Goal: Task Accomplishment & Management: Manage account settings

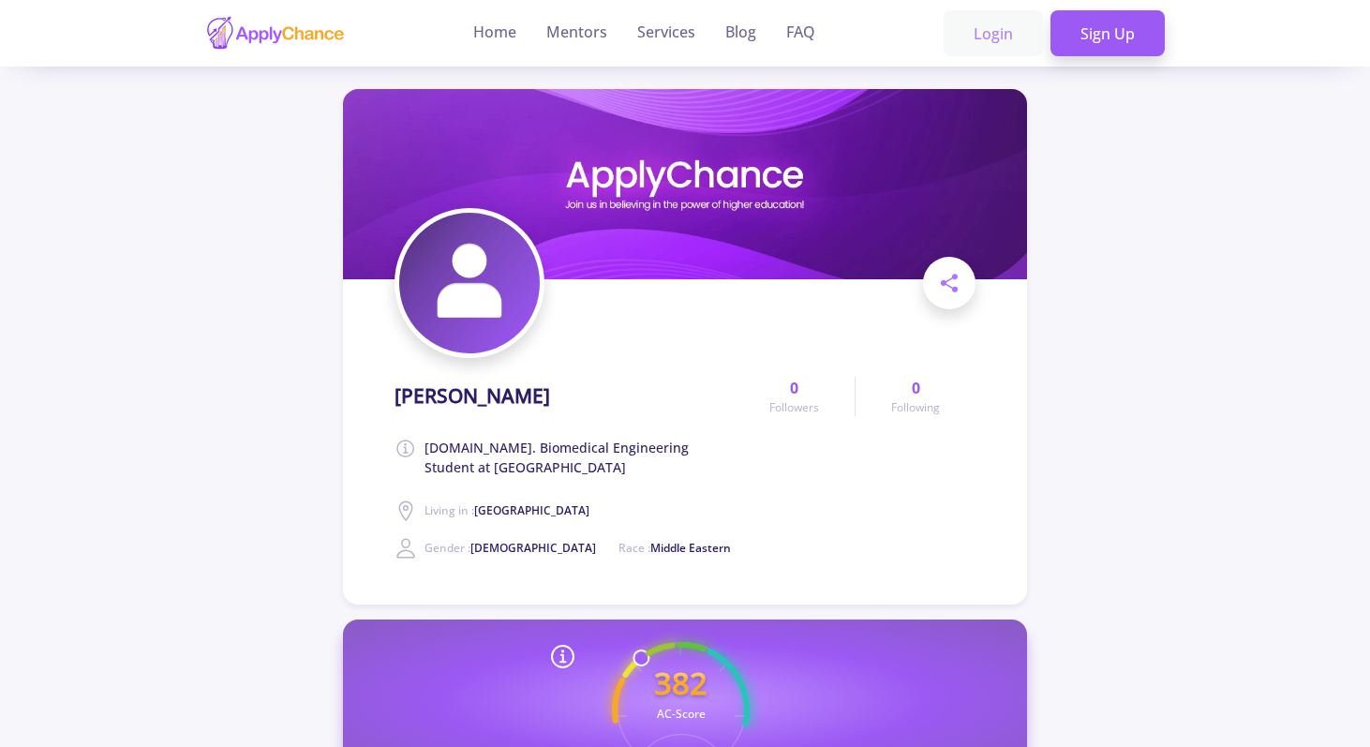
click at [991, 36] on link "Login" at bounding box center [992, 33] width 99 height 47
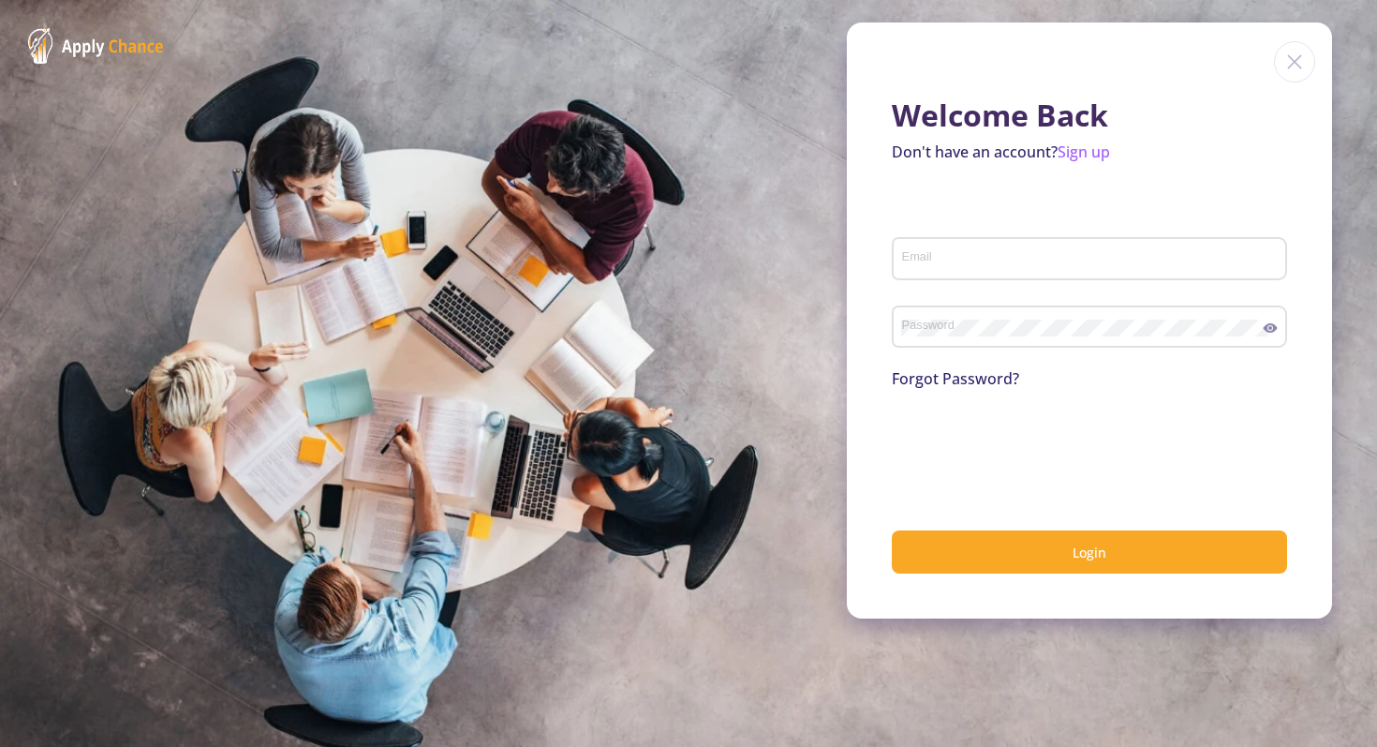
click at [956, 375] on link "Forgot Password?" at bounding box center [955, 378] width 127 height 21
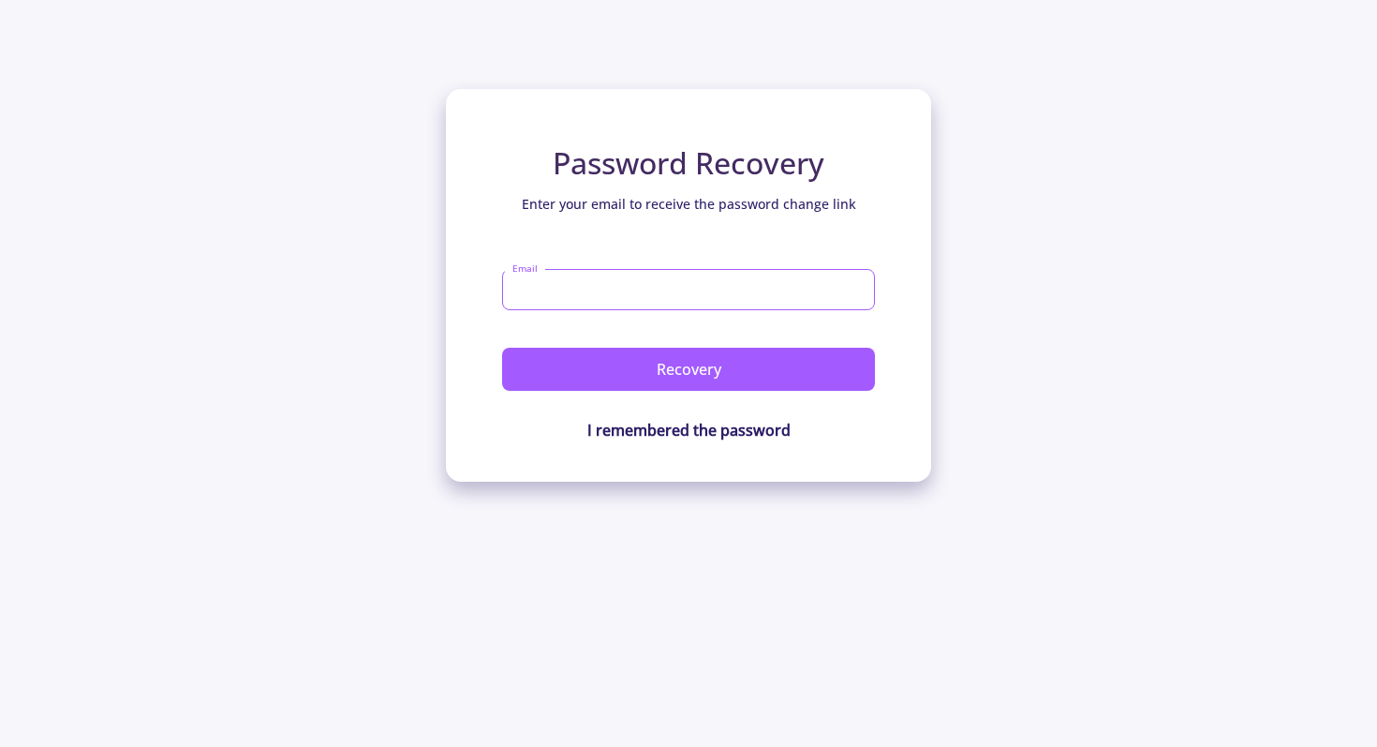
click at [606, 303] on input "Email" at bounding box center [688, 289] width 373 height 41
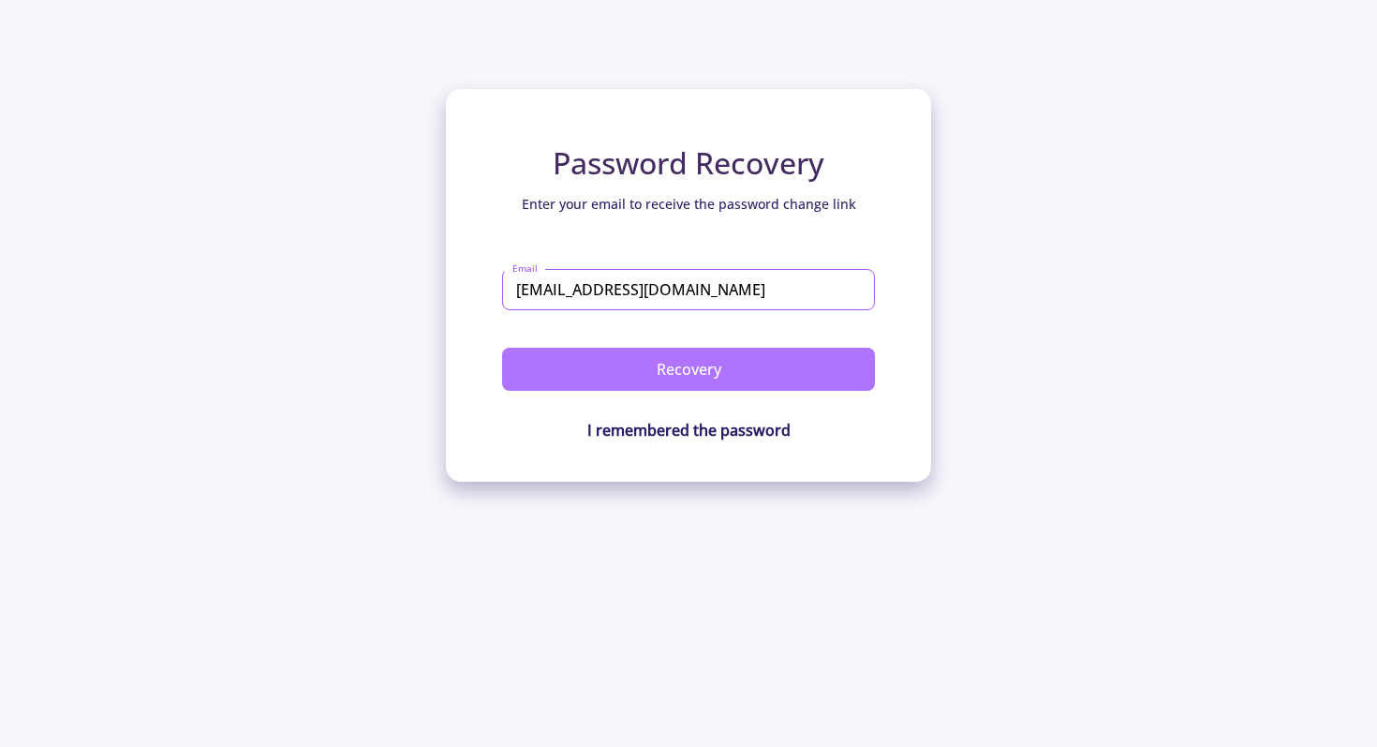
type input "mazaheri1997@gmail.com"
click at [662, 361] on button "Recovery" at bounding box center [688, 369] width 373 height 43
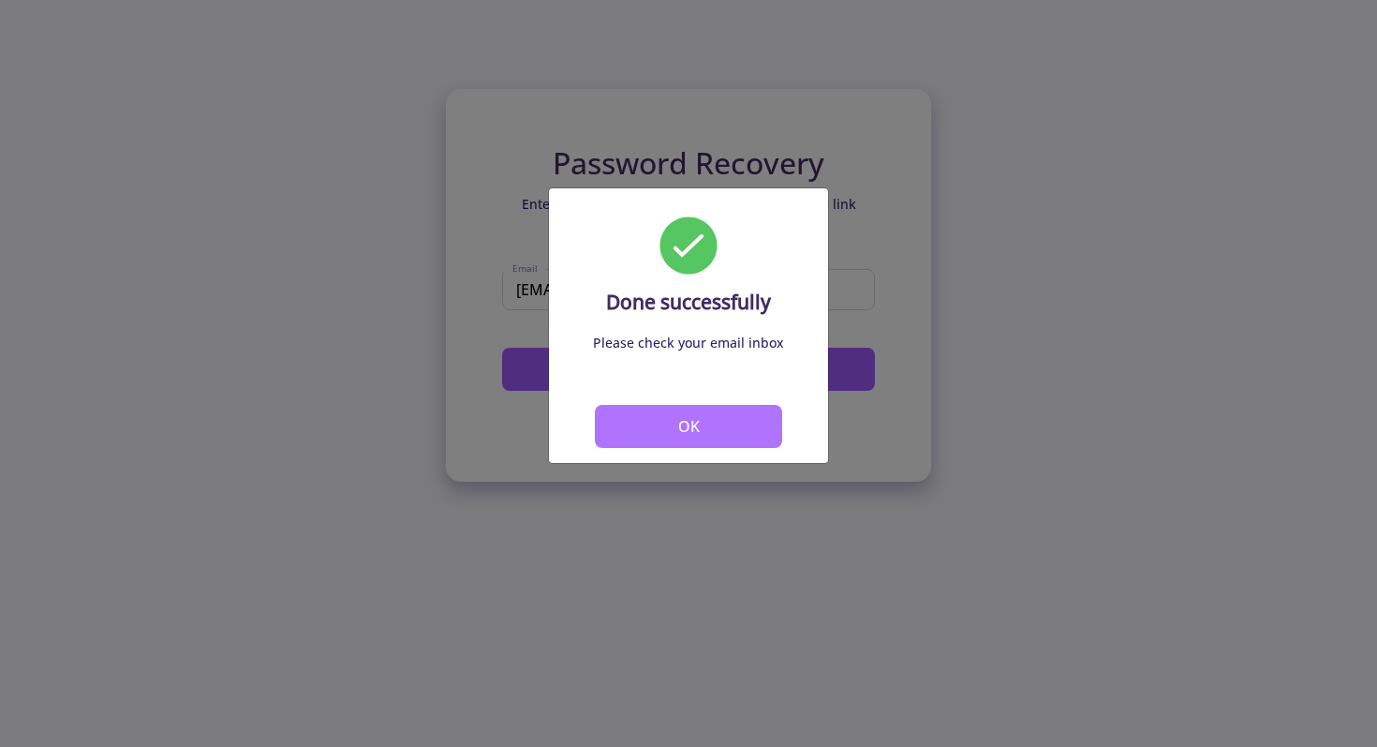
click at [694, 414] on button "OK" at bounding box center [688, 426] width 187 height 43
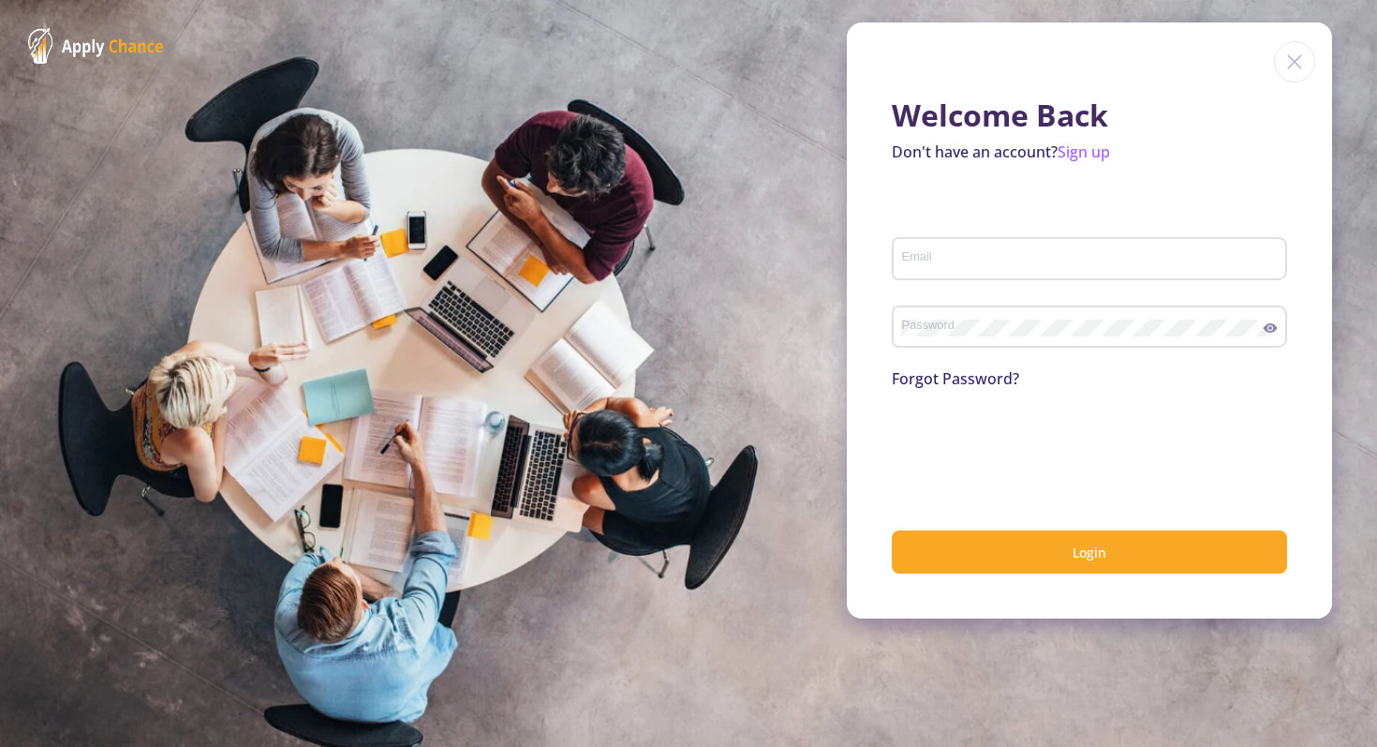
click at [997, 256] on input "Email" at bounding box center [1092, 259] width 382 height 17
type input "mazaheri1997@gmail.com"
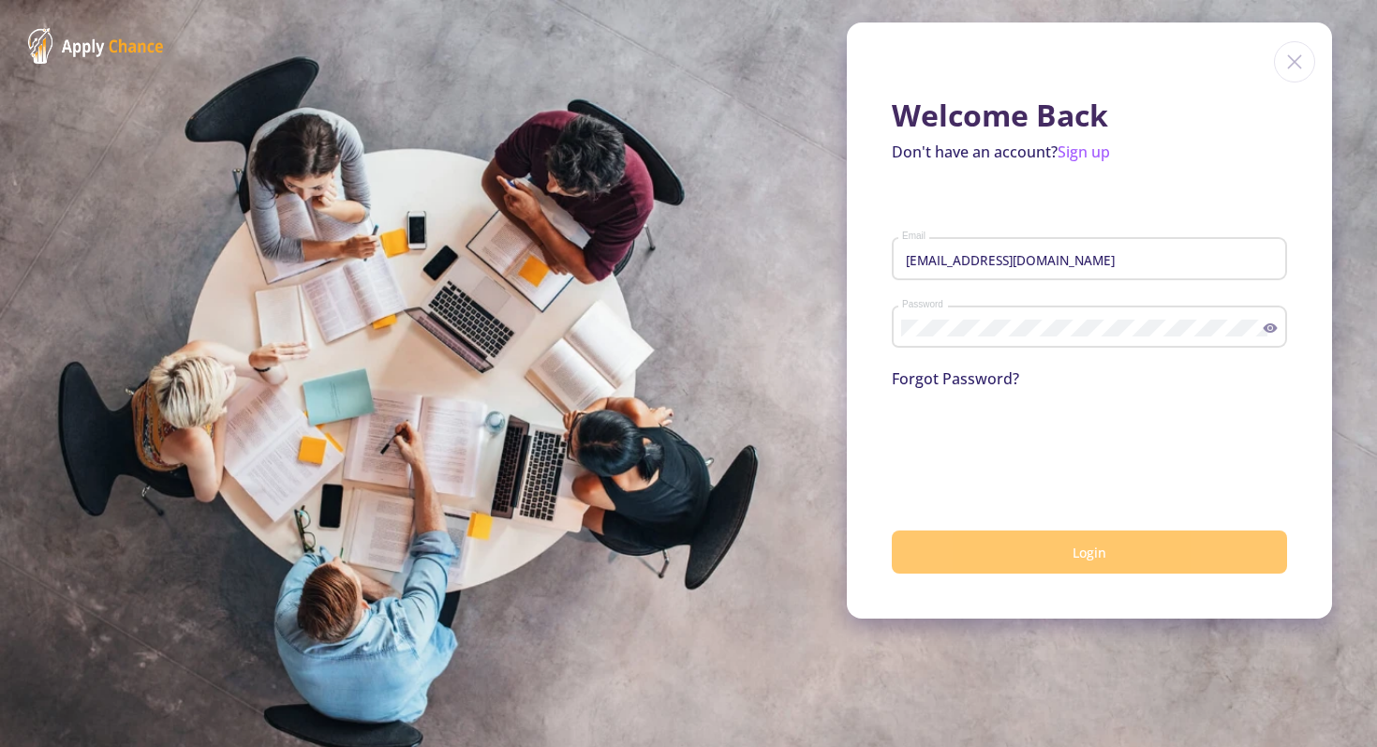
click at [1067, 546] on button "Login" at bounding box center [1089, 552] width 395 height 44
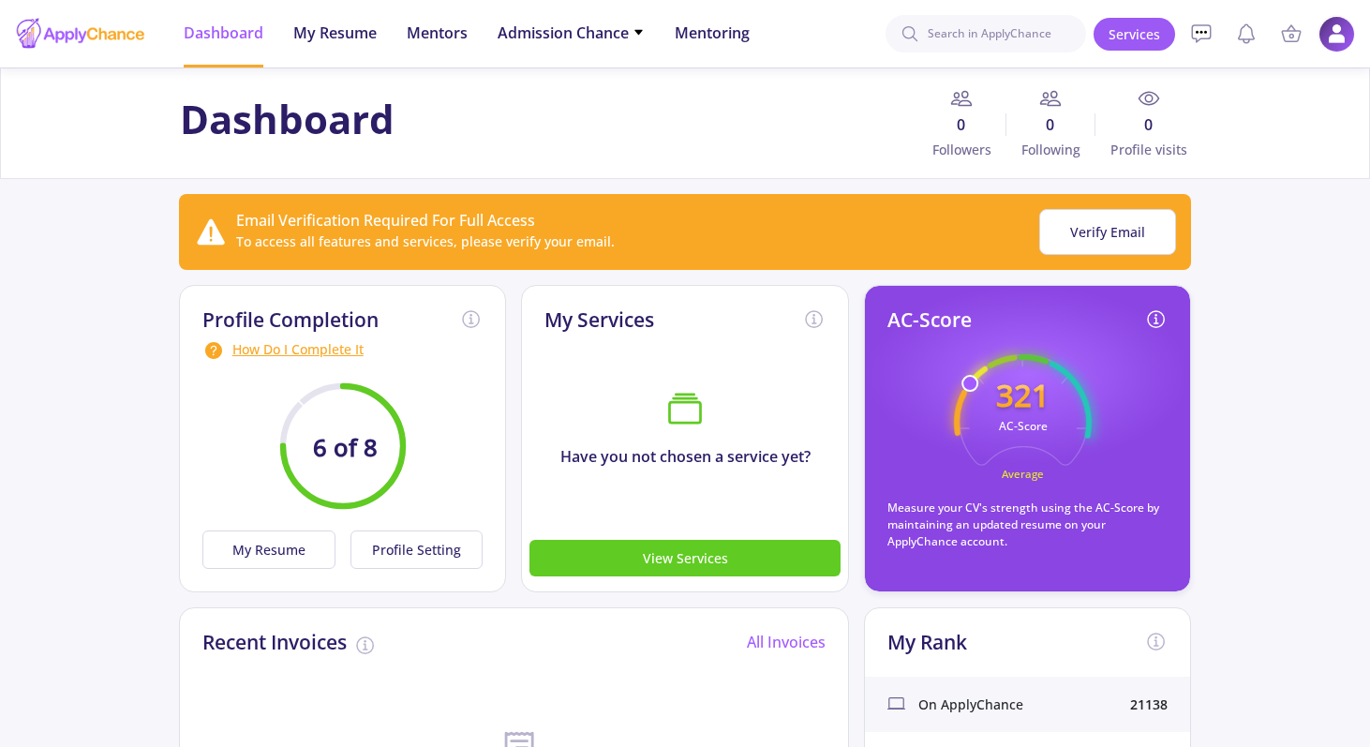
click at [1342, 29] on img at bounding box center [1336, 34] width 37 height 37
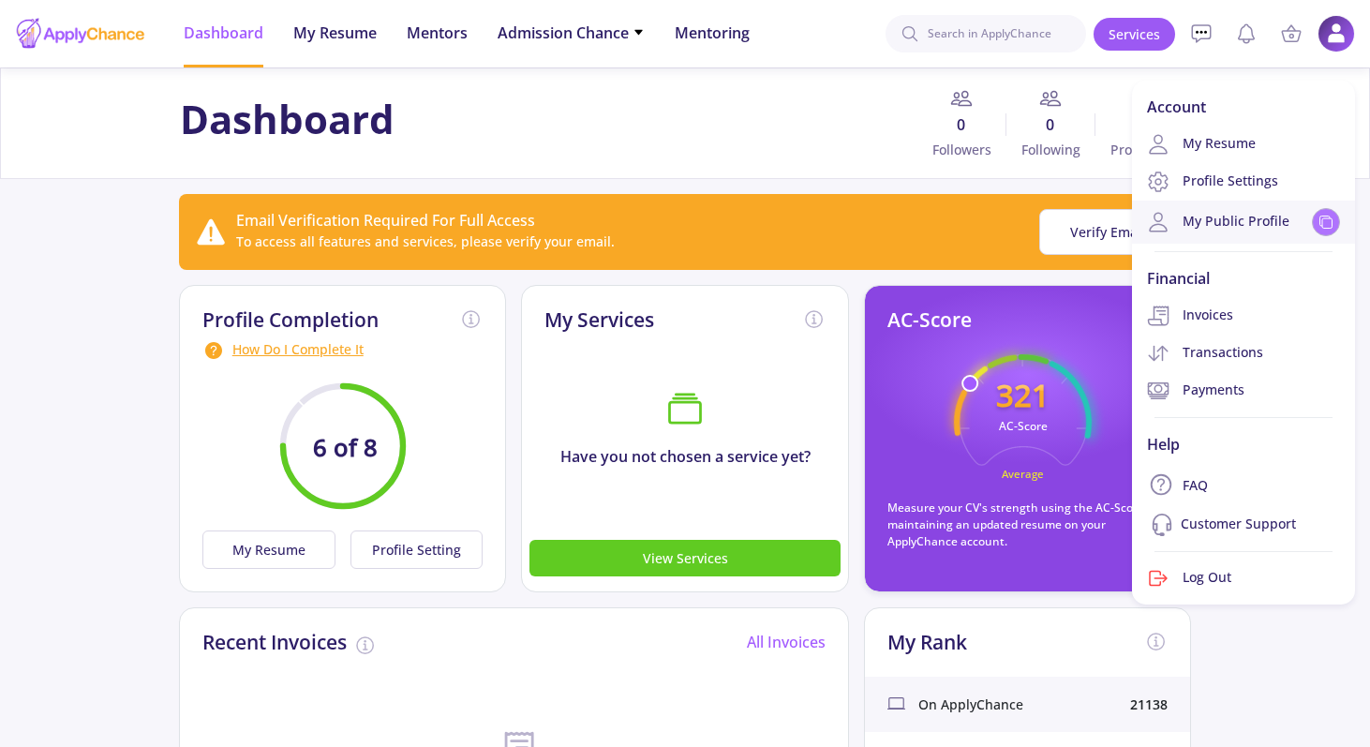
click at [1327, 219] on icon at bounding box center [1325, 222] width 15 height 15
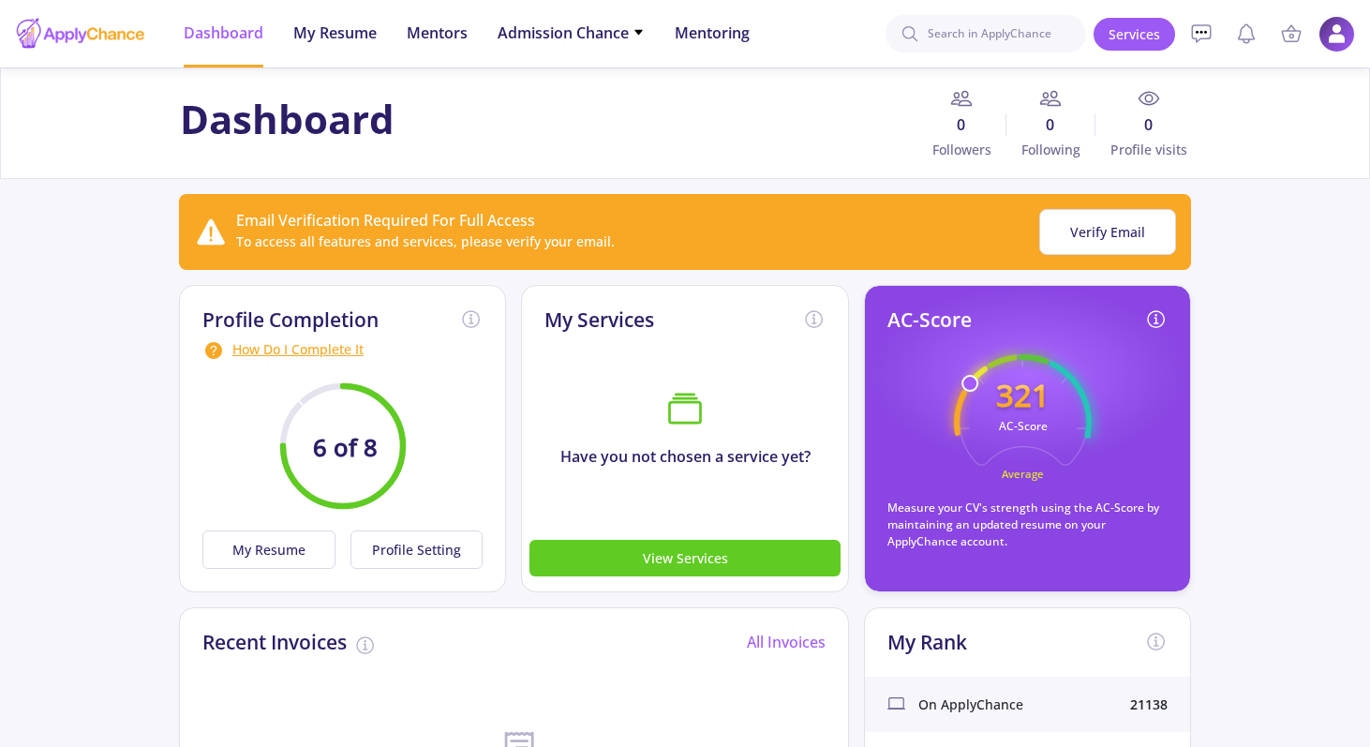
click at [1338, 40] on img at bounding box center [1336, 34] width 37 height 37
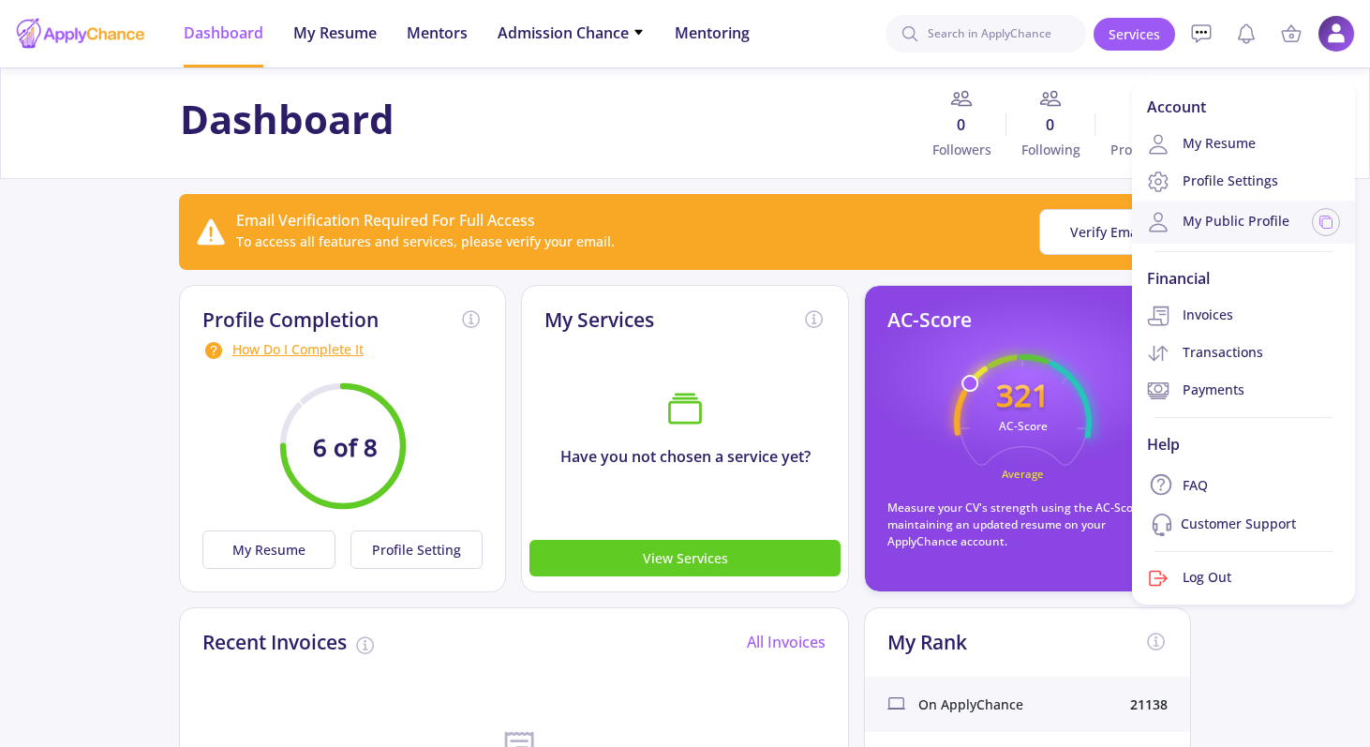
click at [1248, 214] on link "My Public Profile" at bounding box center [1218, 222] width 142 height 22
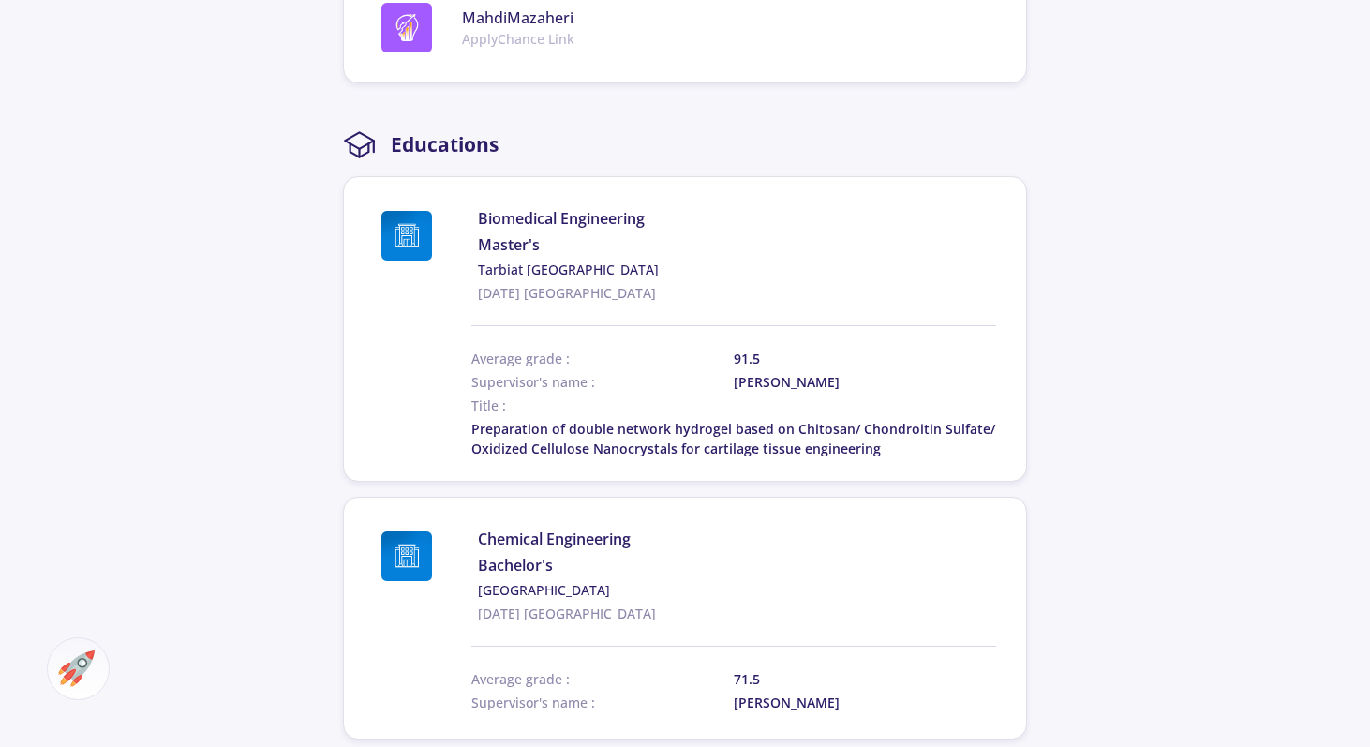
scroll to position [1068, 0]
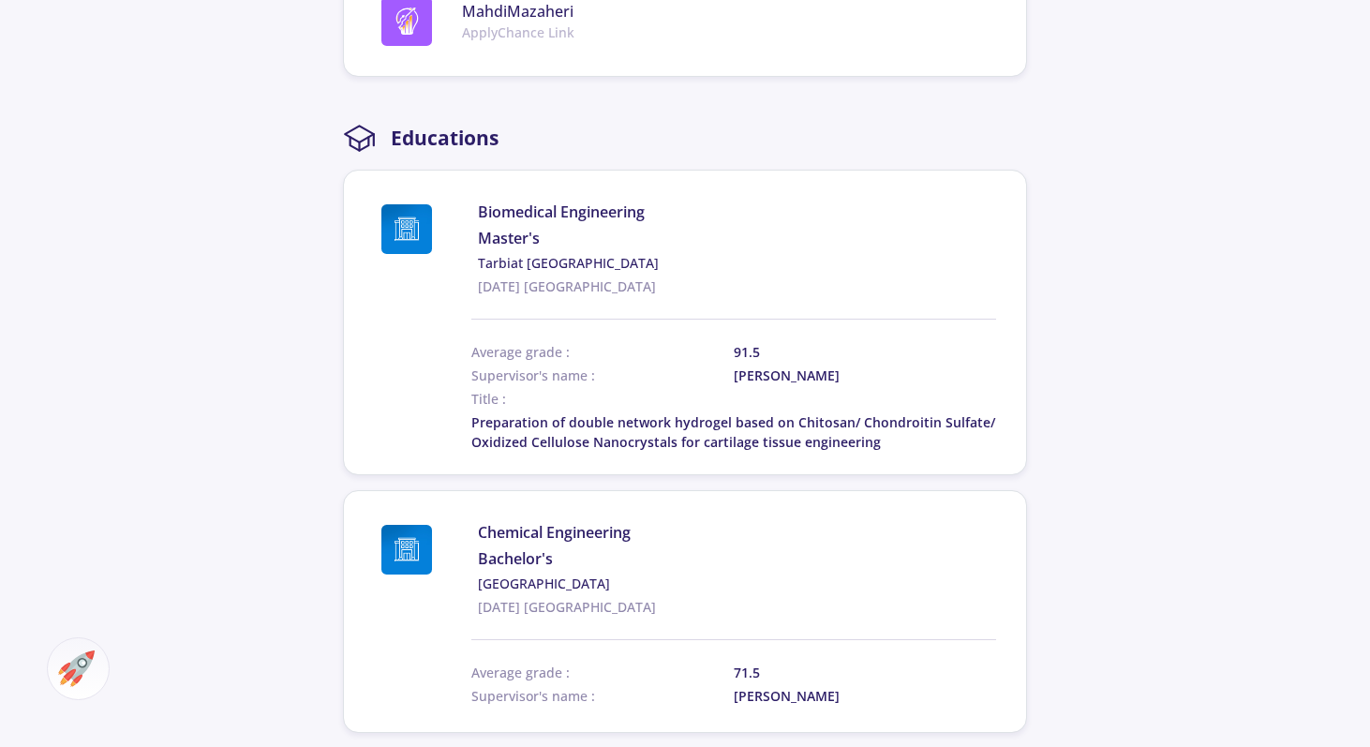
click at [880, 448] on span "Preparation of double network hydrogel based on Chitosan/ Chondroitin Sulfate/ …" at bounding box center [733, 431] width 524 height 37
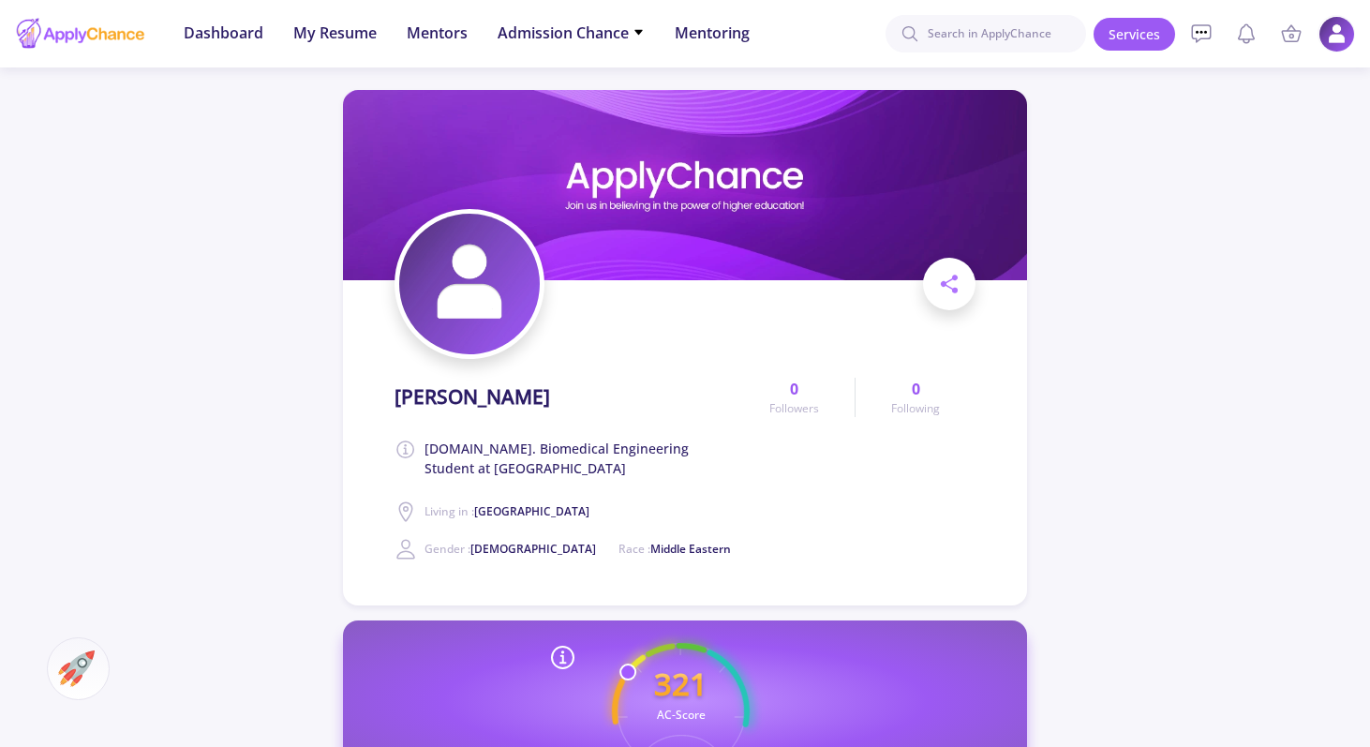
click at [1331, 41] on img at bounding box center [1336, 34] width 37 height 37
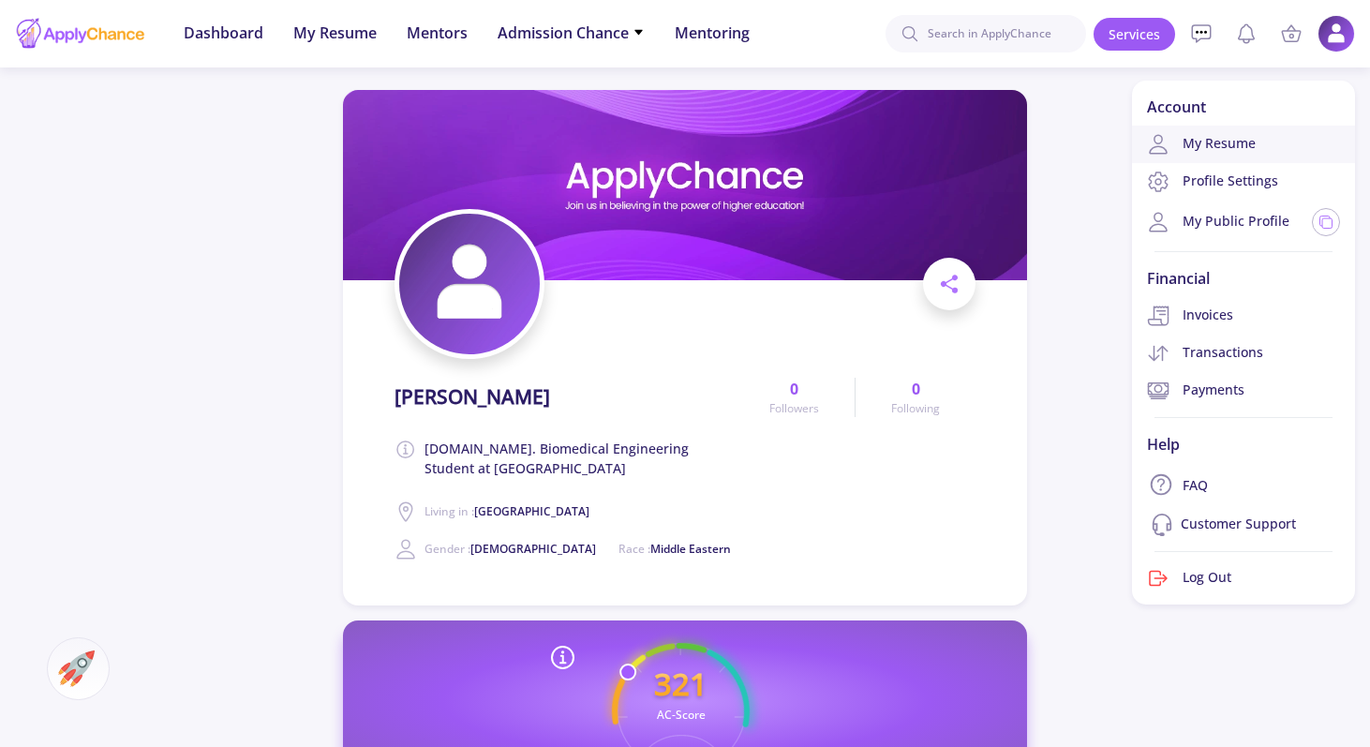
click at [1227, 143] on link "My Resume" at bounding box center [1243, 144] width 223 height 37
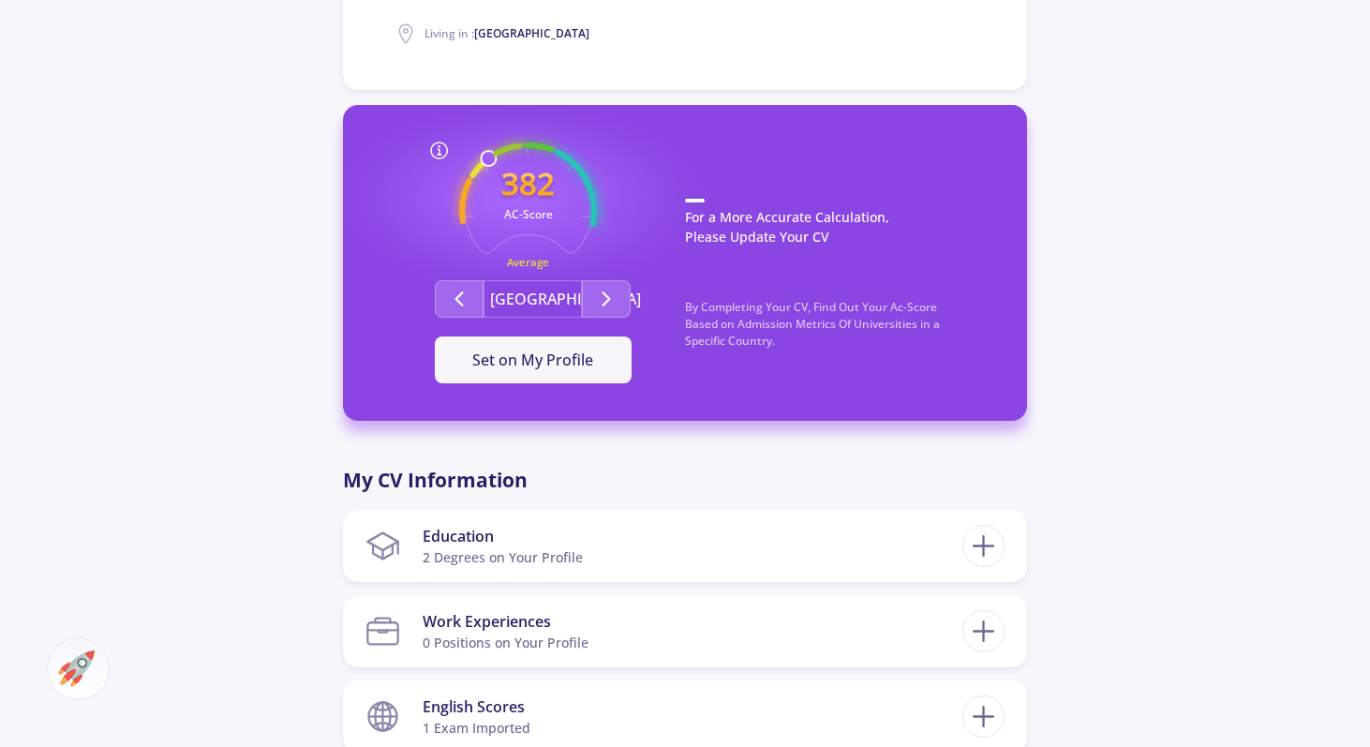
scroll to position [488, 0]
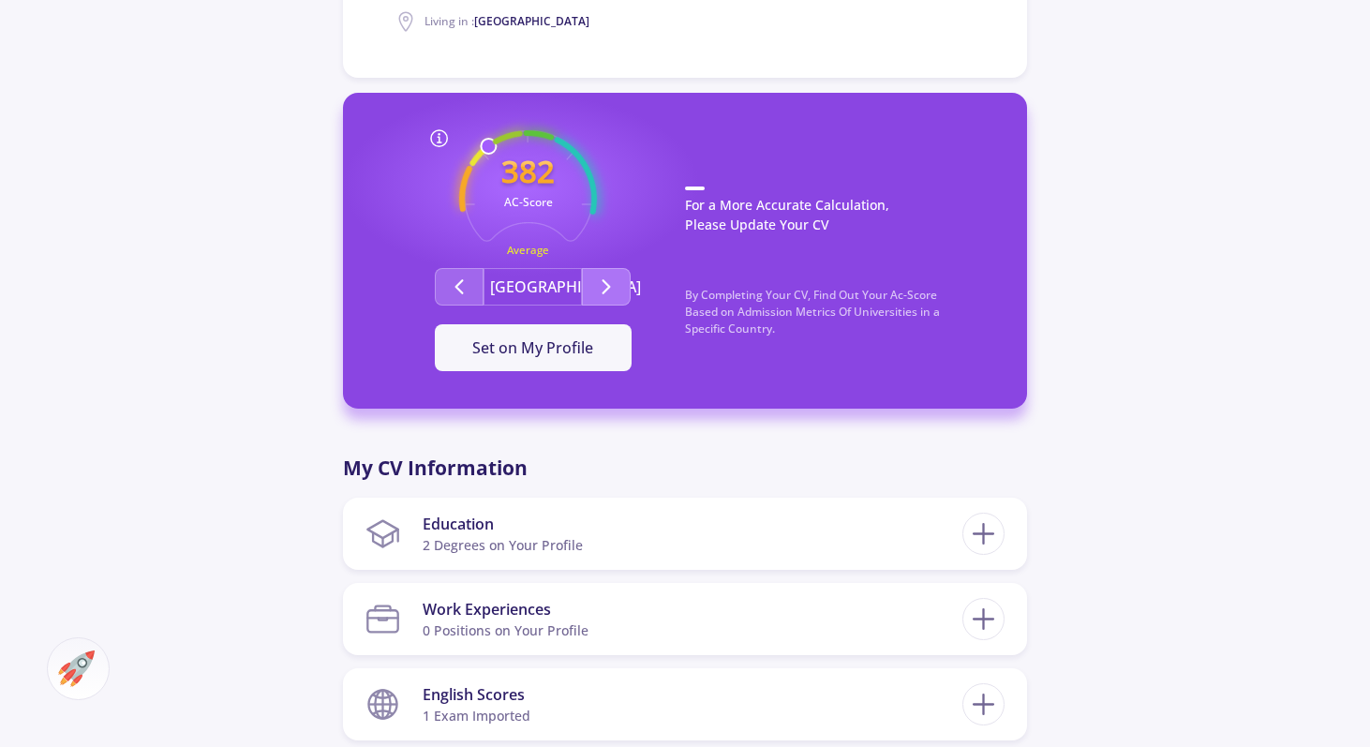
click at [615, 286] on icon "Second group" at bounding box center [606, 286] width 22 height 22
click at [467, 284] on icon "Second group" at bounding box center [459, 286] width 22 height 22
click at [614, 289] on icon "Second group" at bounding box center [606, 286] width 22 height 22
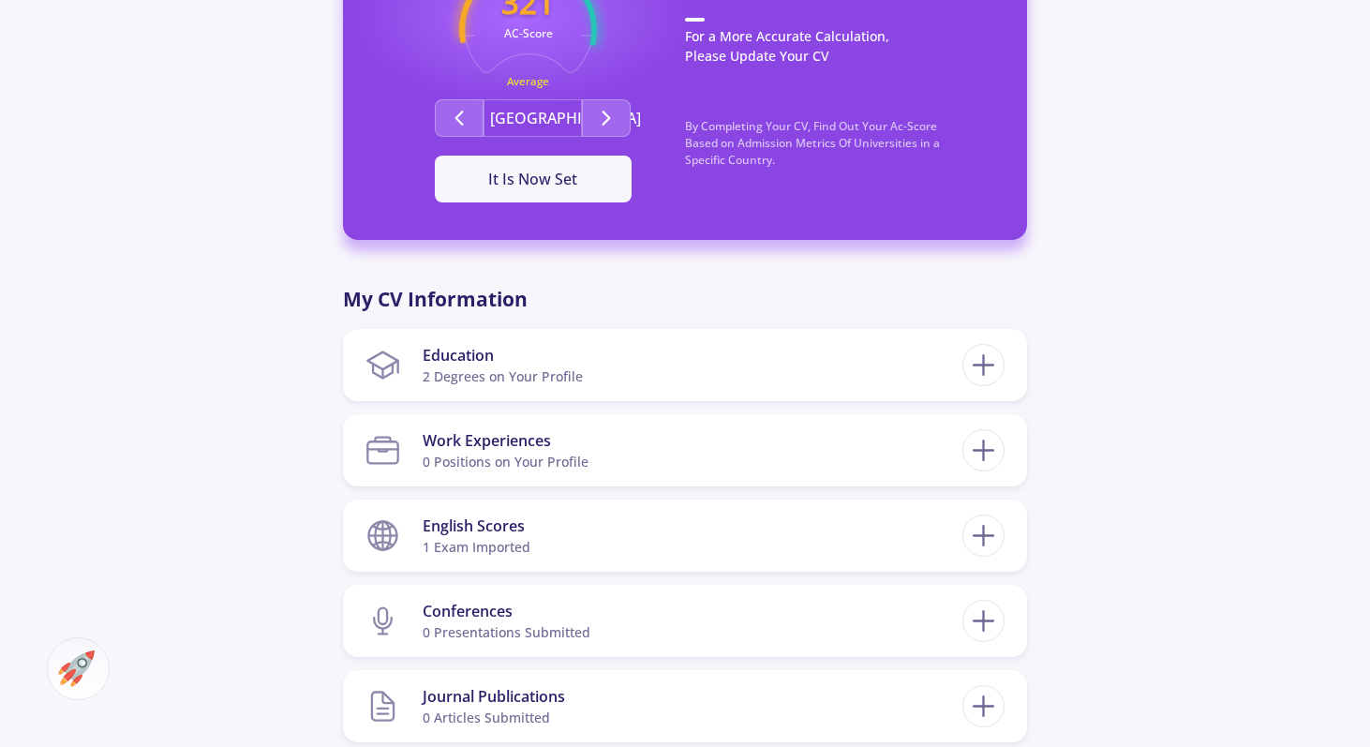
scroll to position [660, 0]
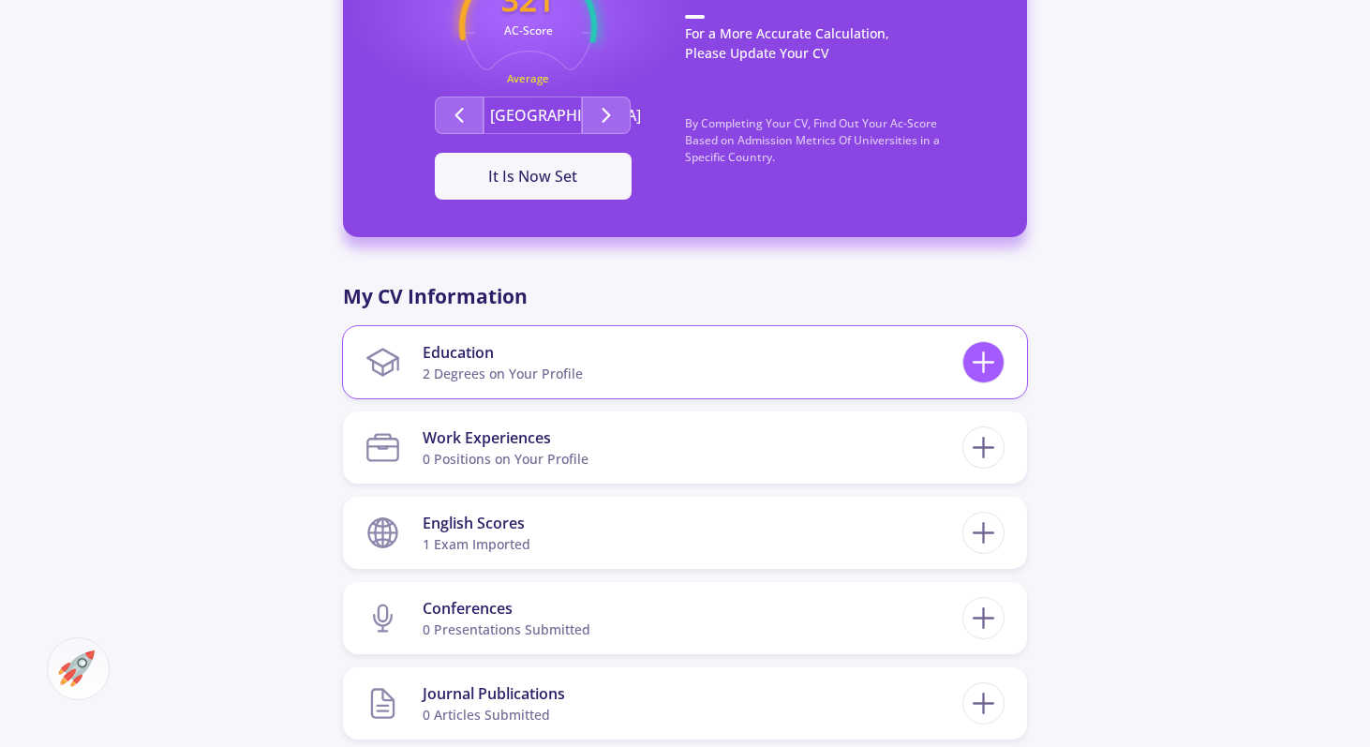
click at [978, 356] on icon at bounding box center [983, 362] width 35 height 35
checkbox input "false"
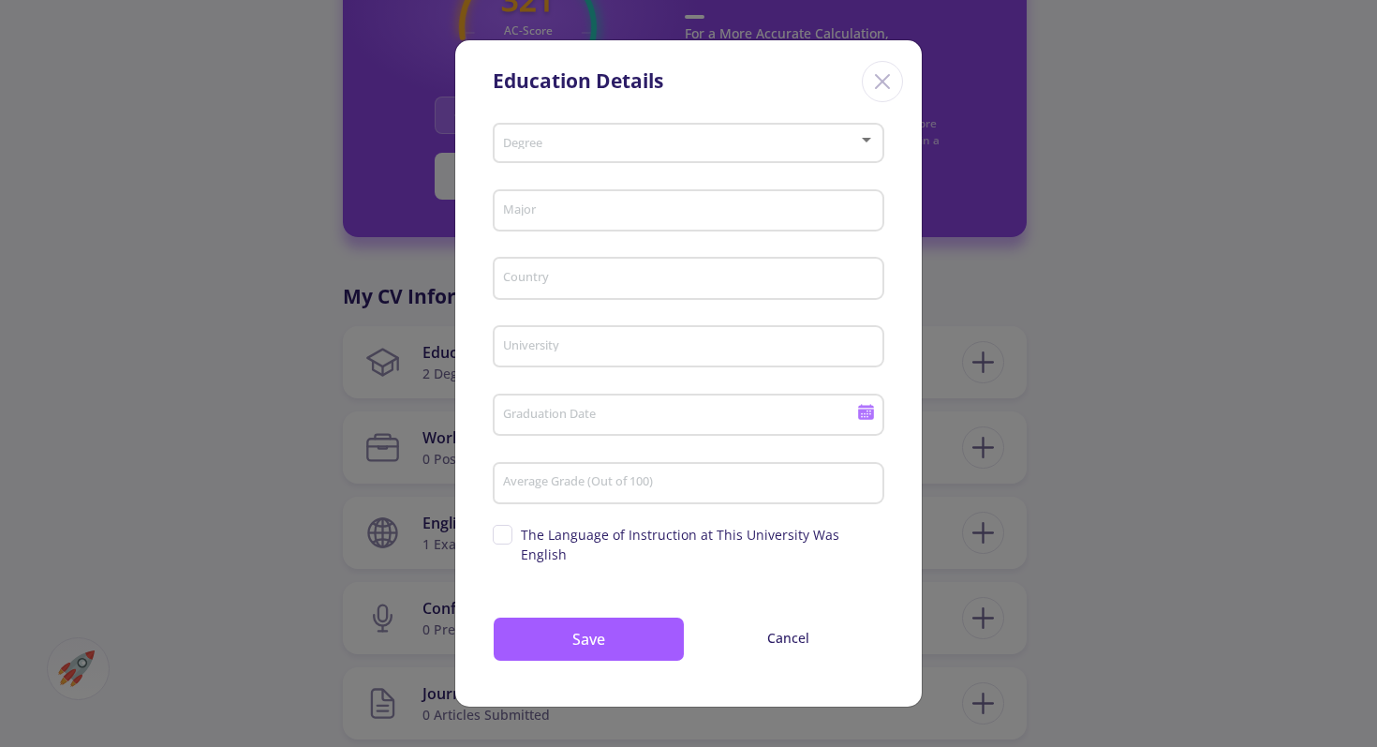
click at [868, 142] on div at bounding box center [866, 140] width 9 height 5
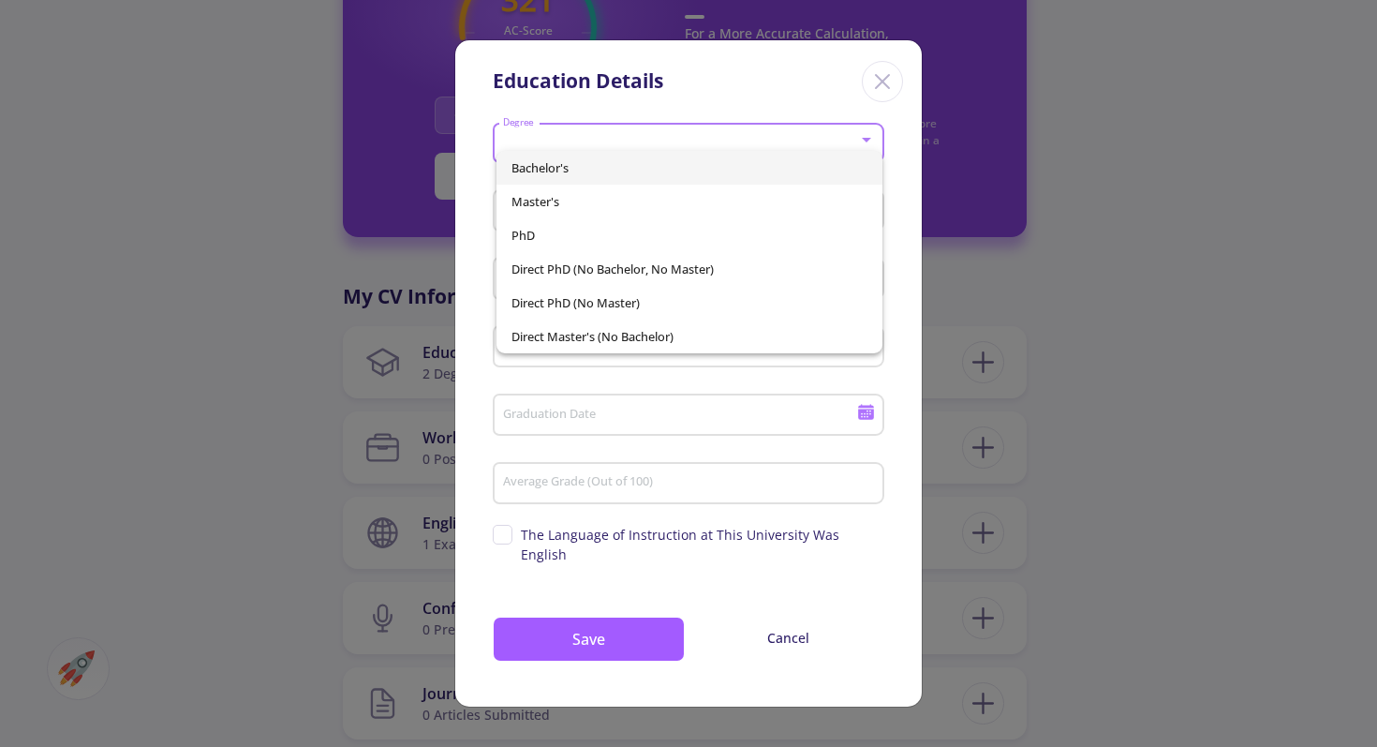
click at [889, 79] on div at bounding box center [688, 373] width 1377 height 747
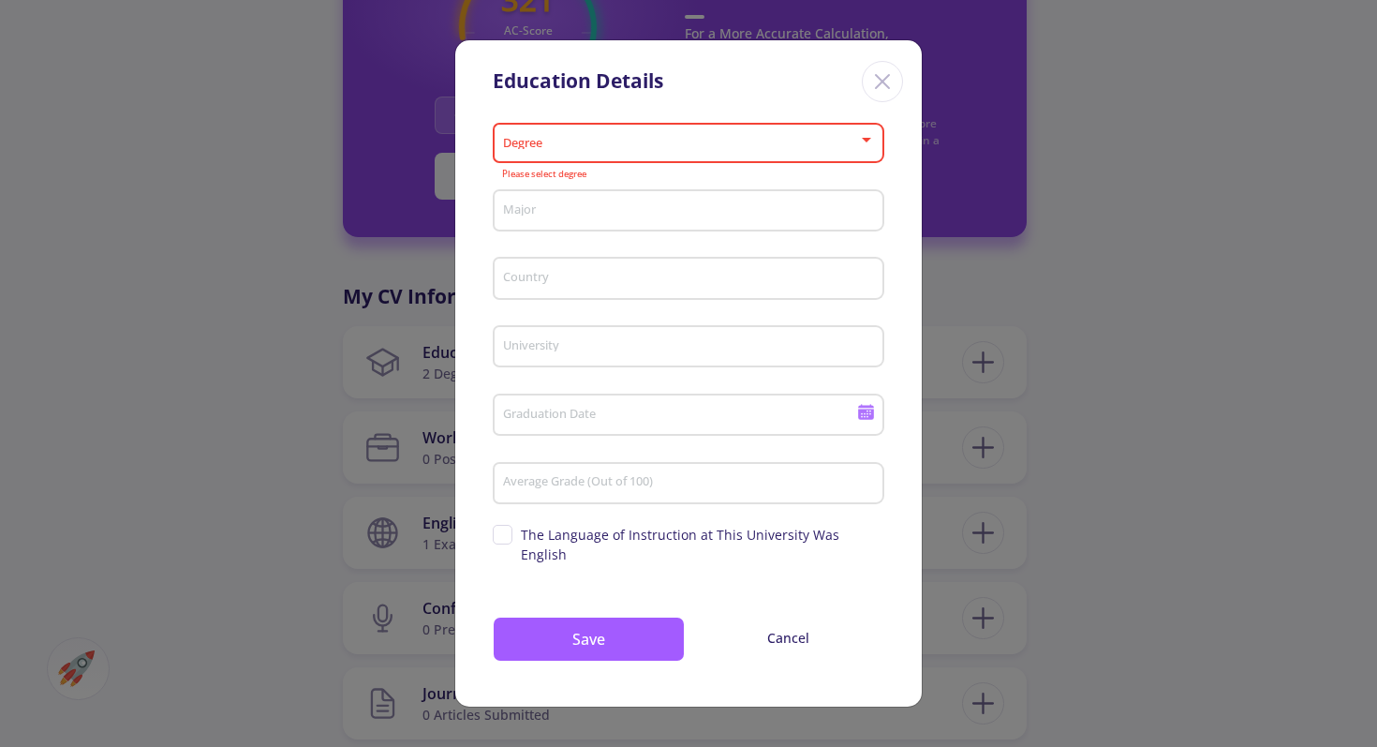
click at [889, 88] on icon "Close" at bounding box center [882, 82] width 30 height 30
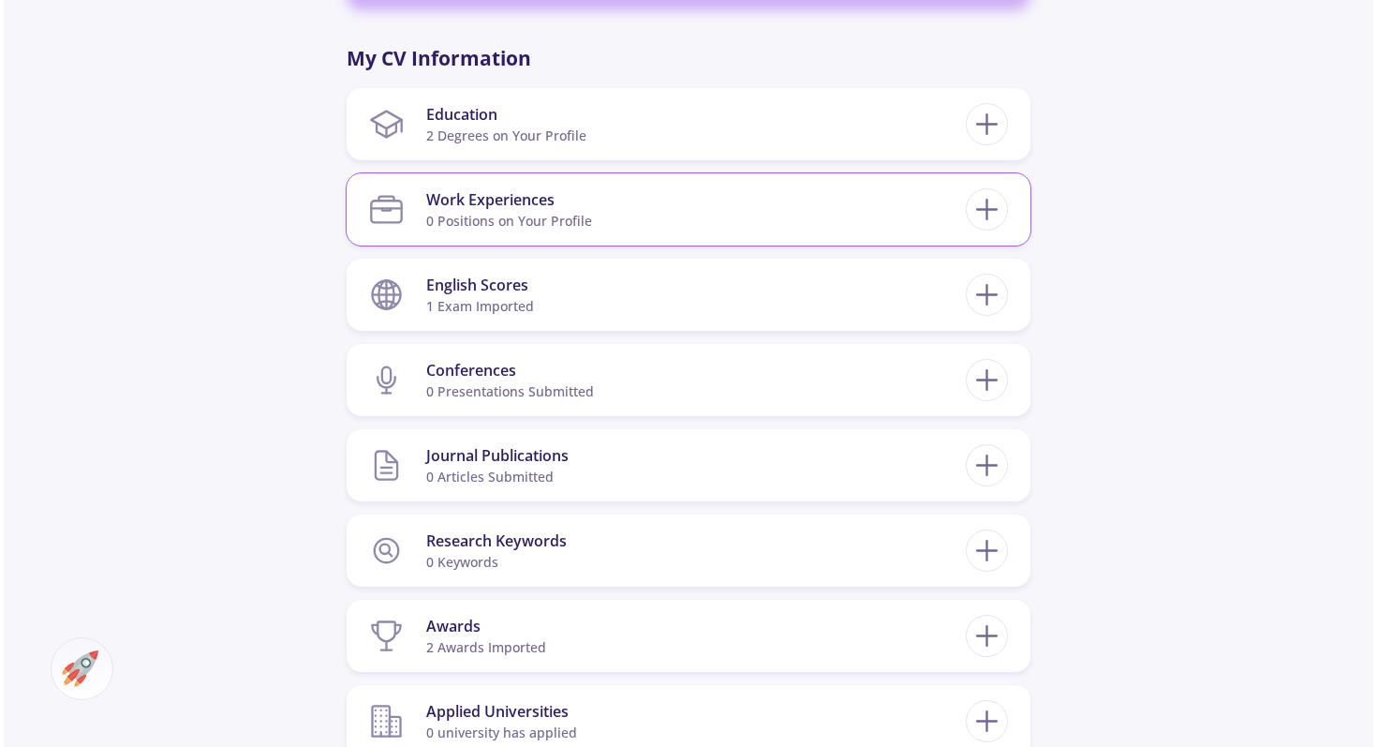
scroll to position [903, 0]
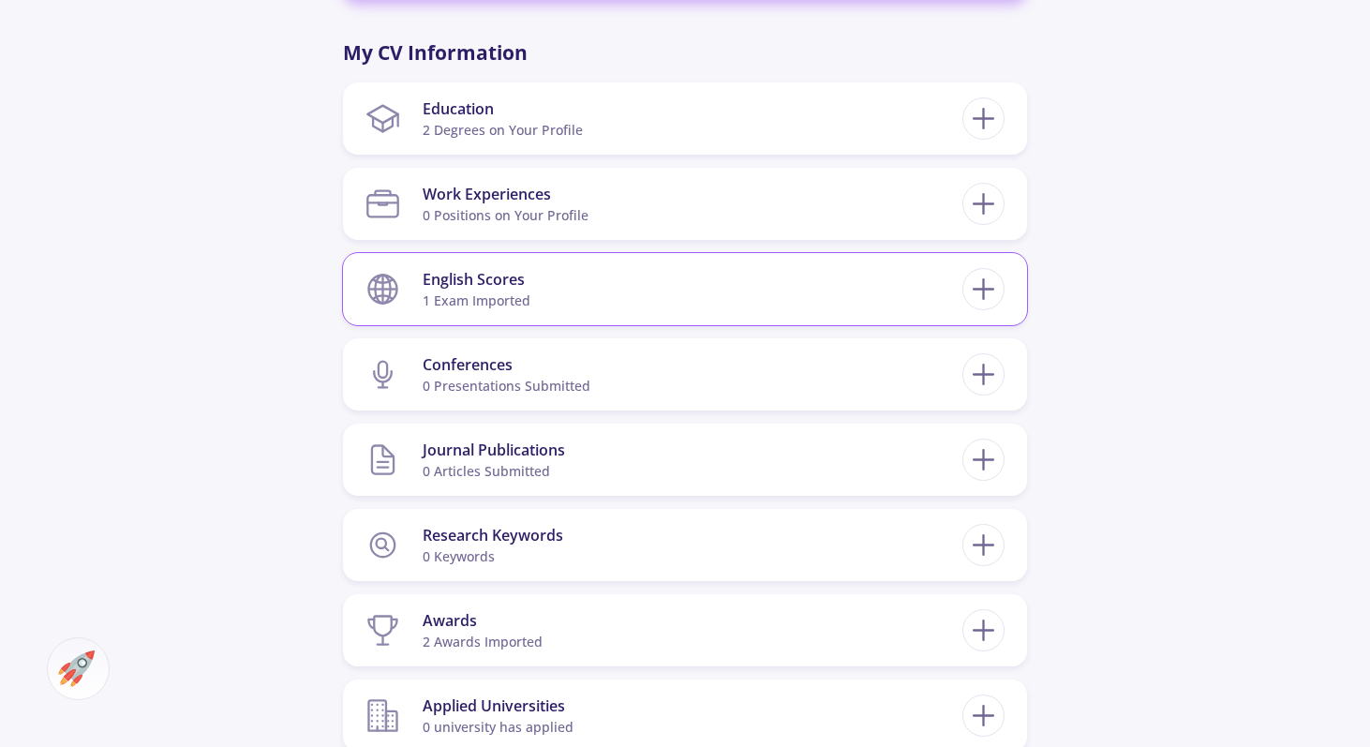
click at [905, 297] on section "English Scores 1 exam imported" at bounding box center [663, 288] width 597 height 57
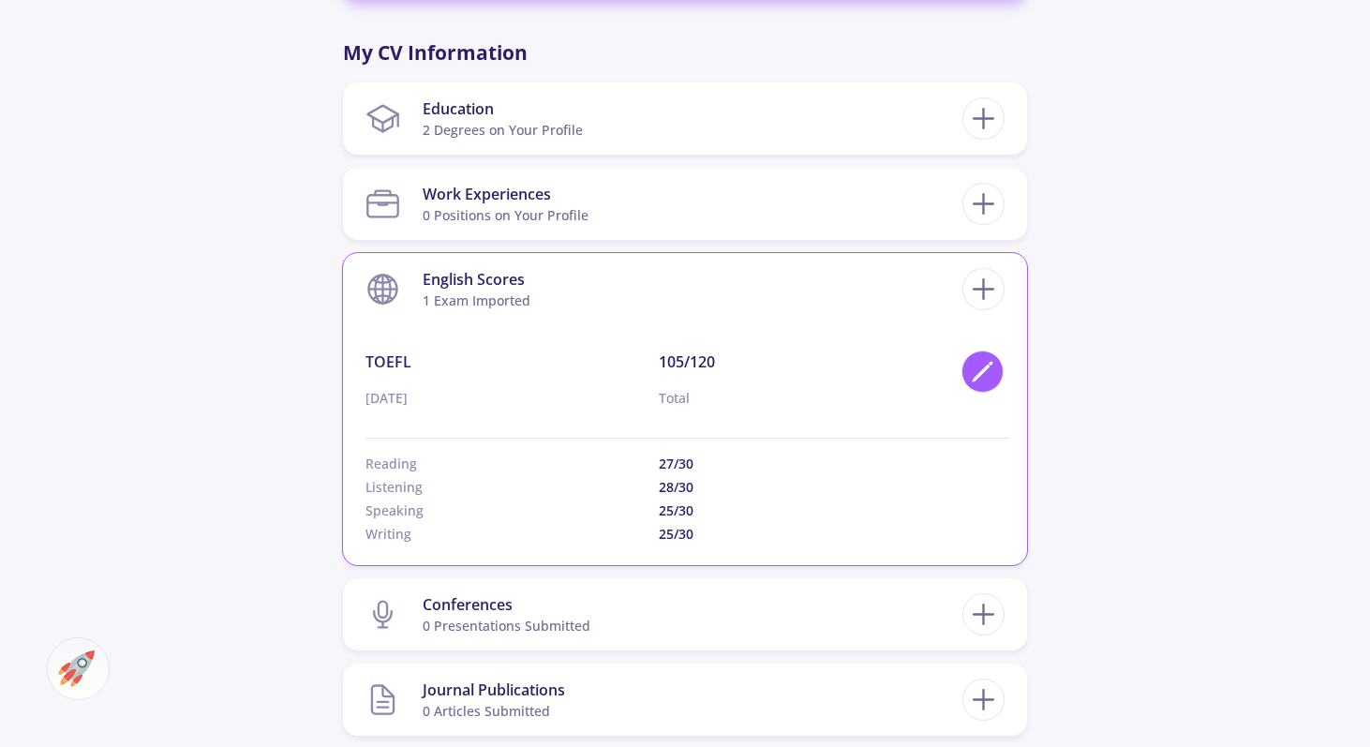
click at [977, 369] on icon at bounding box center [982, 371] width 25 height 25
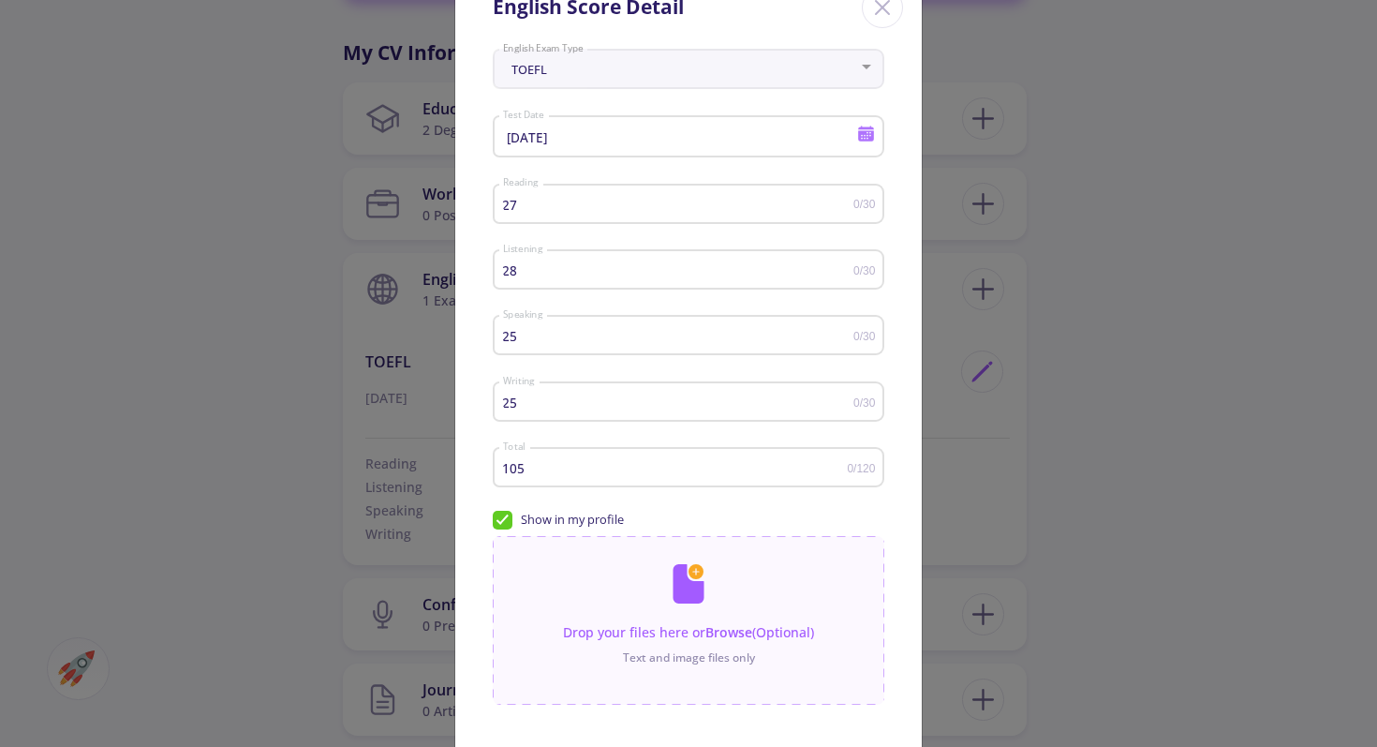
scroll to position [141, 0]
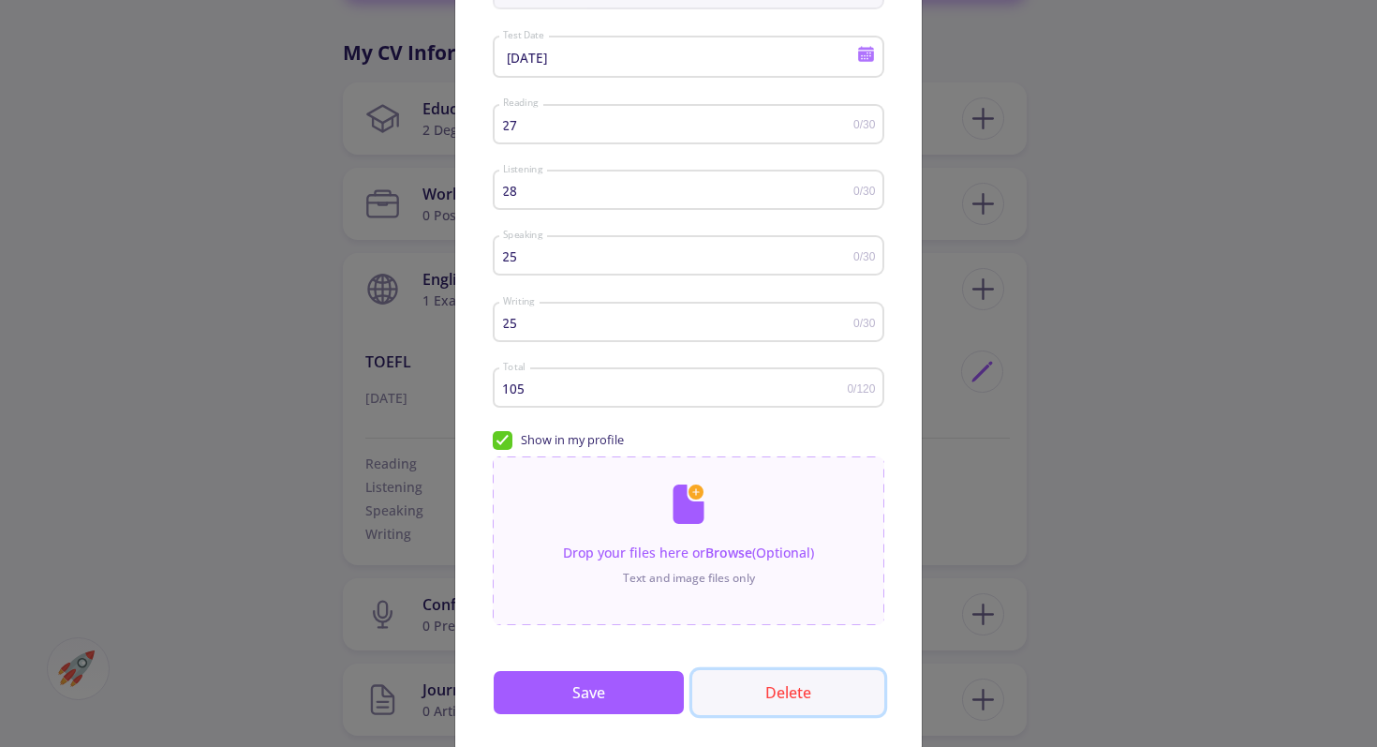
click at [775, 703] on button "Delete" at bounding box center [788, 692] width 192 height 45
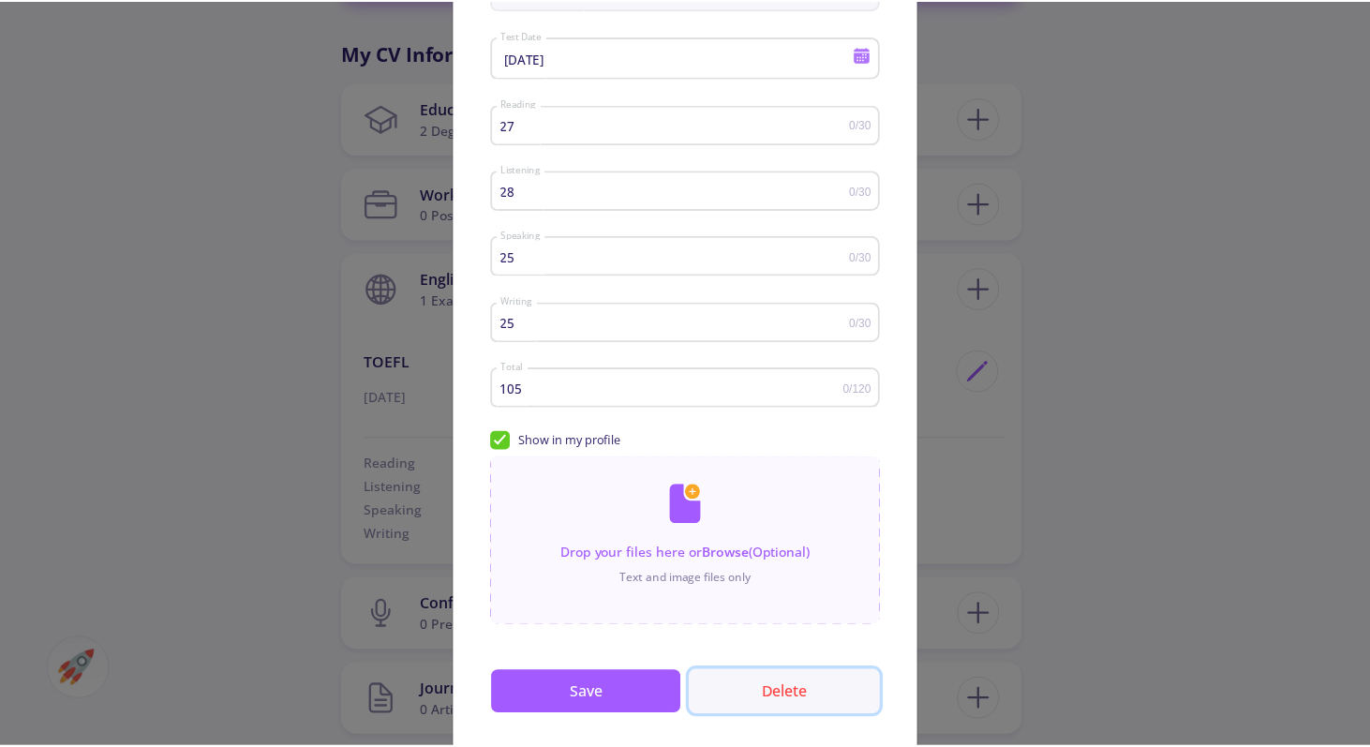
scroll to position [0, 0]
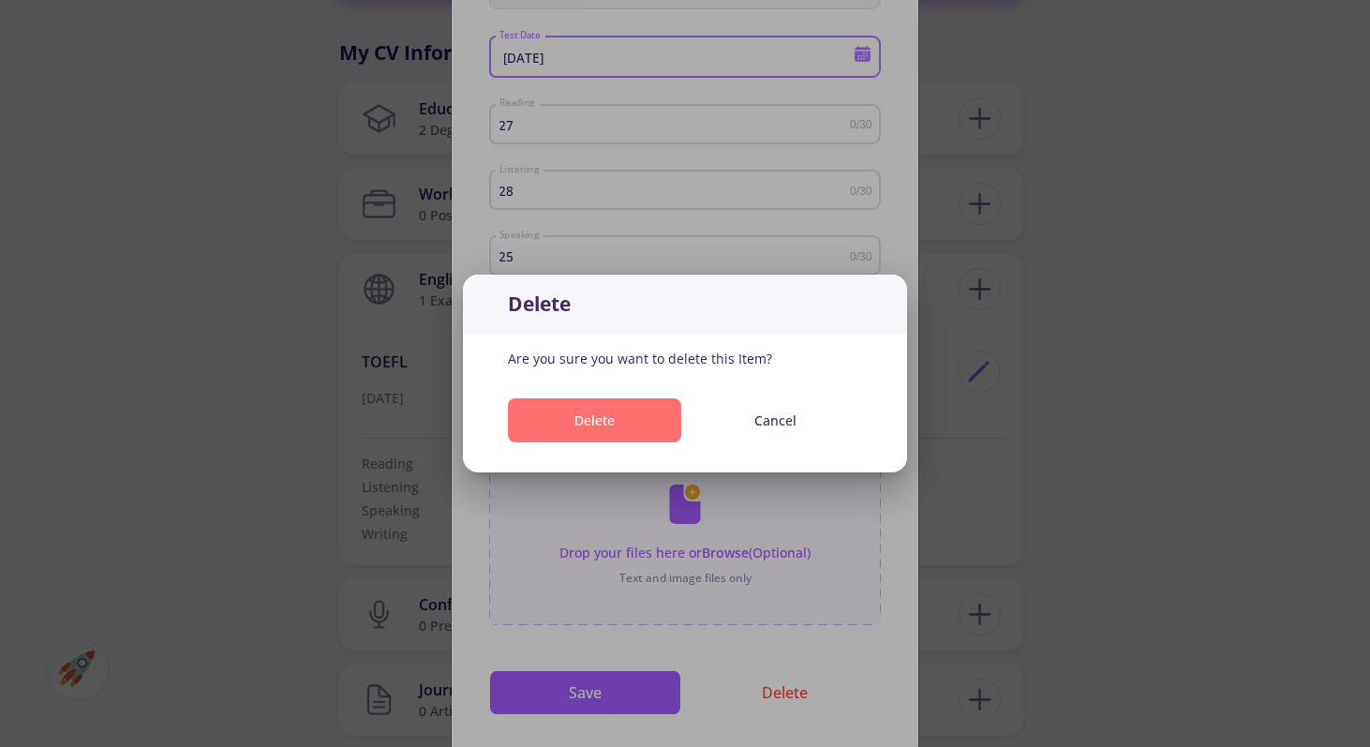
click at [662, 403] on button "Delete" at bounding box center [594, 420] width 173 height 44
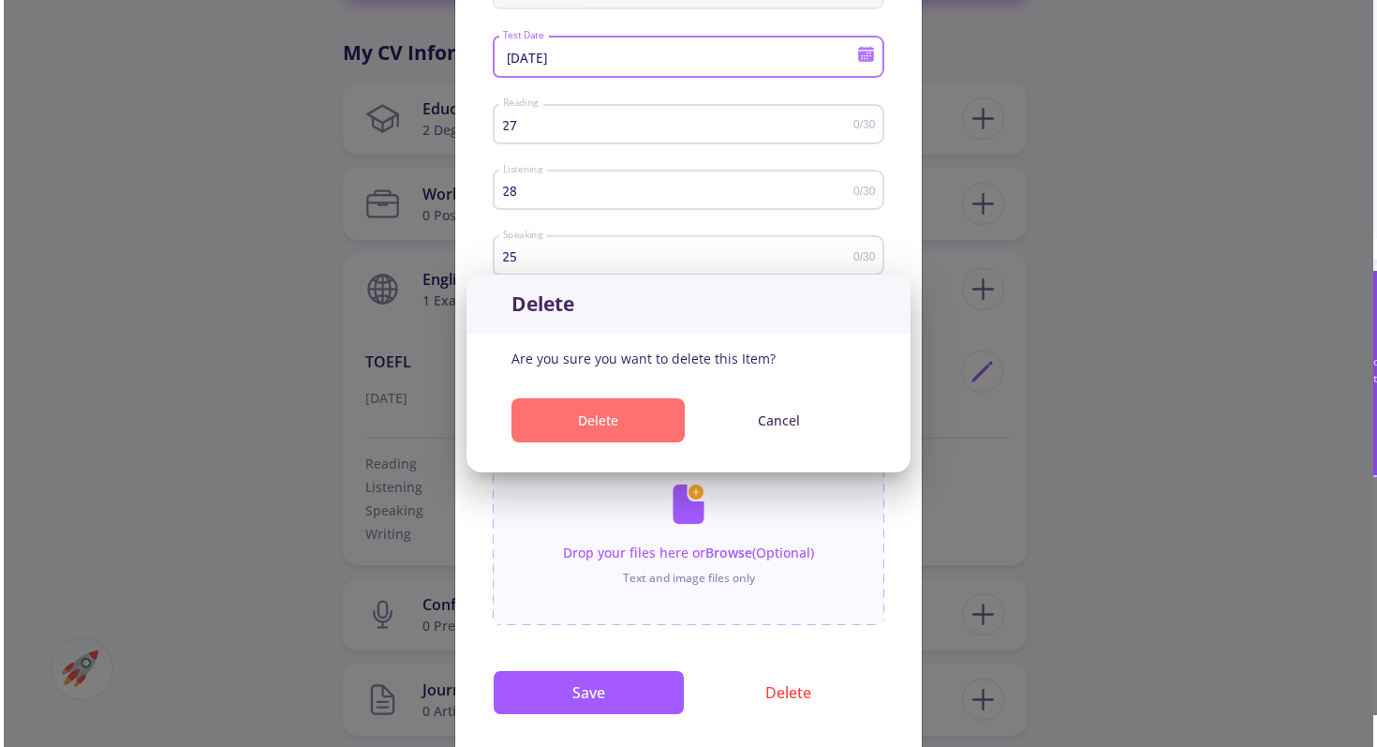
scroll to position [903, 0]
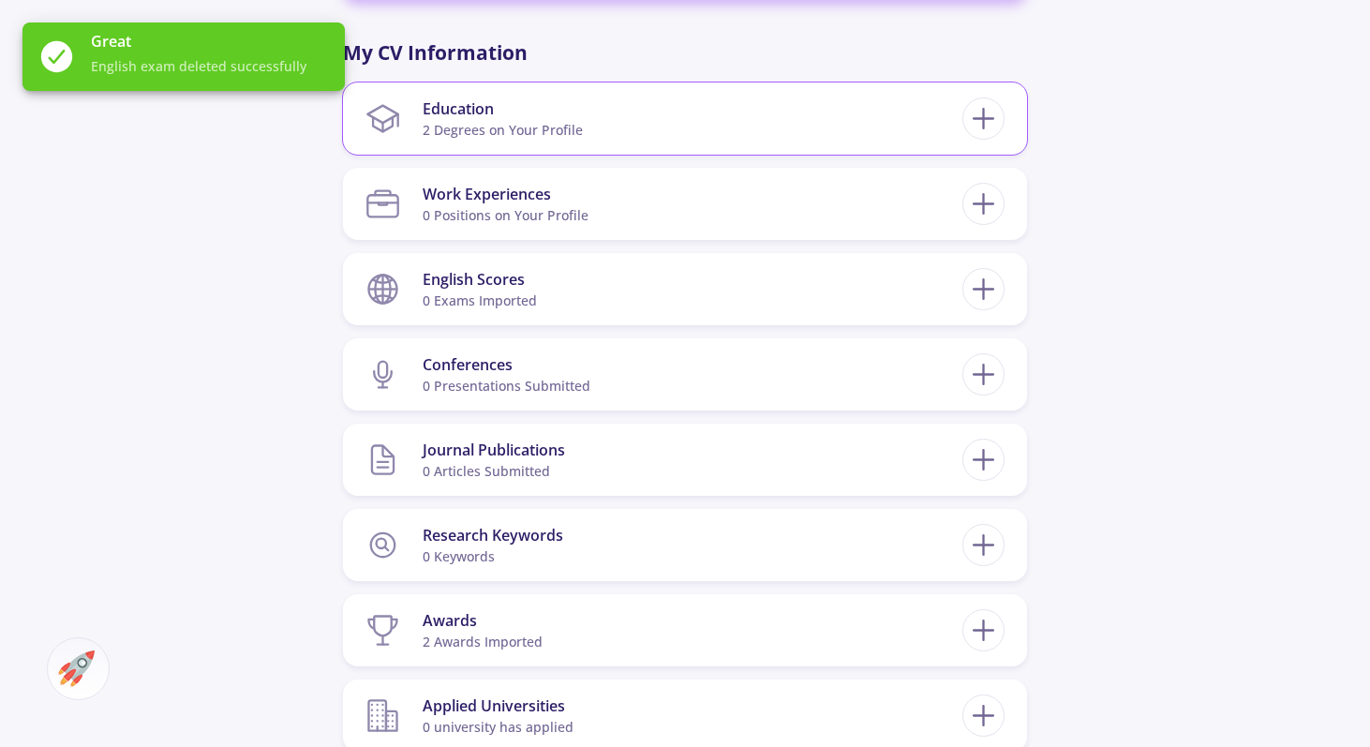
click at [750, 89] on div "Education 2 Degrees on Your Profile Biomedical Engineering Master's Tarbiat Mod…" at bounding box center [685, 118] width 684 height 72
click at [743, 122] on section "Education 2 Degrees on Your Profile" at bounding box center [663, 118] width 597 height 57
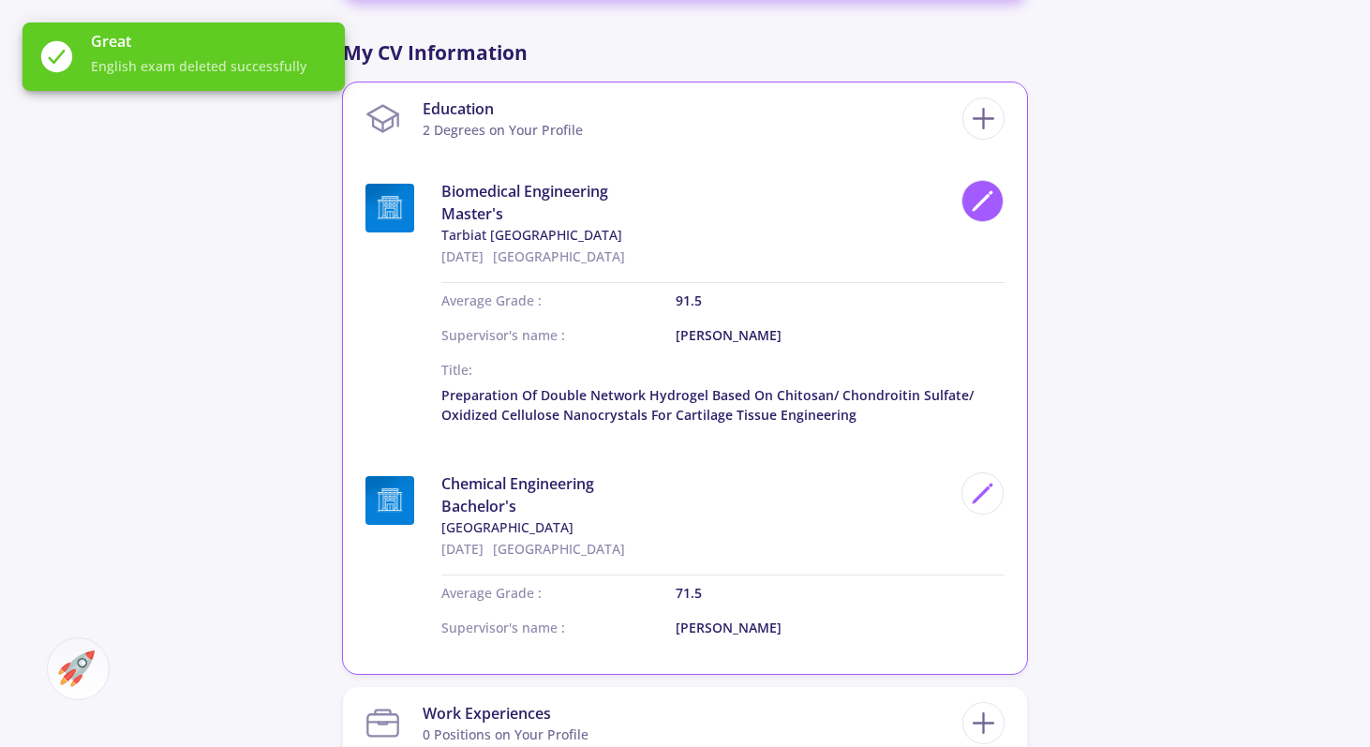
click at [987, 206] on icon at bounding box center [982, 200] width 25 height 25
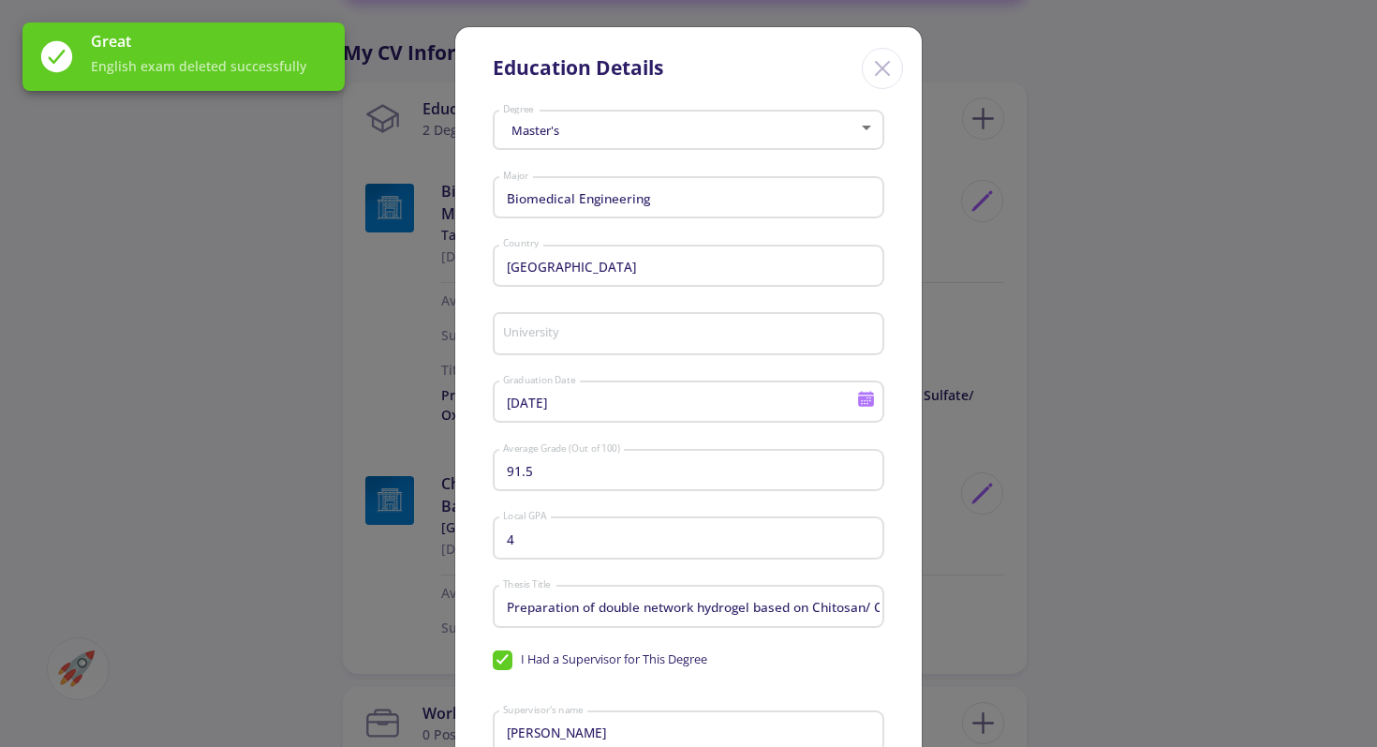
type input "Tarbiat Modares University"
click at [1244, 339] on div "Education Details Master's Degree Biomedical Engineering Major Iran Country Tar…" at bounding box center [688, 373] width 1377 height 747
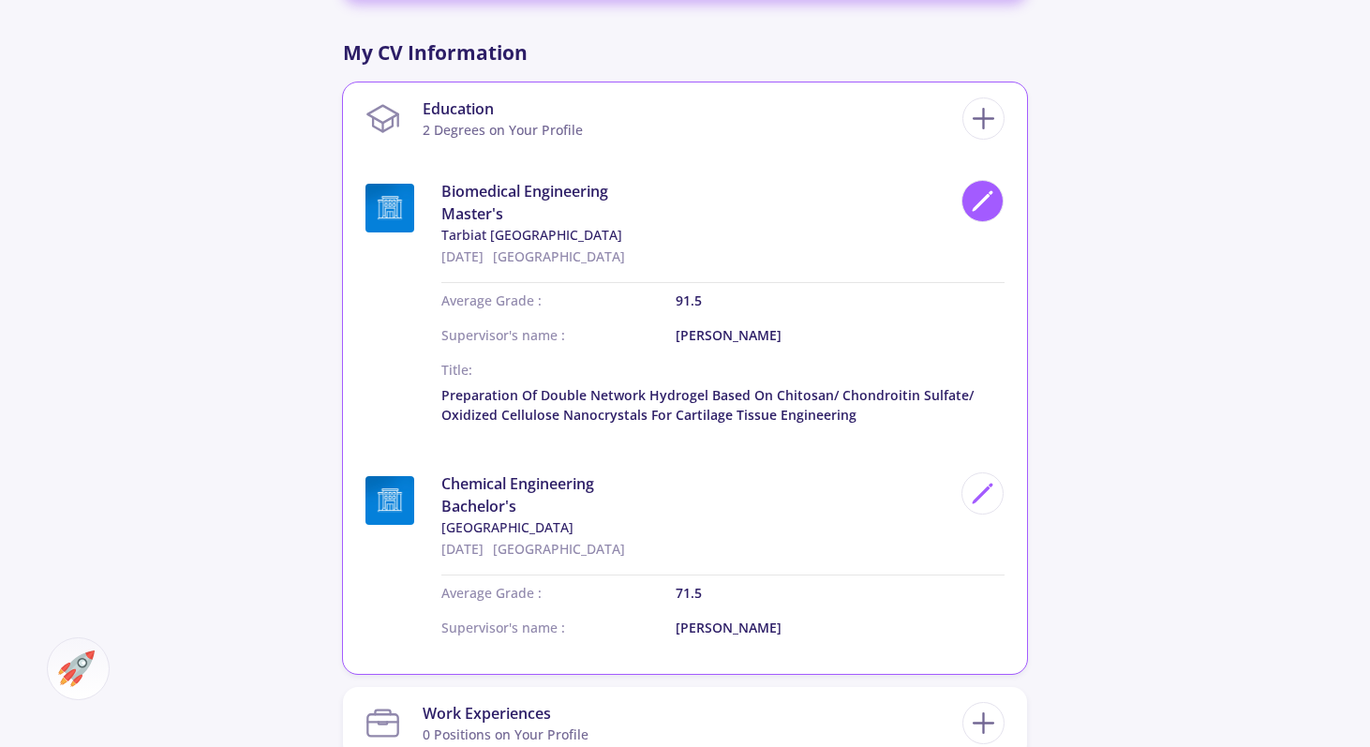
click at [984, 214] on div at bounding box center [982, 201] width 42 height 42
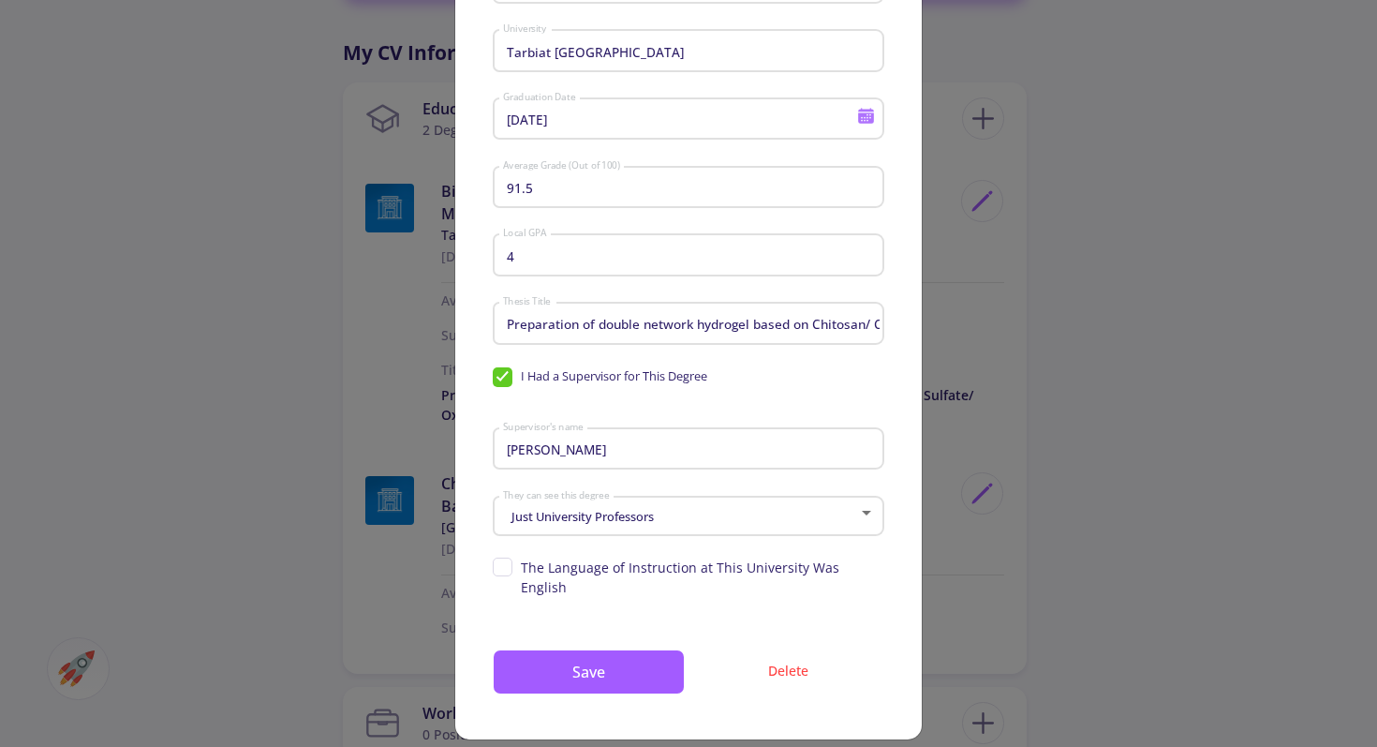
scroll to position [288, 0]
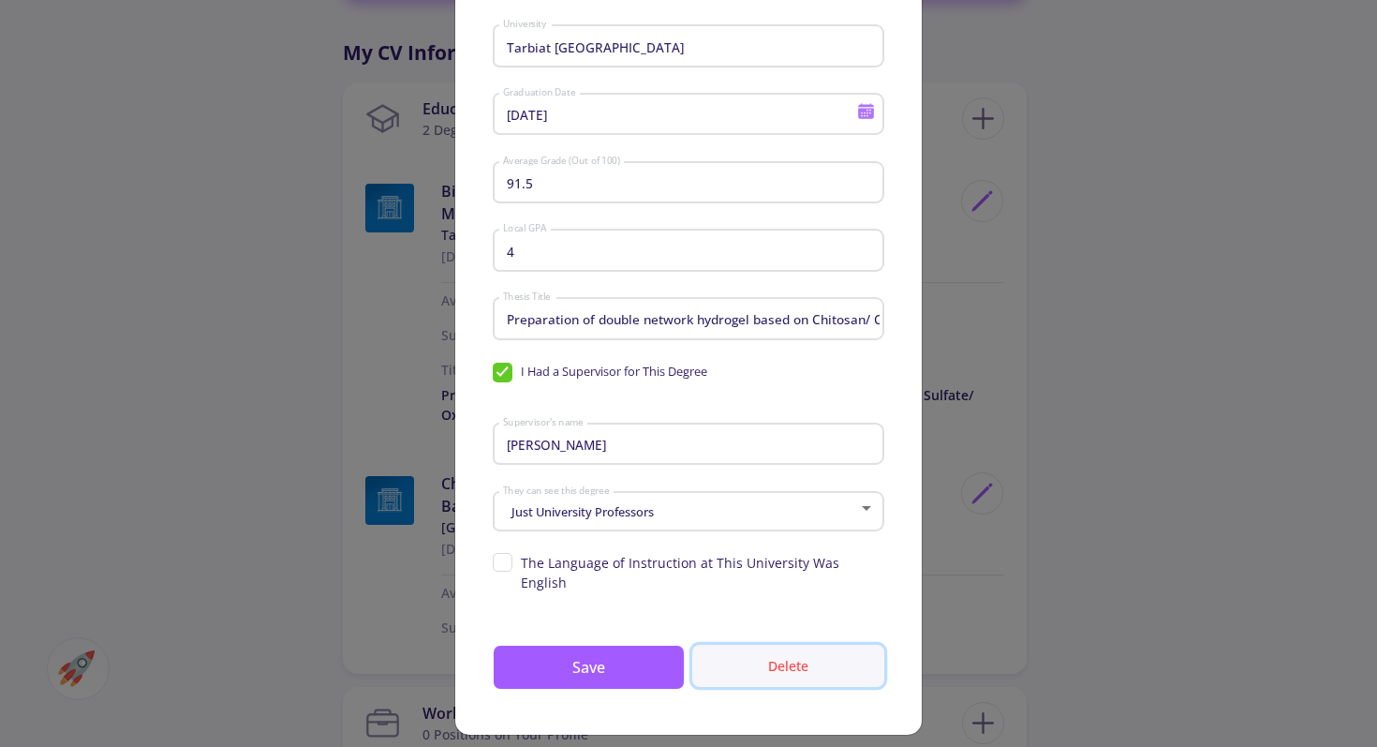
click at [796, 648] on button "Delete" at bounding box center [788, 666] width 192 height 42
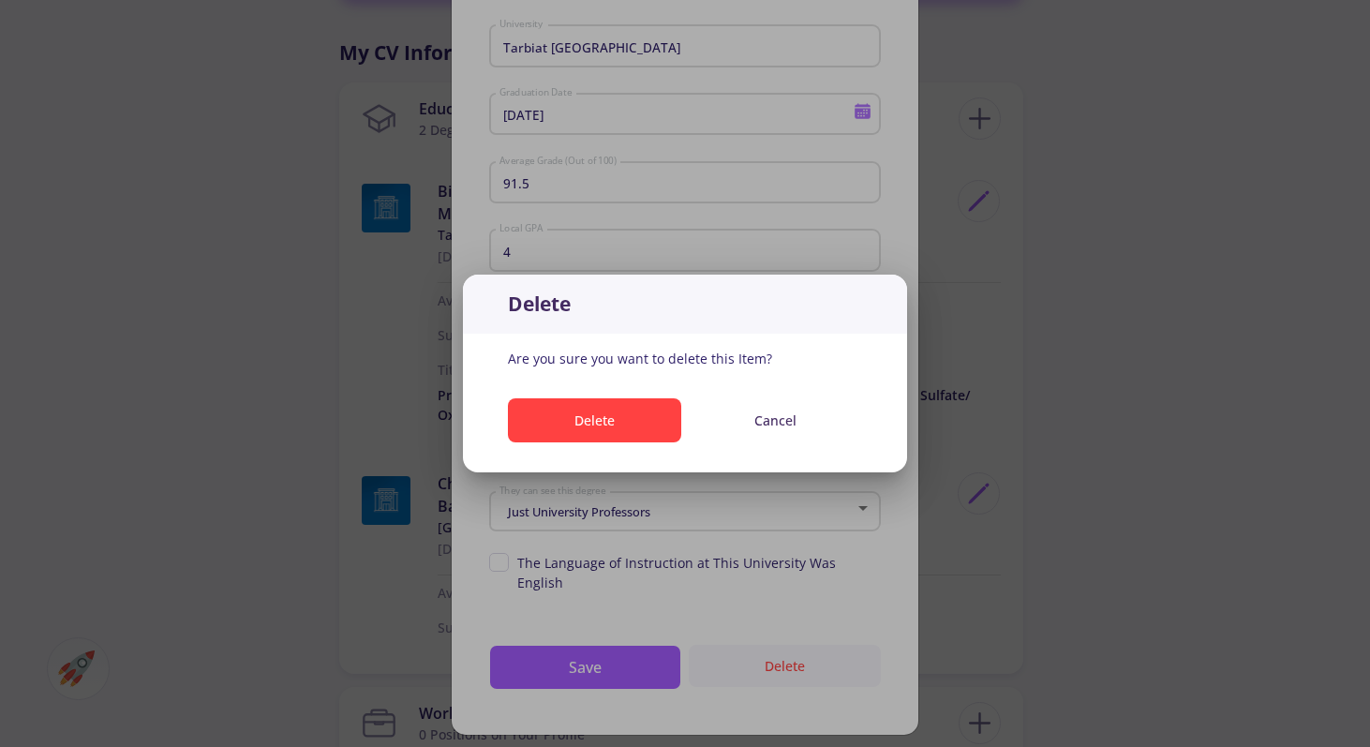
scroll to position [0, 0]
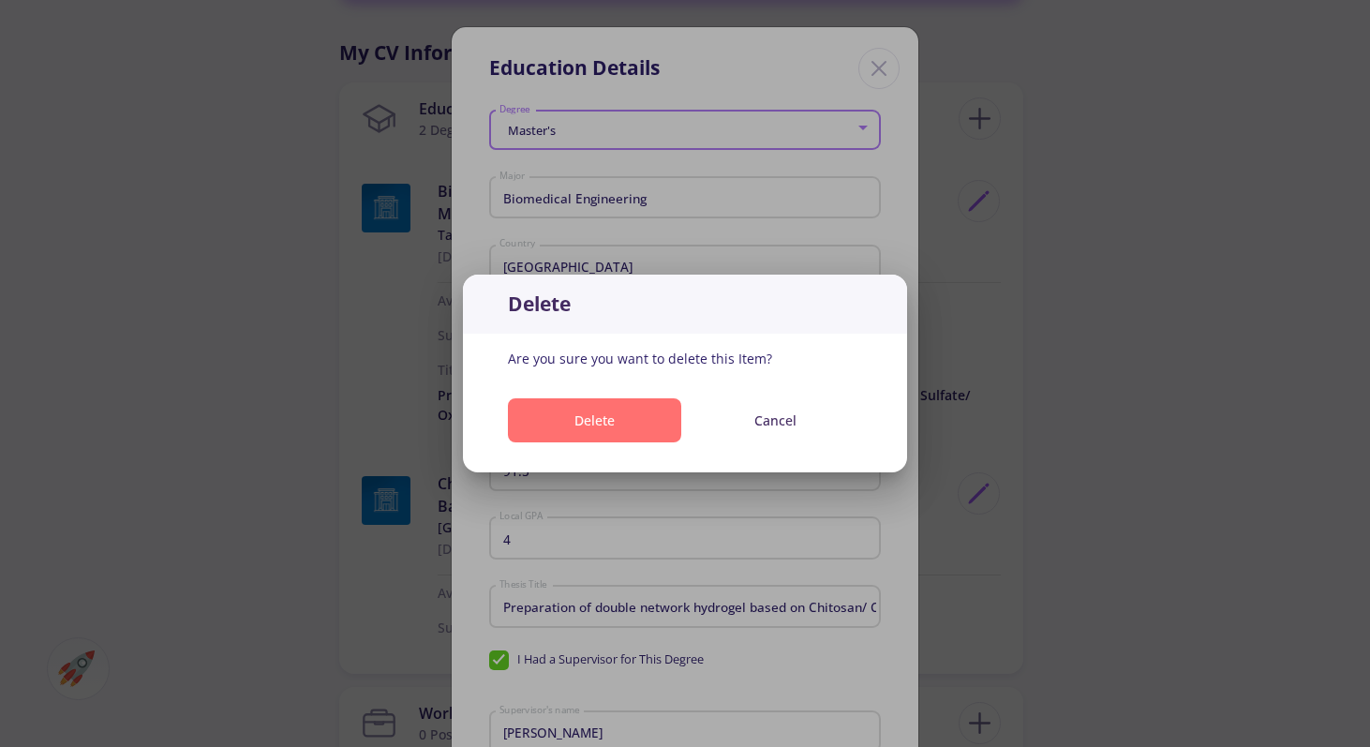
click at [594, 411] on button "Delete" at bounding box center [594, 420] width 173 height 44
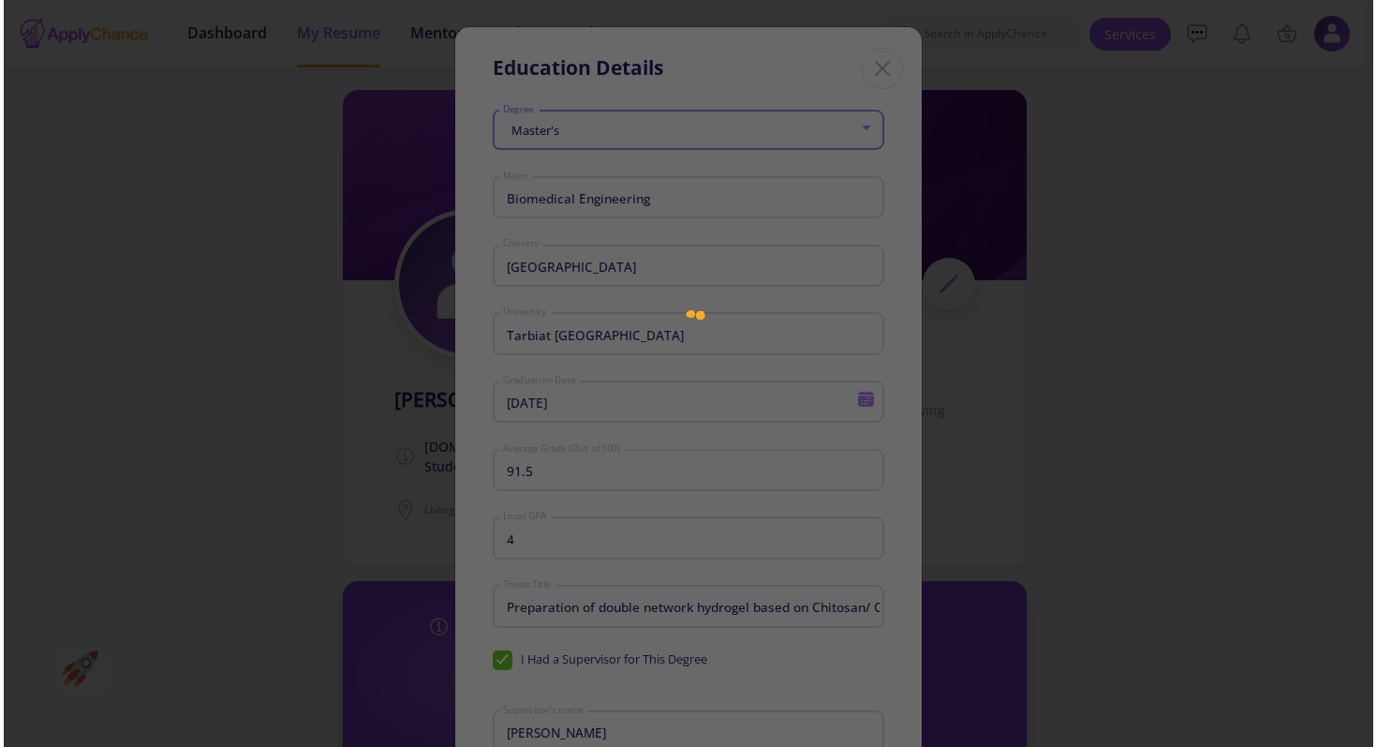
scroll to position [903, 0]
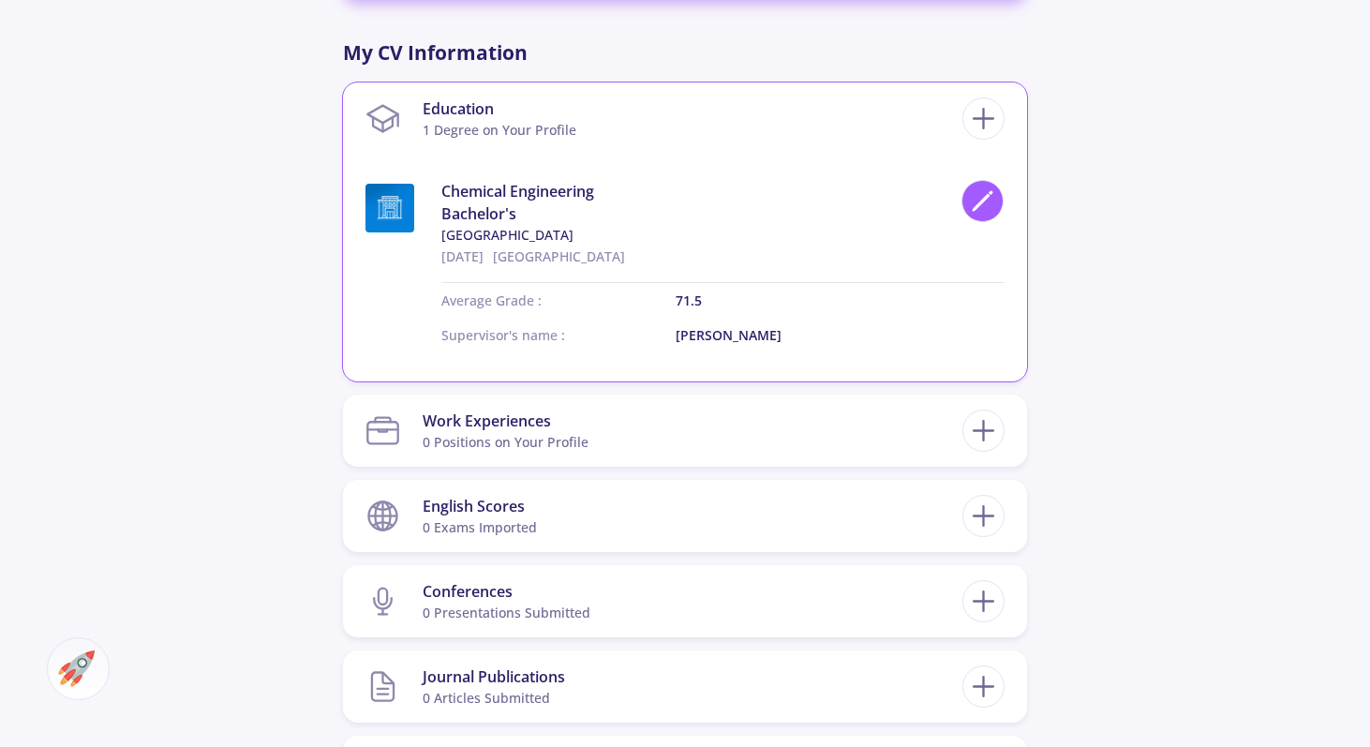
click at [985, 200] on polygon at bounding box center [981, 203] width 16 height 16
type input "Chemical Engineering"
type input "Isfahan University of Technology"
type input "9/18/2020"
type input "71.5"
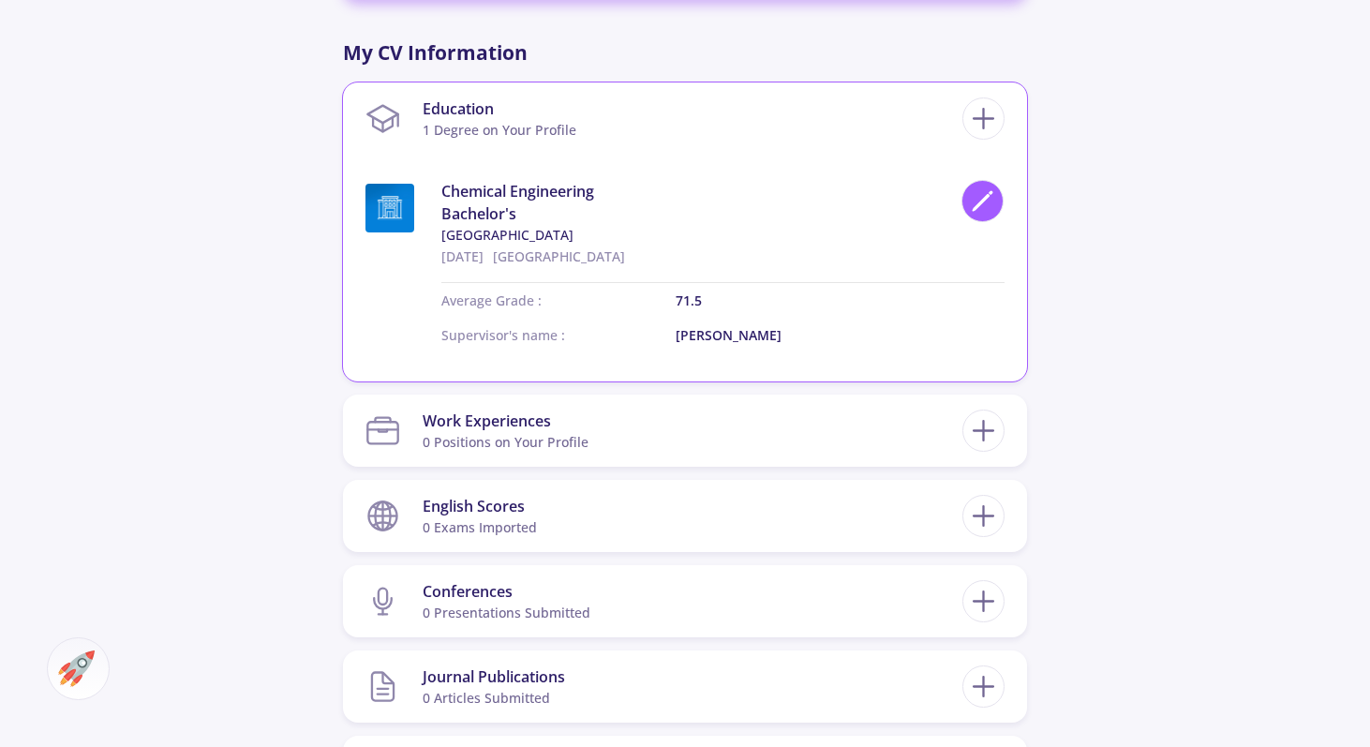
type input "Saied Nouri Khorasani"
type input "3.02"
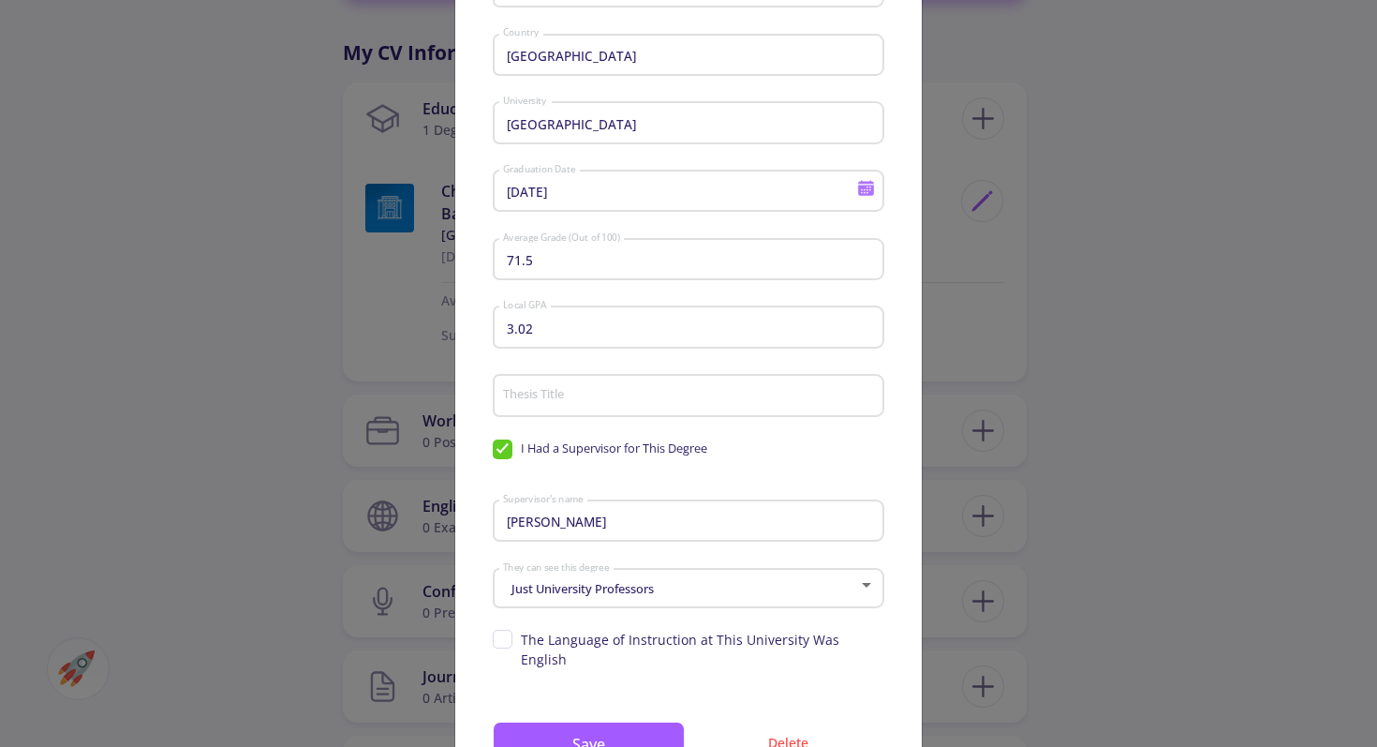
scroll to position [288, 0]
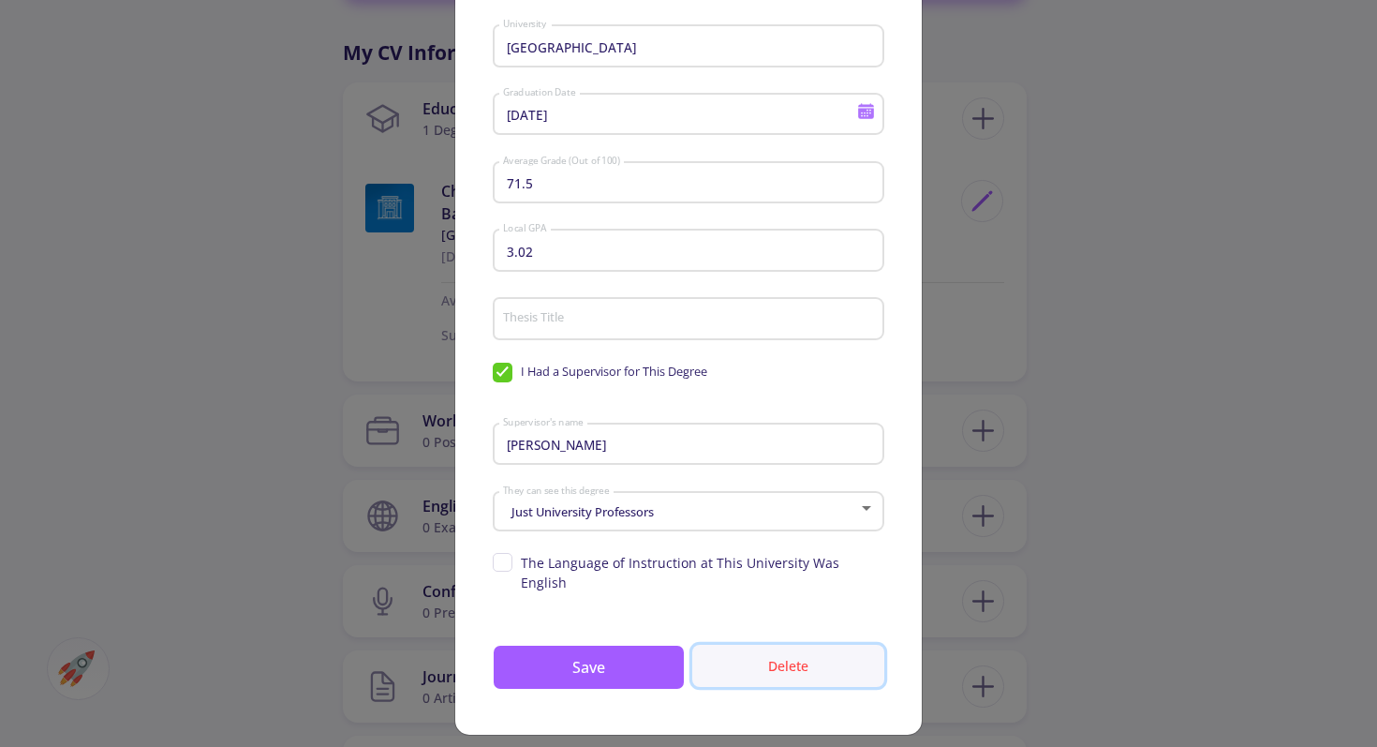
click at [781, 647] on button "Delete" at bounding box center [788, 666] width 192 height 42
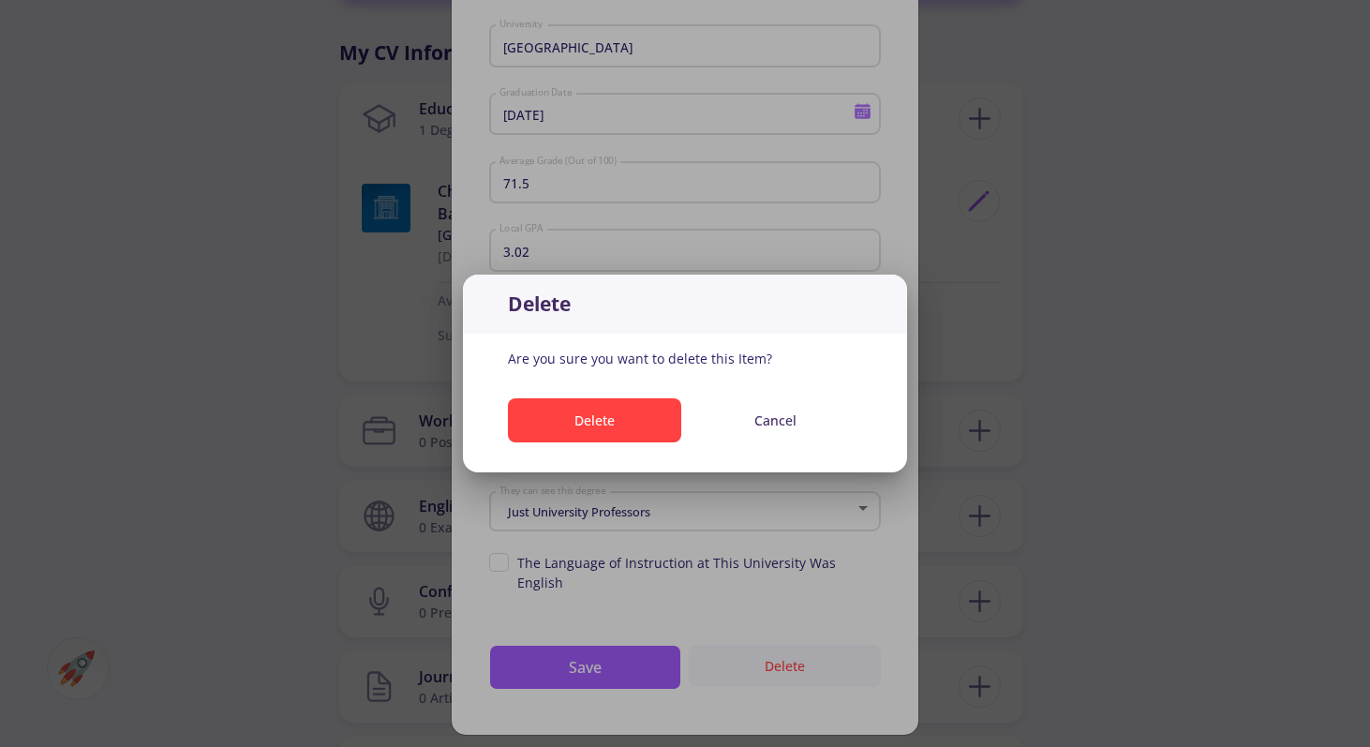
scroll to position [0, 0]
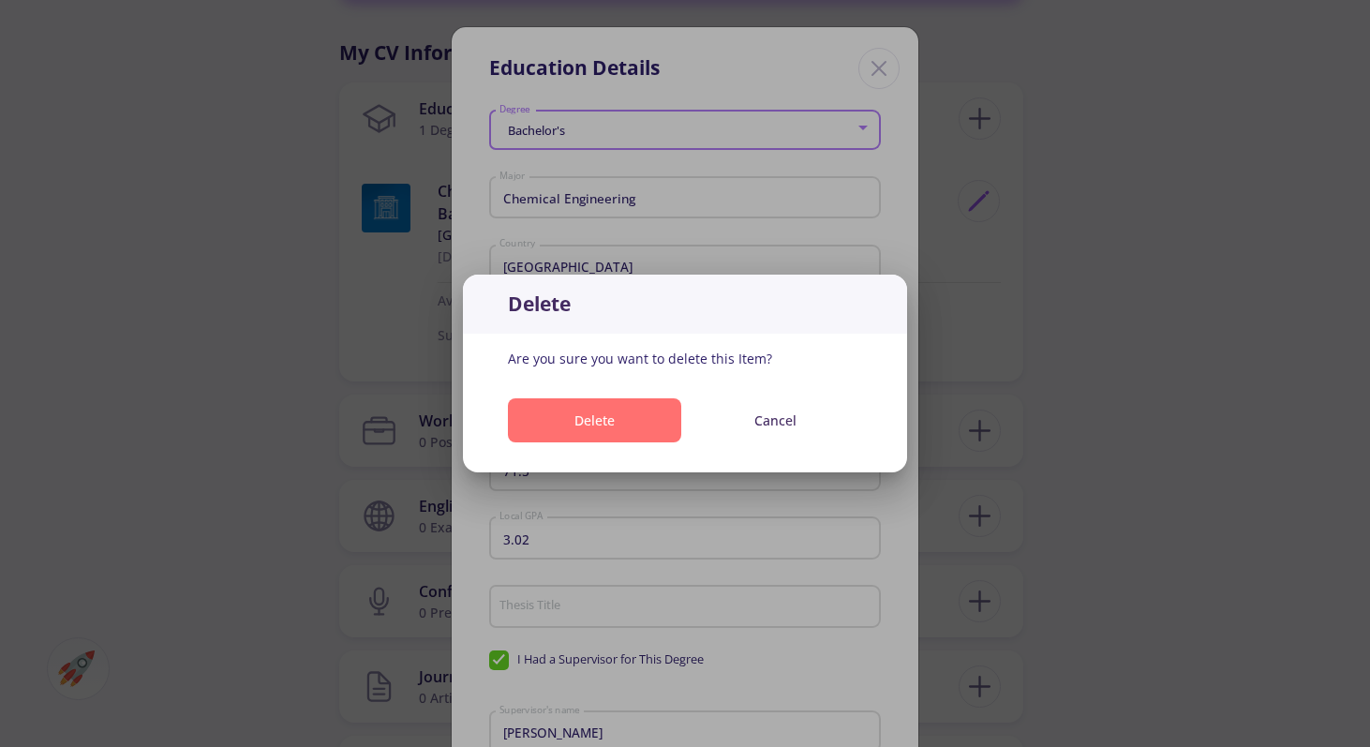
click at [632, 434] on button "Delete" at bounding box center [594, 420] width 173 height 44
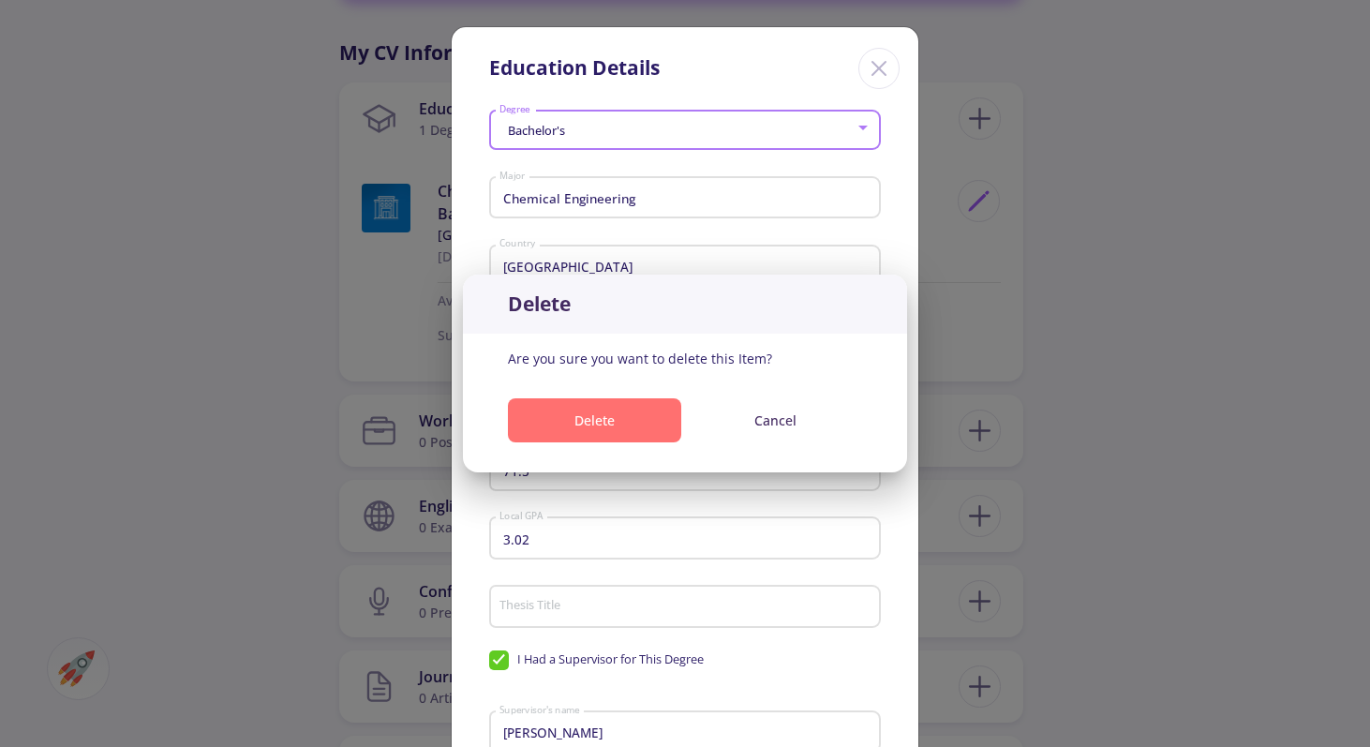
scroll to position [903, 0]
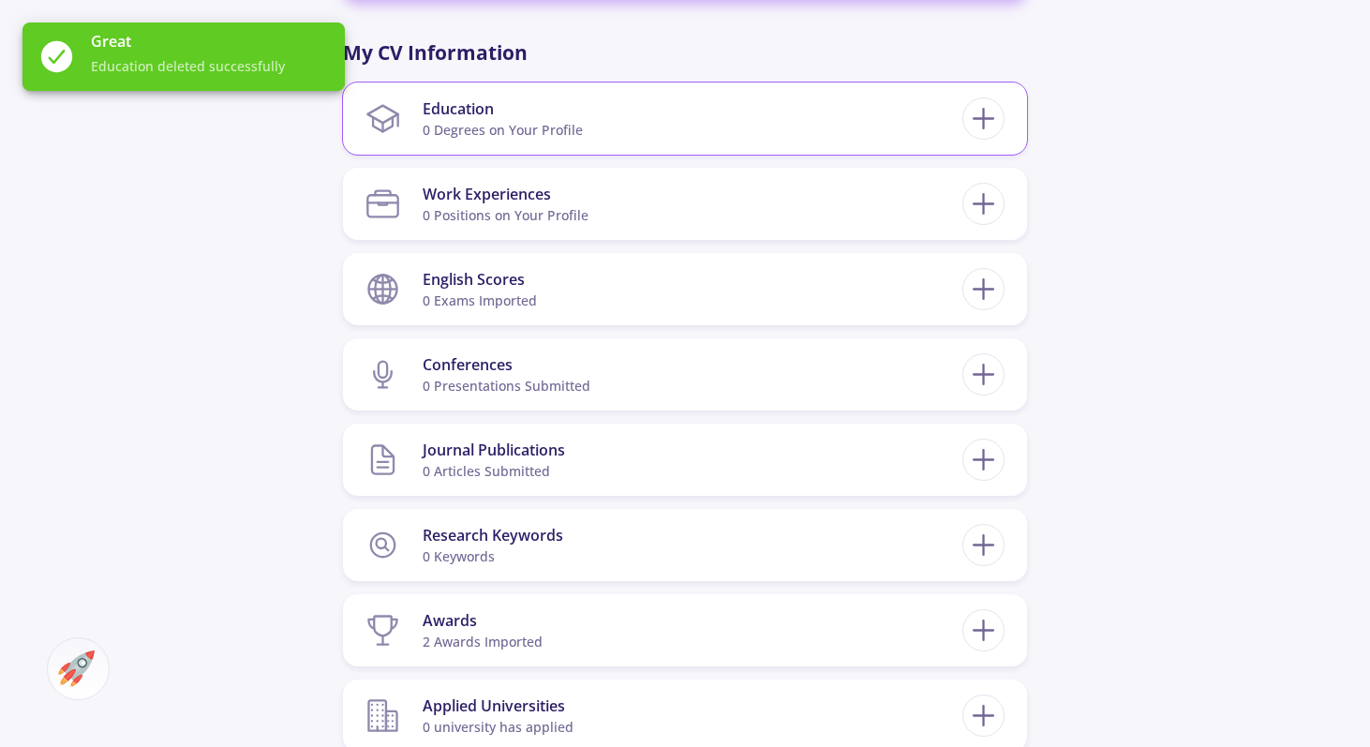
click at [648, 121] on section "Education 0 Degrees on Your Profile" at bounding box center [663, 118] width 597 height 57
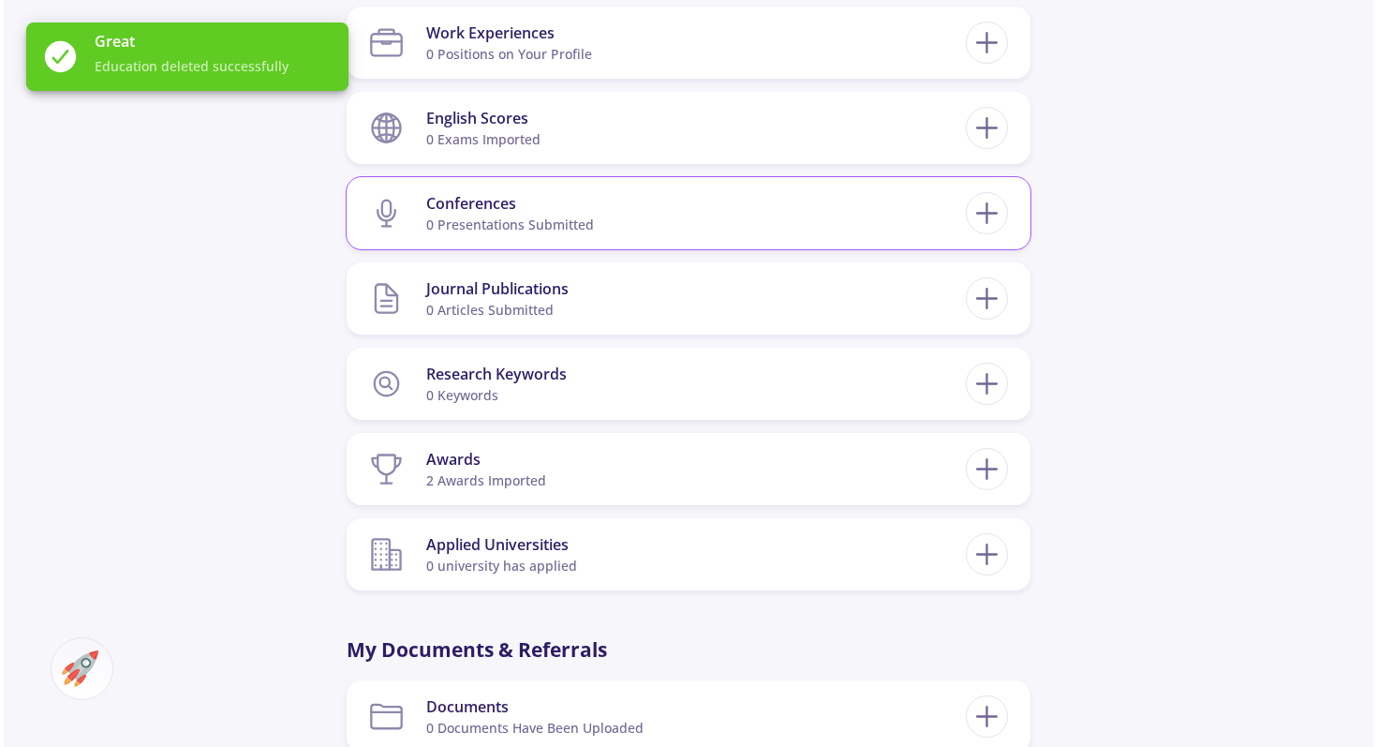
scroll to position [1134, 0]
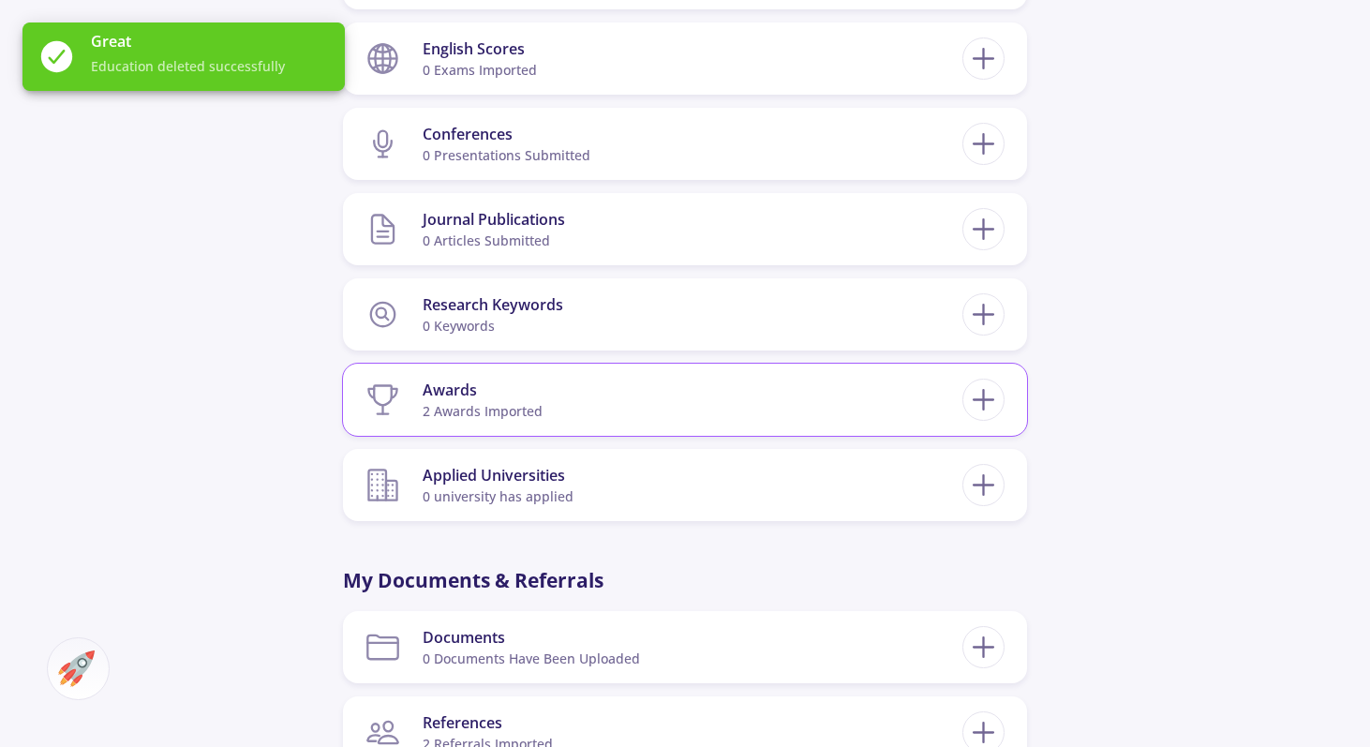
click at [566, 396] on section "Awards 2 awards imported" at bounding box center [663, 399] width 597 height 57
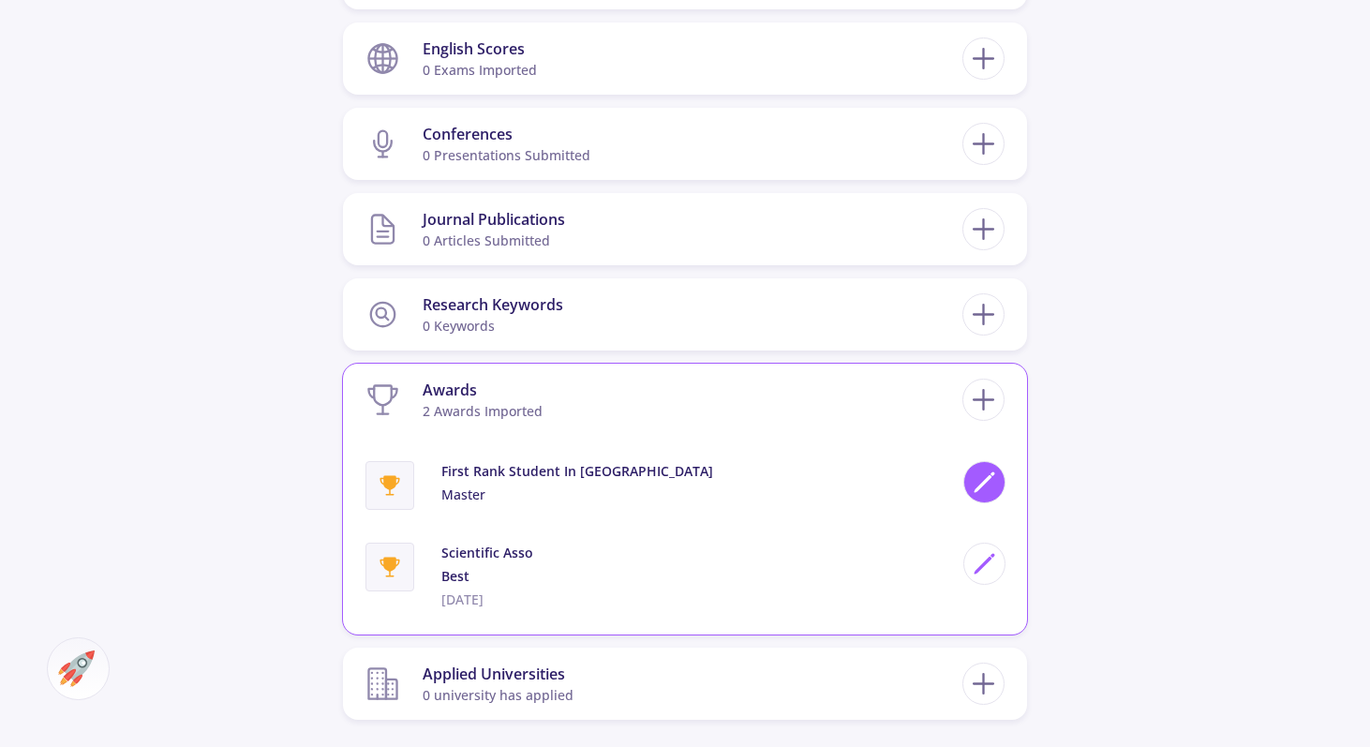
click at [990, 492] on icon at bounding box center [983, 481] width 25 height 25
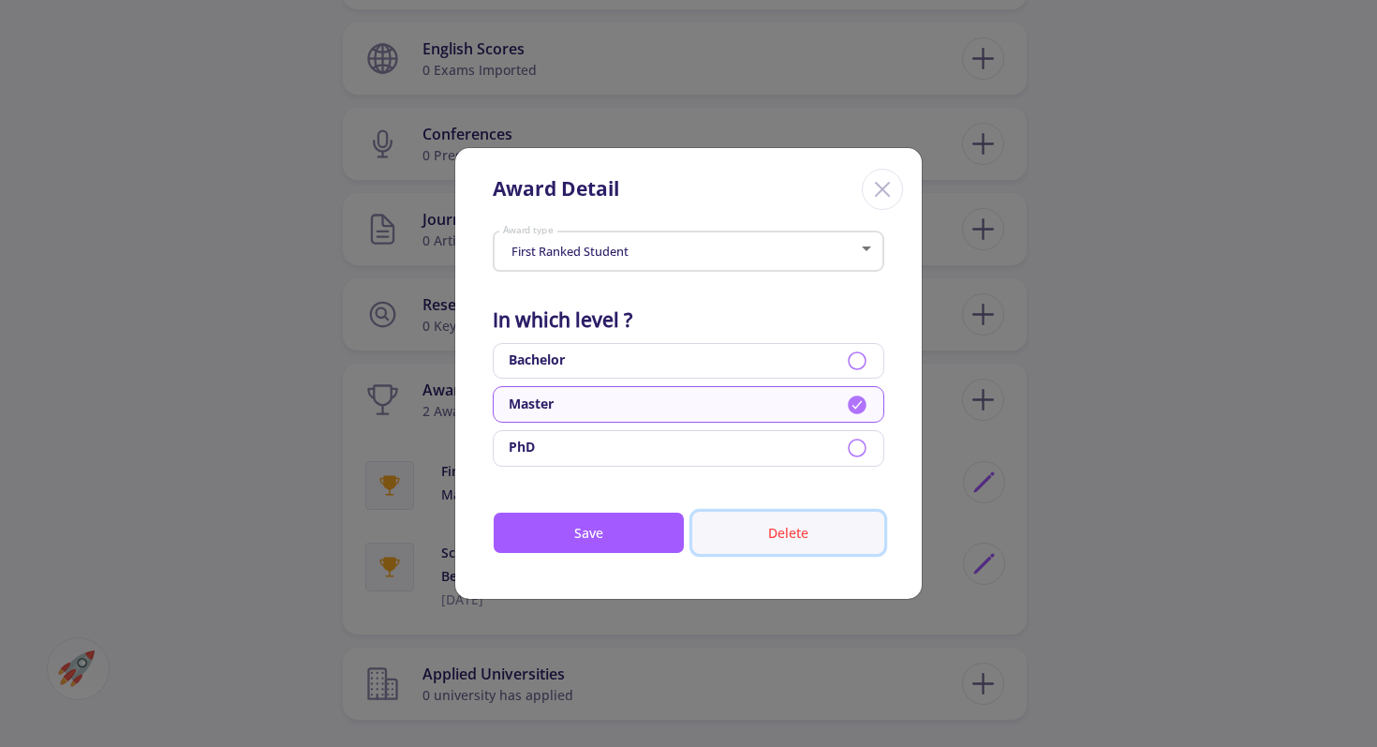
click at [788, 541] on button "Delete" at bounding box center [788, 532] width 192 height 42
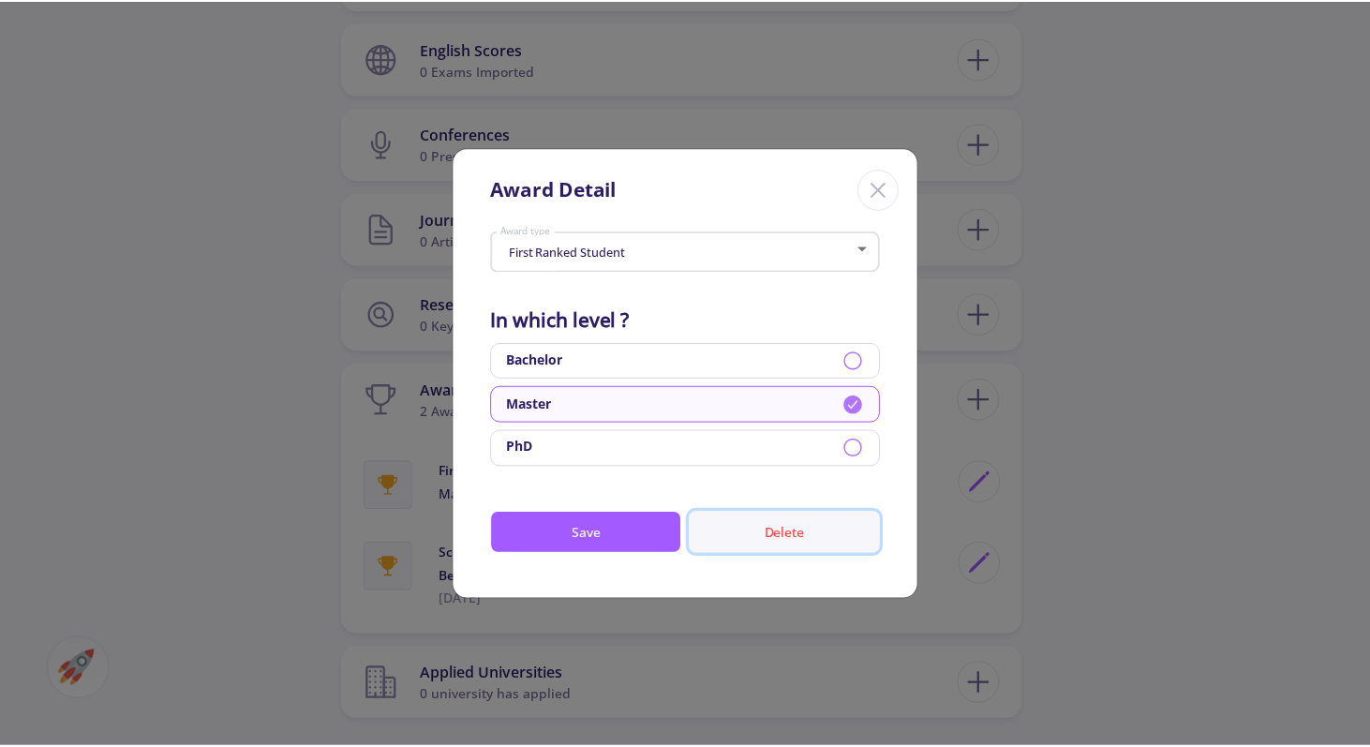
scroll to position [0, 0]
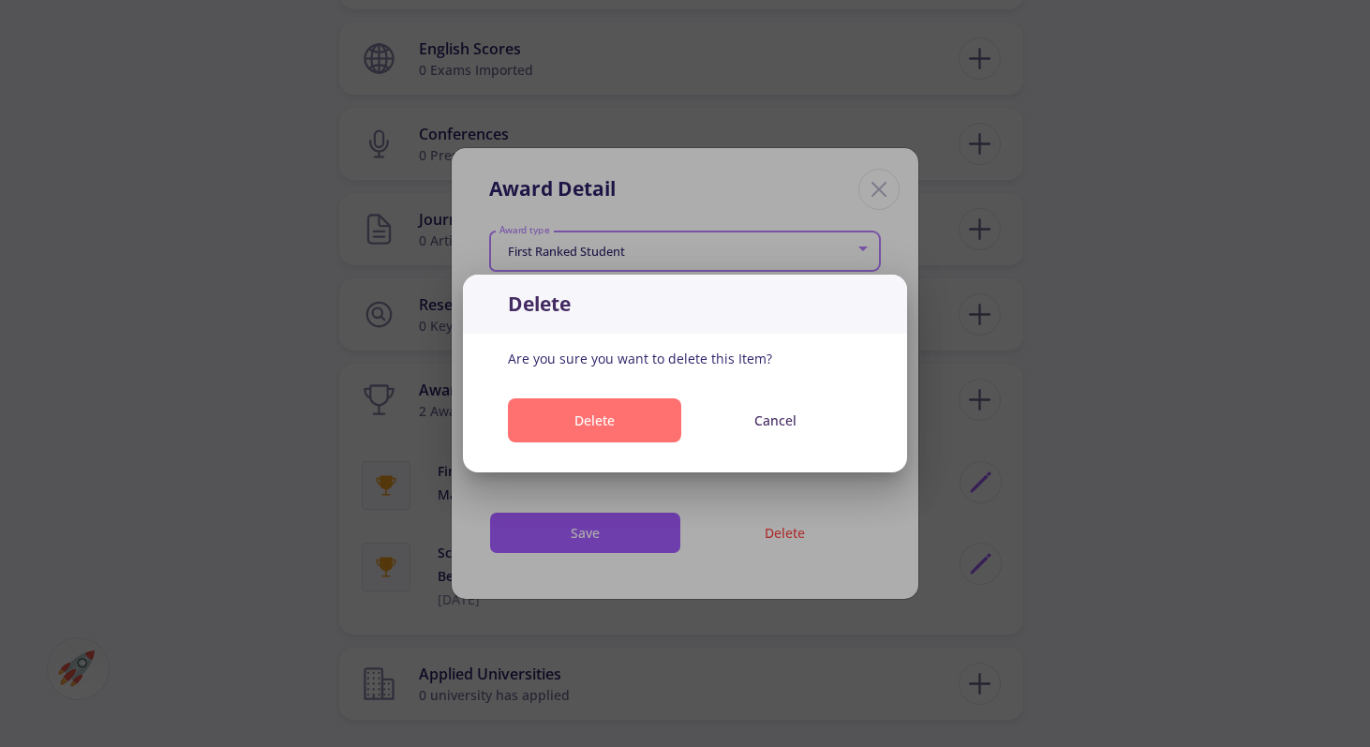
click at [664, 426] on button "Delete" at bounding box center [594, 420] width 173 height 44
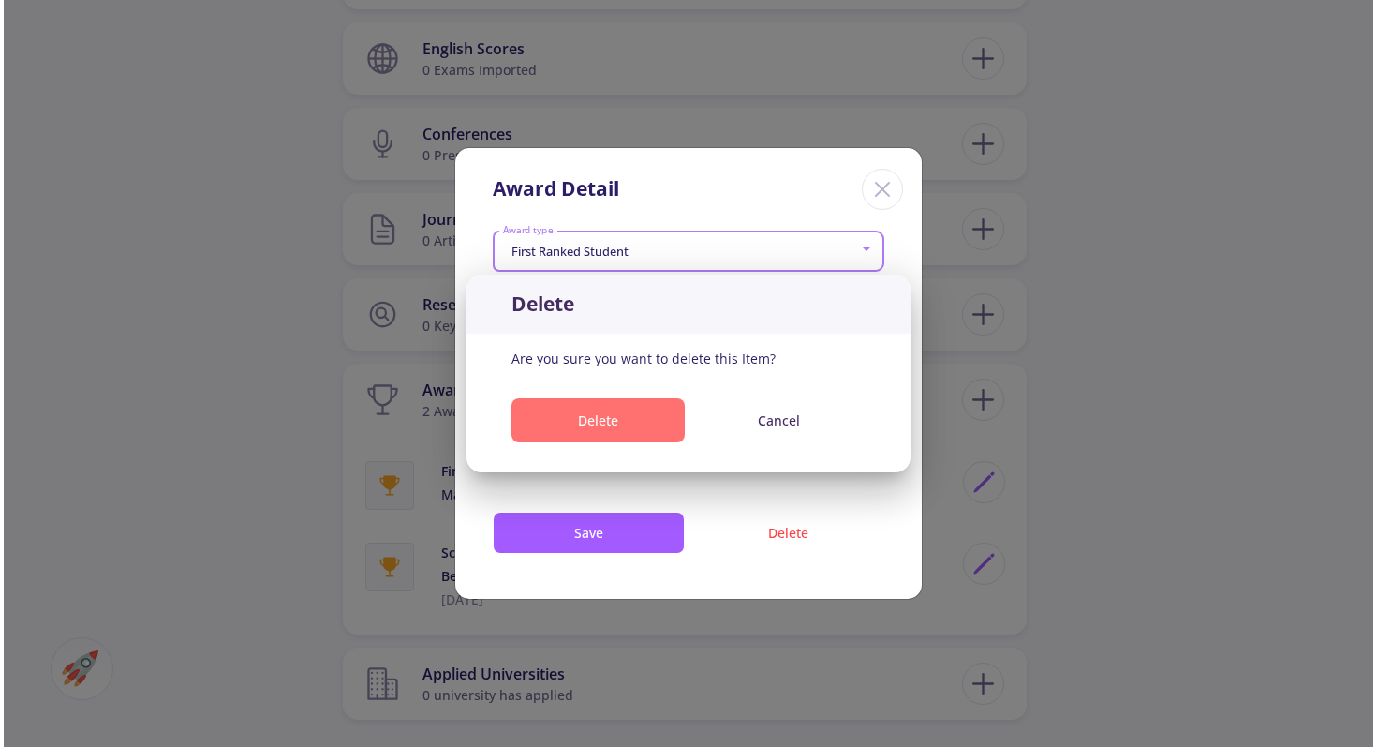
scroll to position [1134, 0]
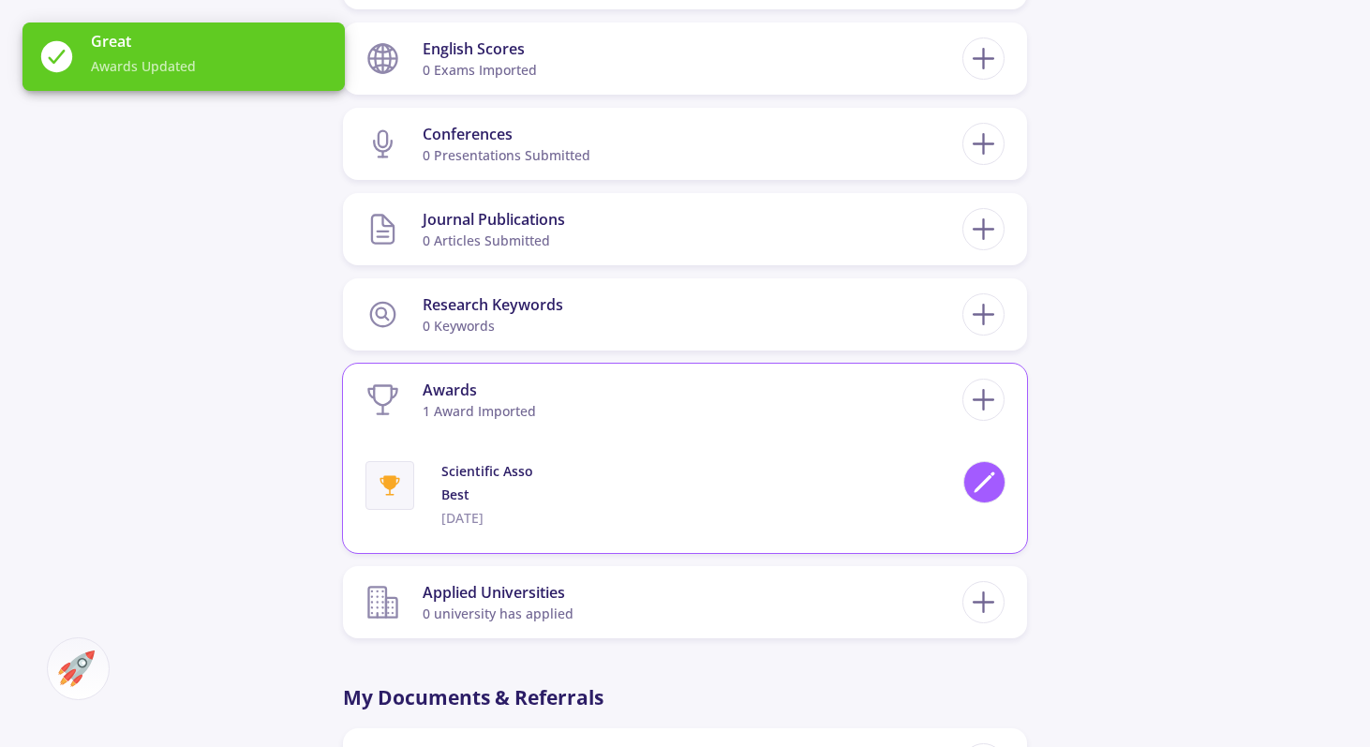
click at [1001, 483] on div at bounding box center [984, 482] width 42 height 42
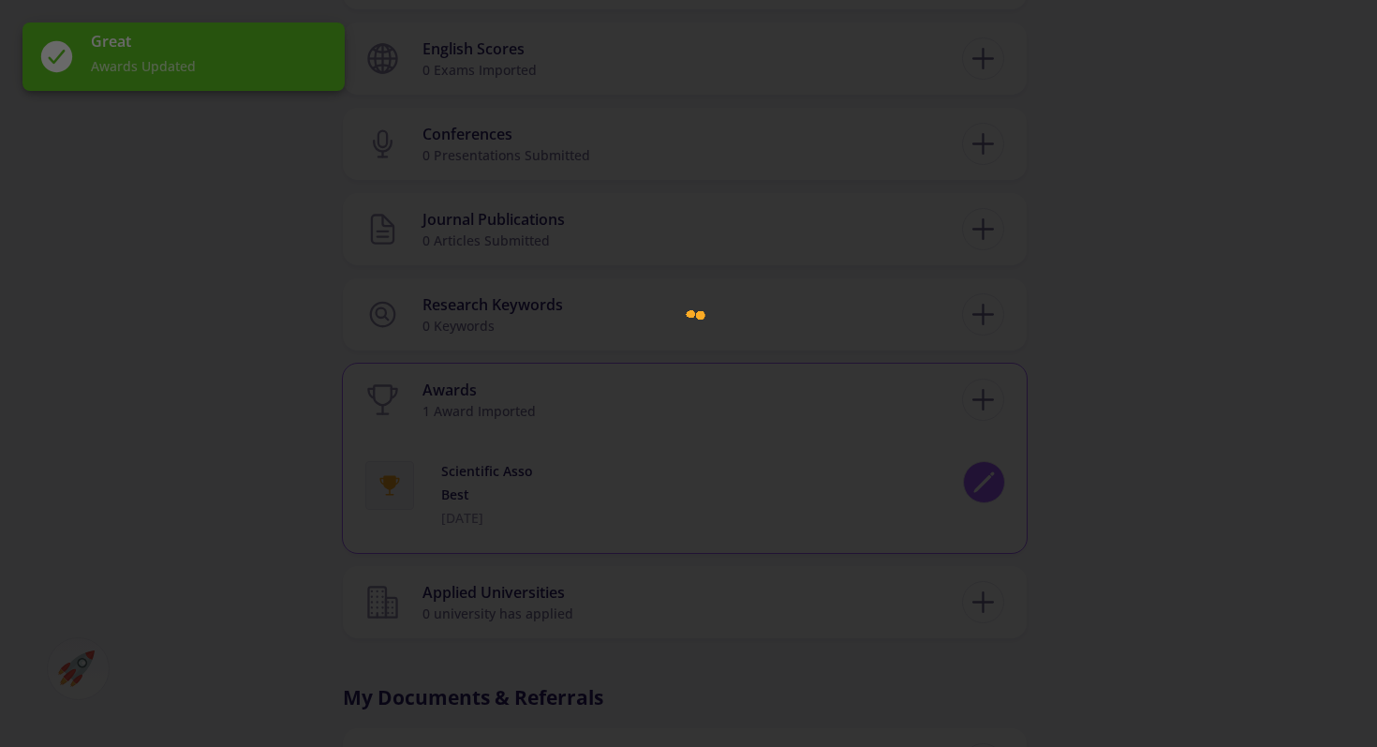
type input "Scientific Asso"
type input "Best"
type input "8/15/2019"
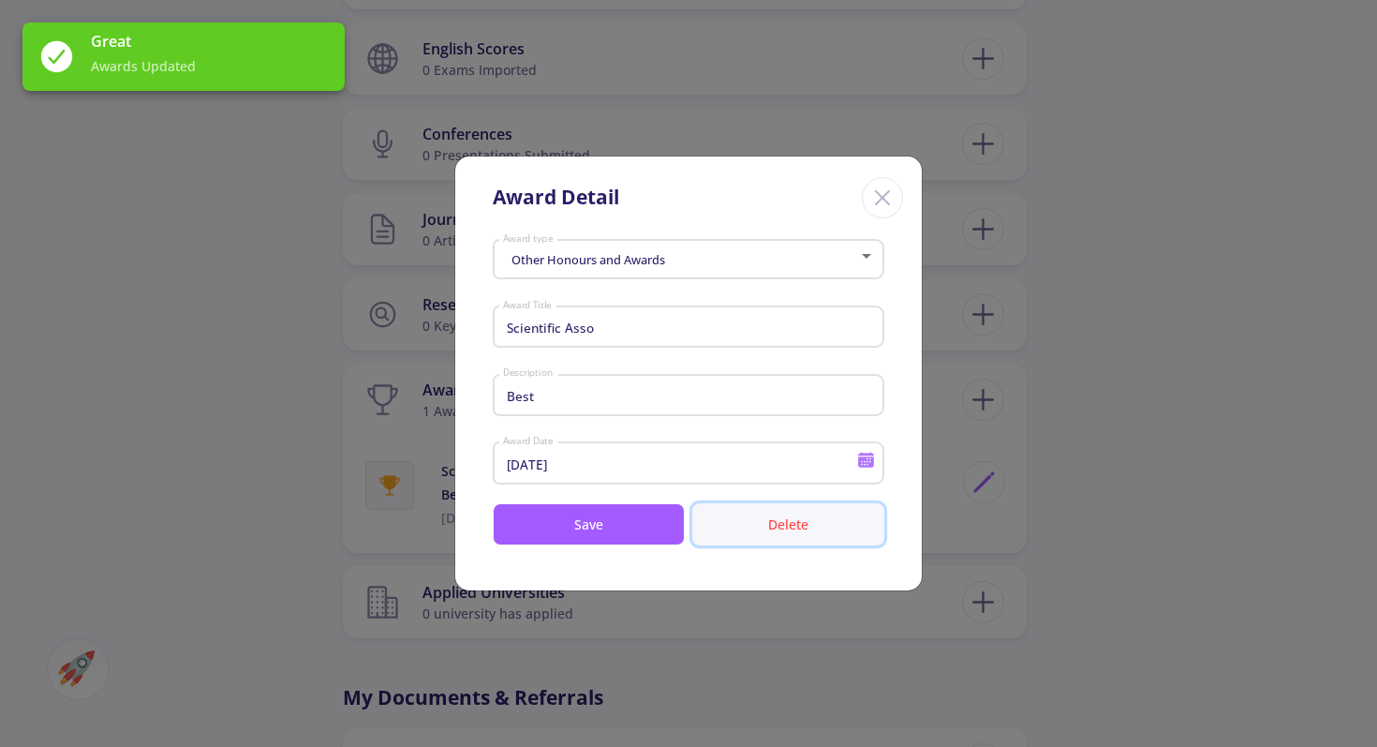
click at [778, 540] on button "Delete" at bounding box center [788, 524] width 192 height 42
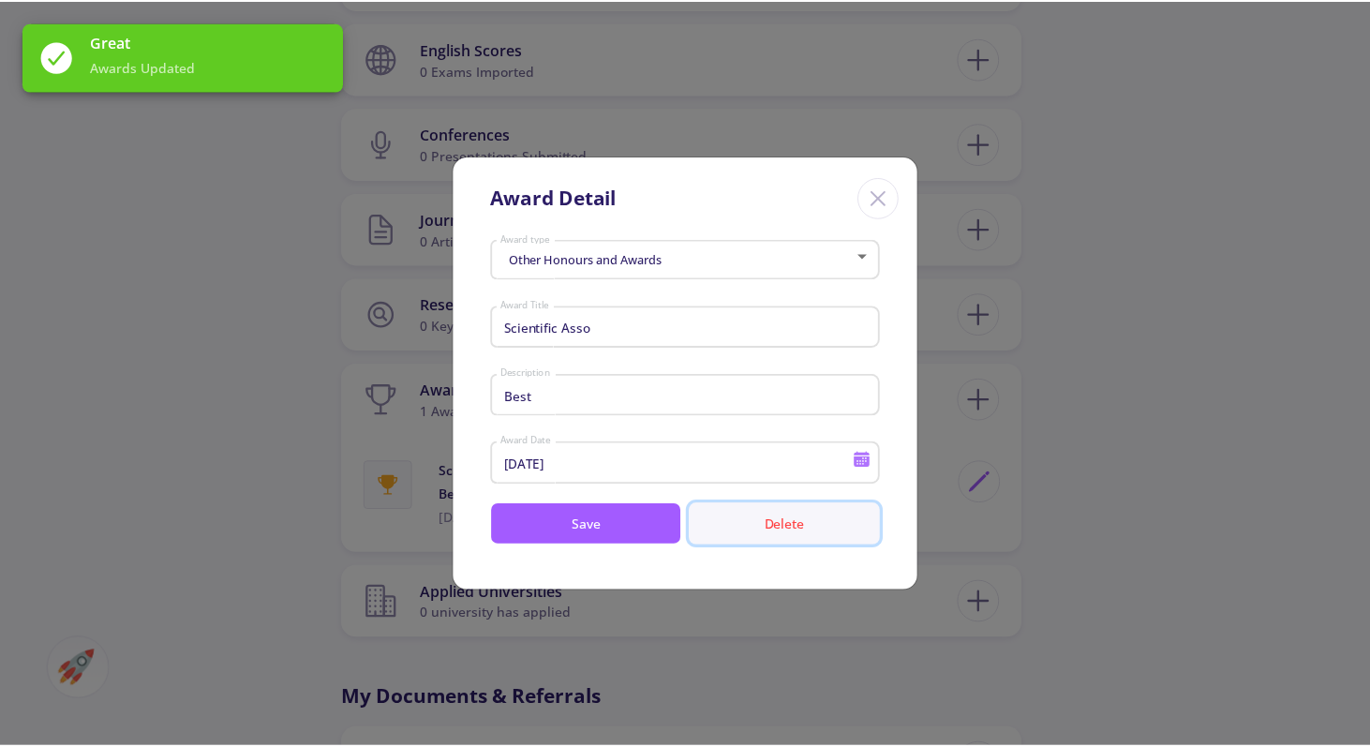
scroll to position [0, 0]
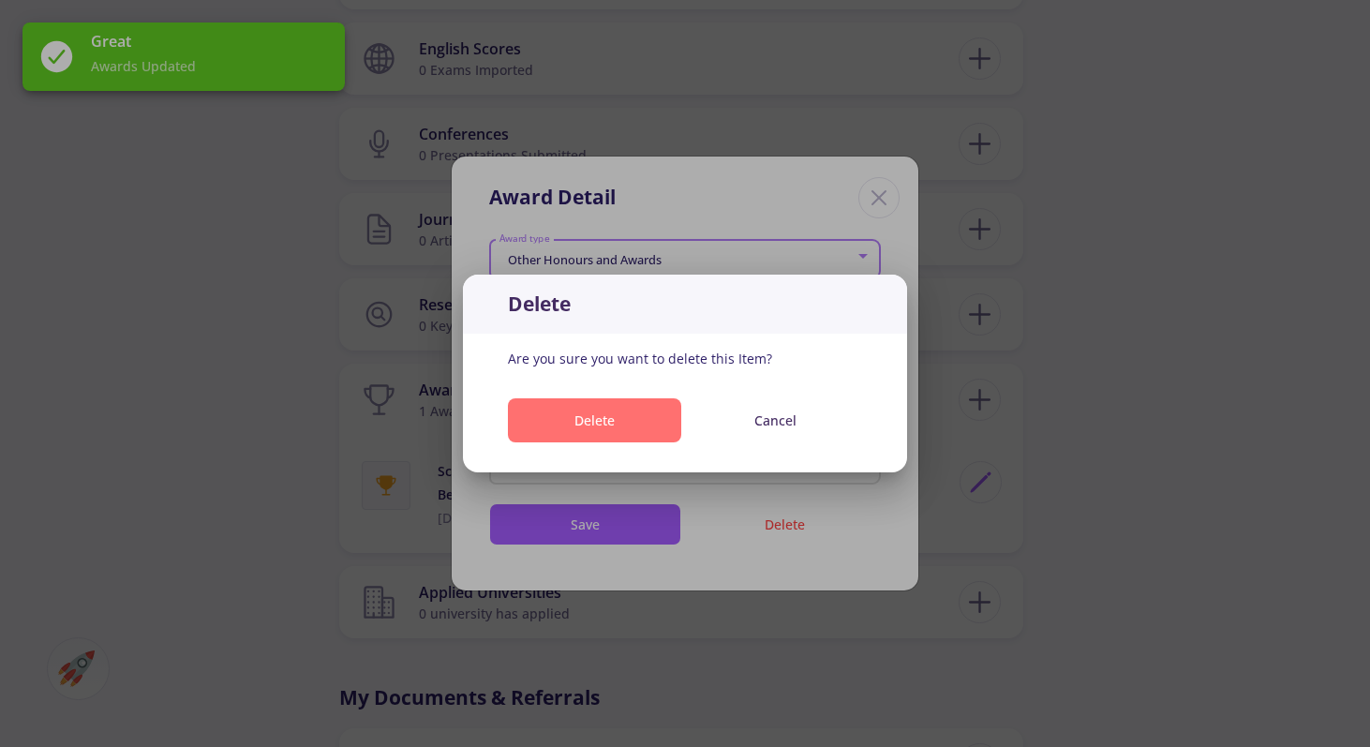
click at [647, 438] on button "Delete" at bounding box center [594, 420] width 173 height 44
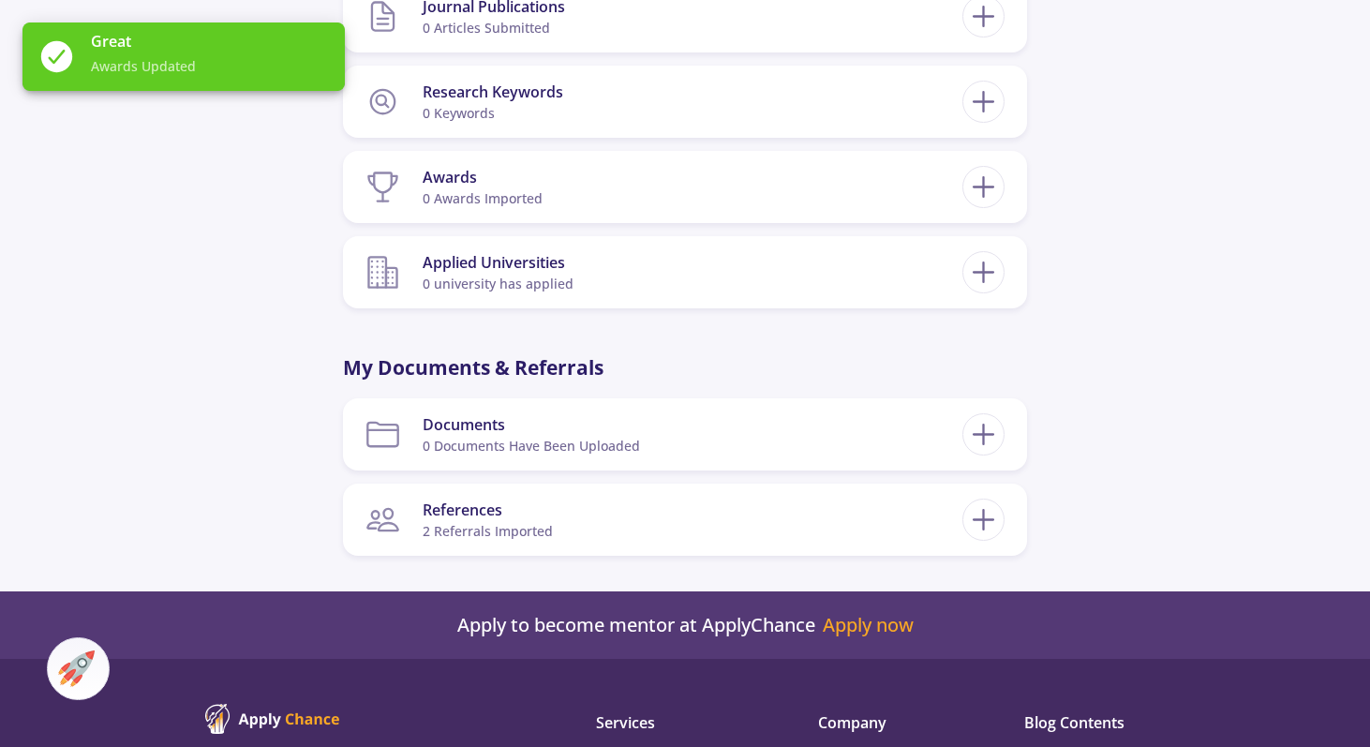
scroll to position [1350, 0]
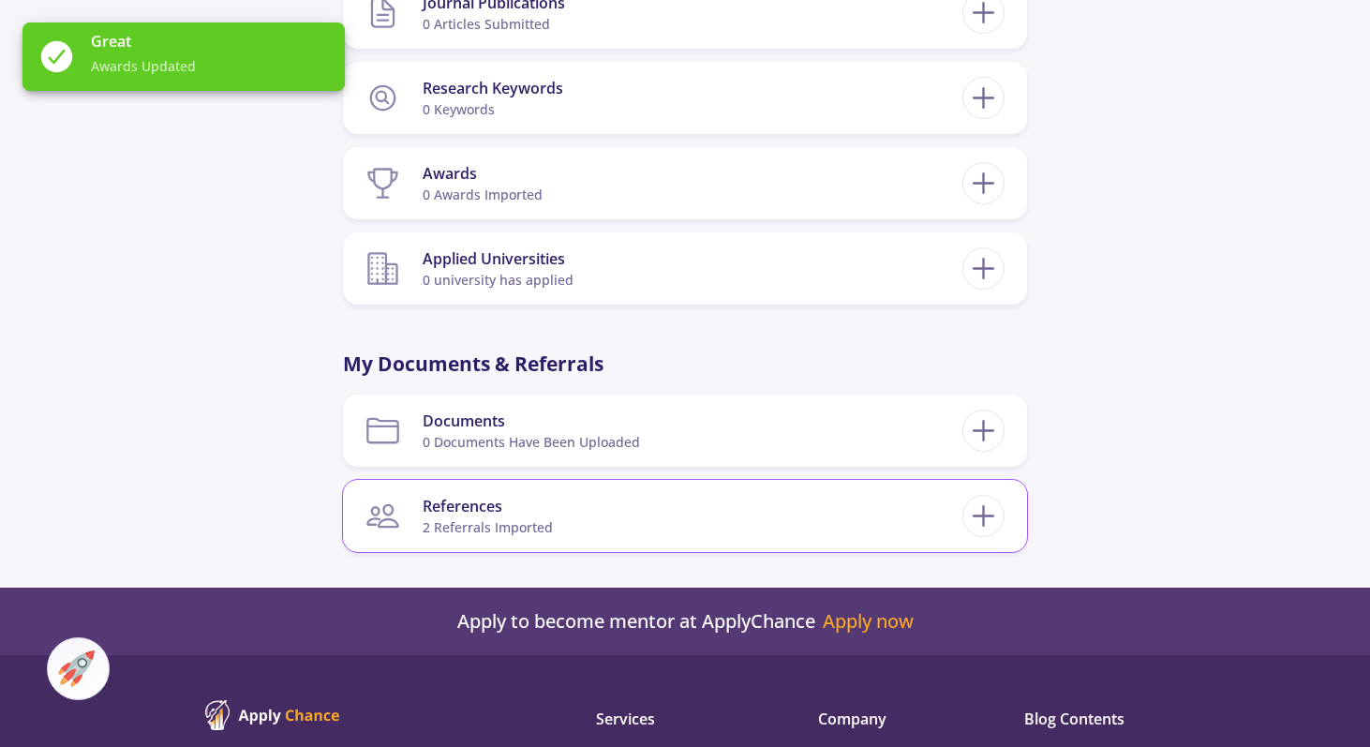
click at [770, 516] on section "References 2 referrals imported" at bounding box center [663, 515] width 597 height 57
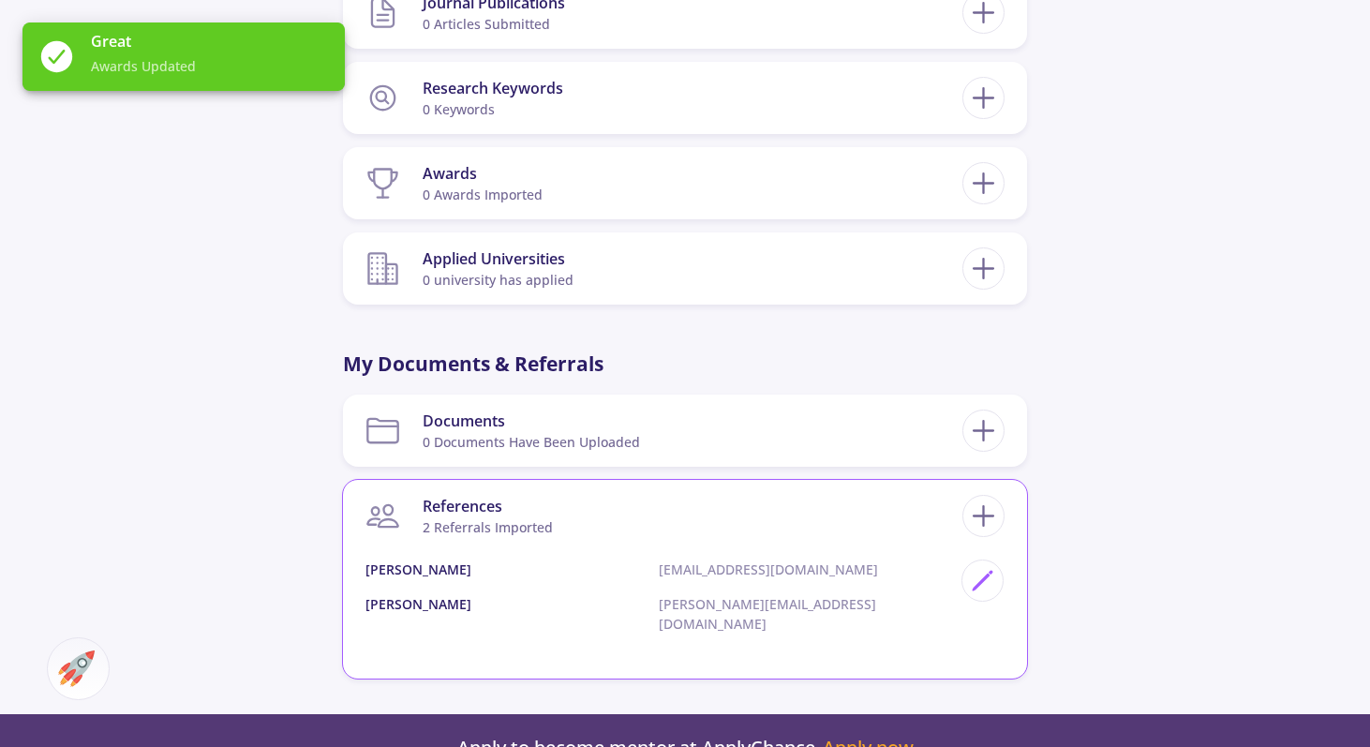
scroll to position [1447, 0]
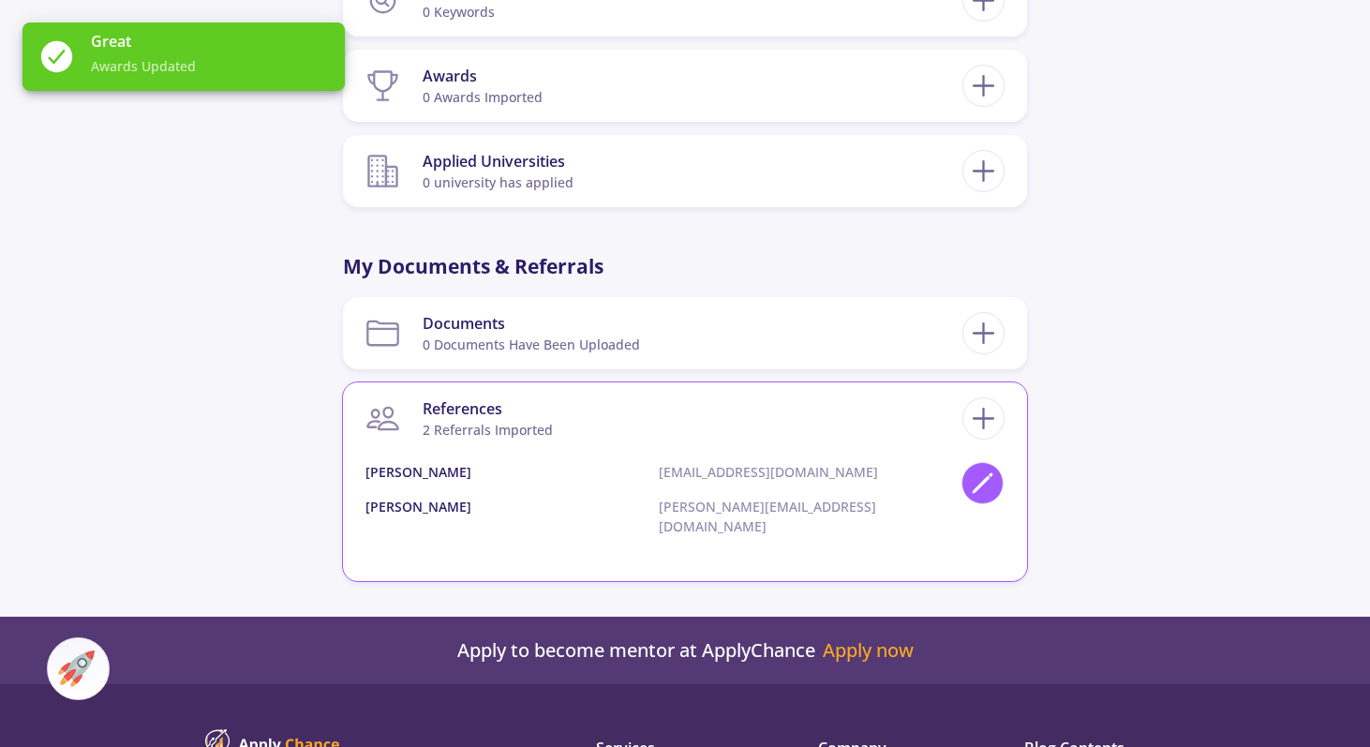
click at [982, 486] on icon at bounding box center [982, 482] width 25 height 25
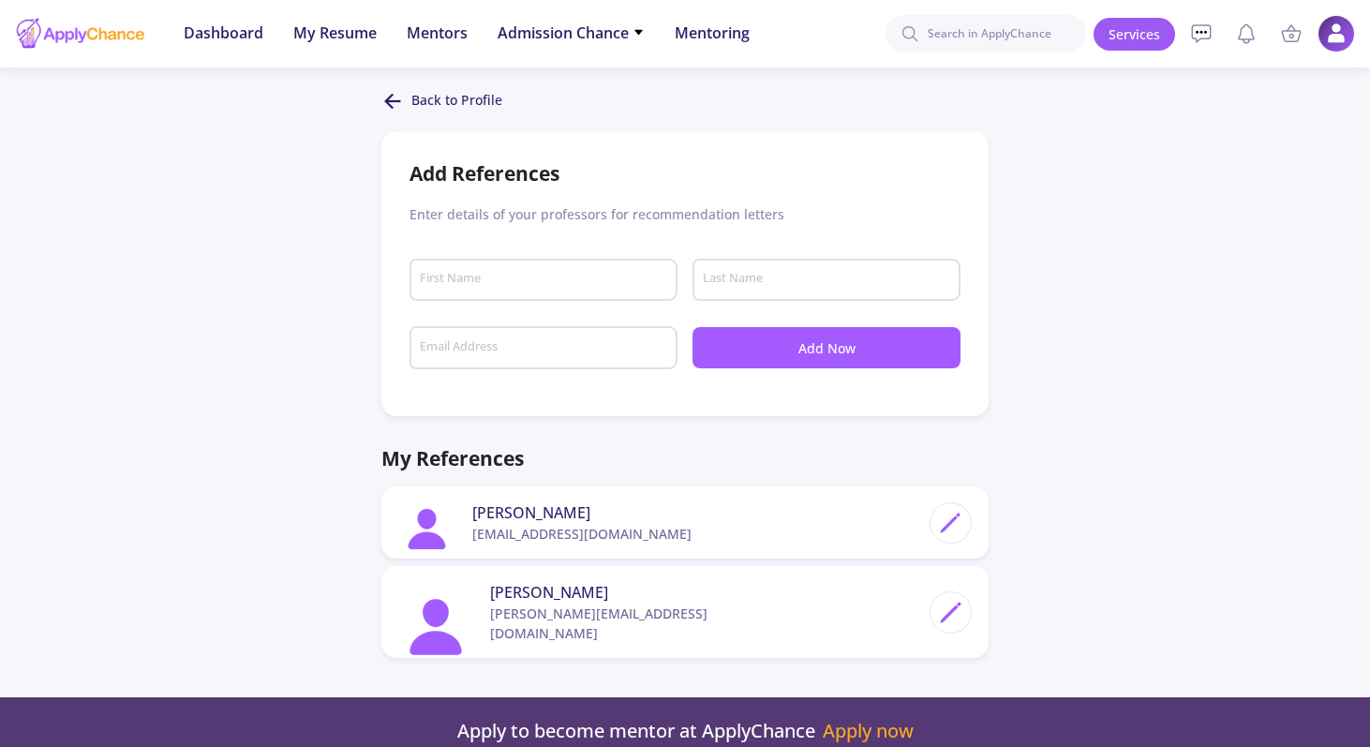
click at [951, 526] on icon at bounding box center [950, 523] width 25 height 25
type input "Ebrahim"
type input "Vasheghani-Farahani"
type input "evf@modares.ac.ir"
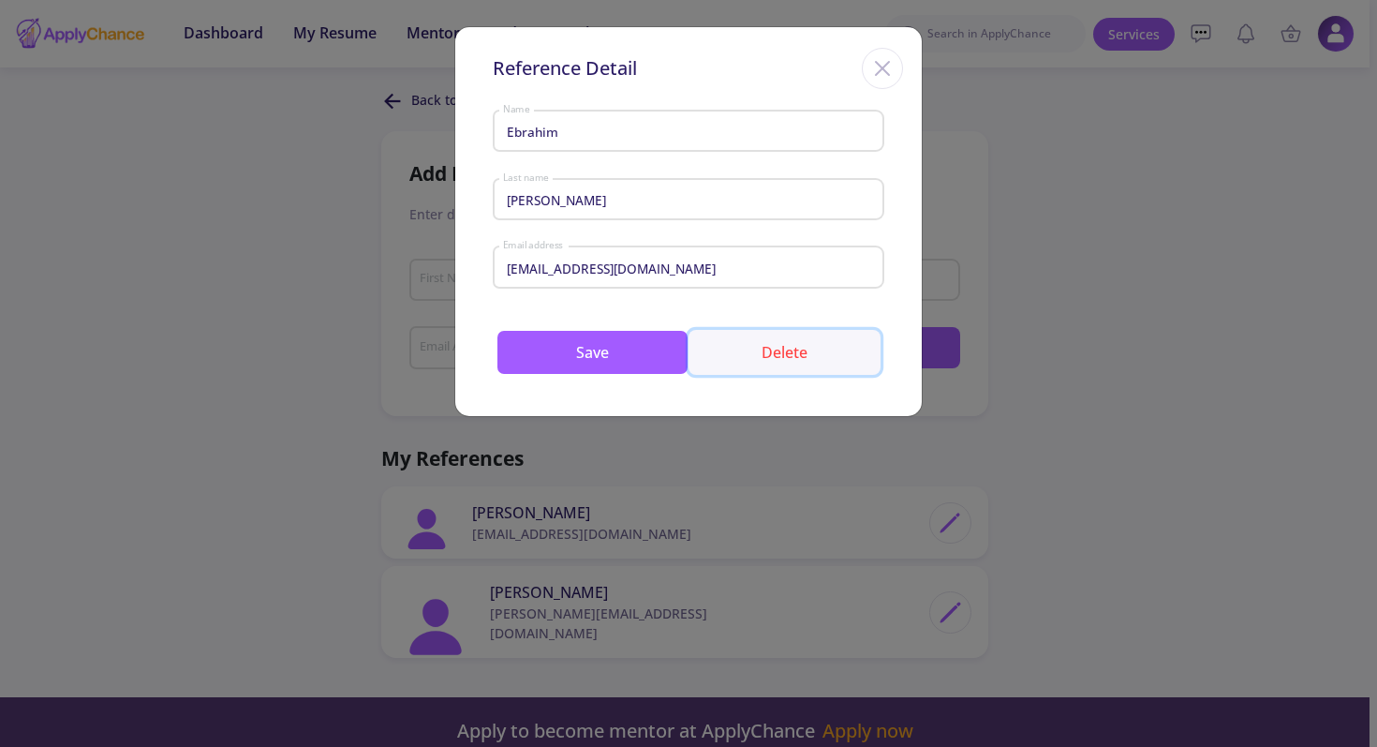
click at [778, 363] on button "Delete" at bounding box center [785, 352] width 192 height 45
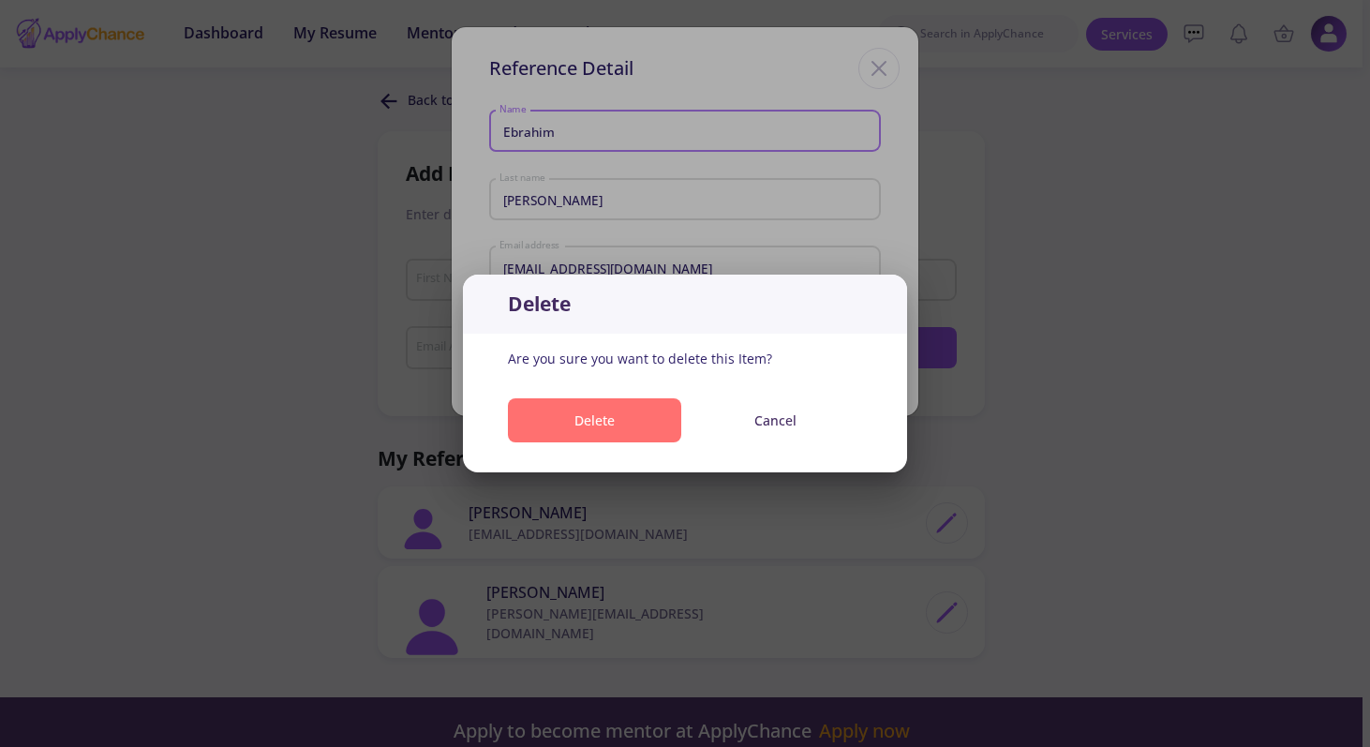
click at [630, 432] on button "Delete" at bounding box center [594, 420] width 173 height 44
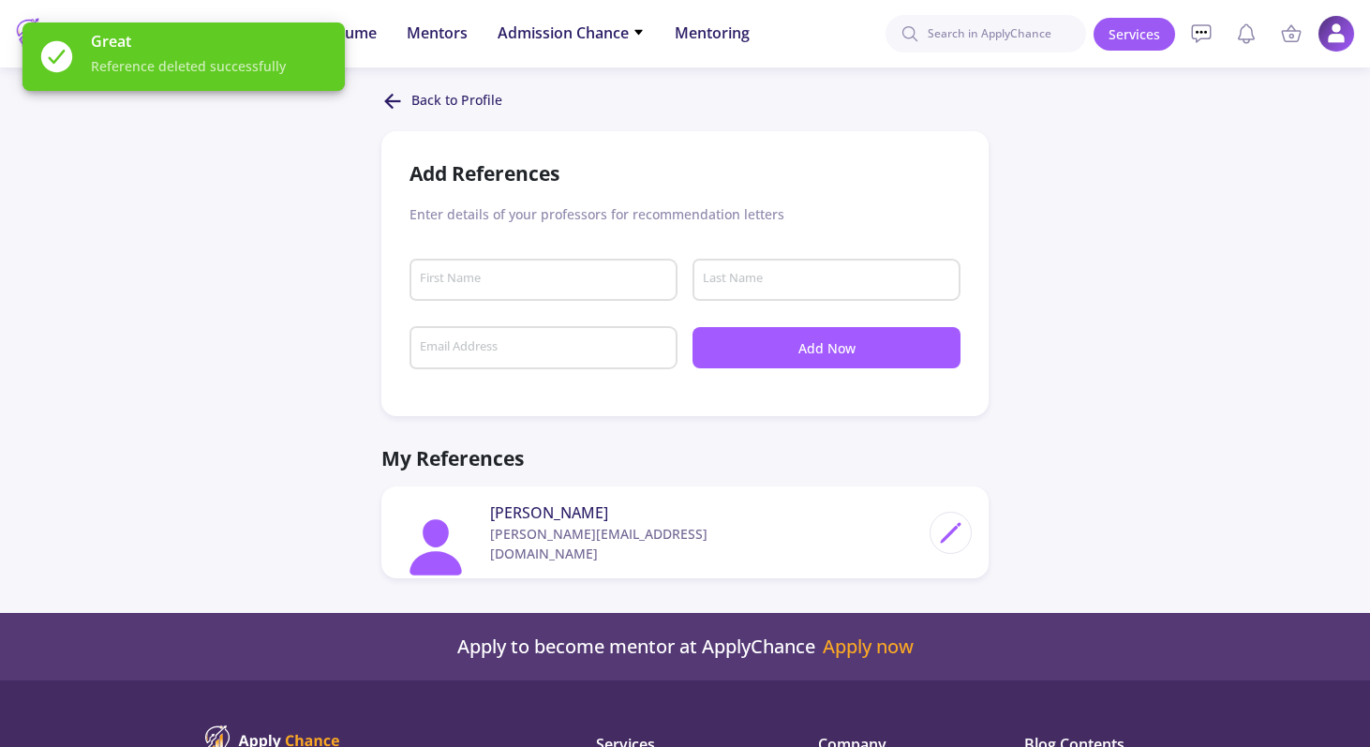
click at [940, 520] on icon at bounding box center [950, 532] width 25 height 25
type input "Saied"
type input "Nouri Khorasani"
type input "saied@iut.ac.ir"
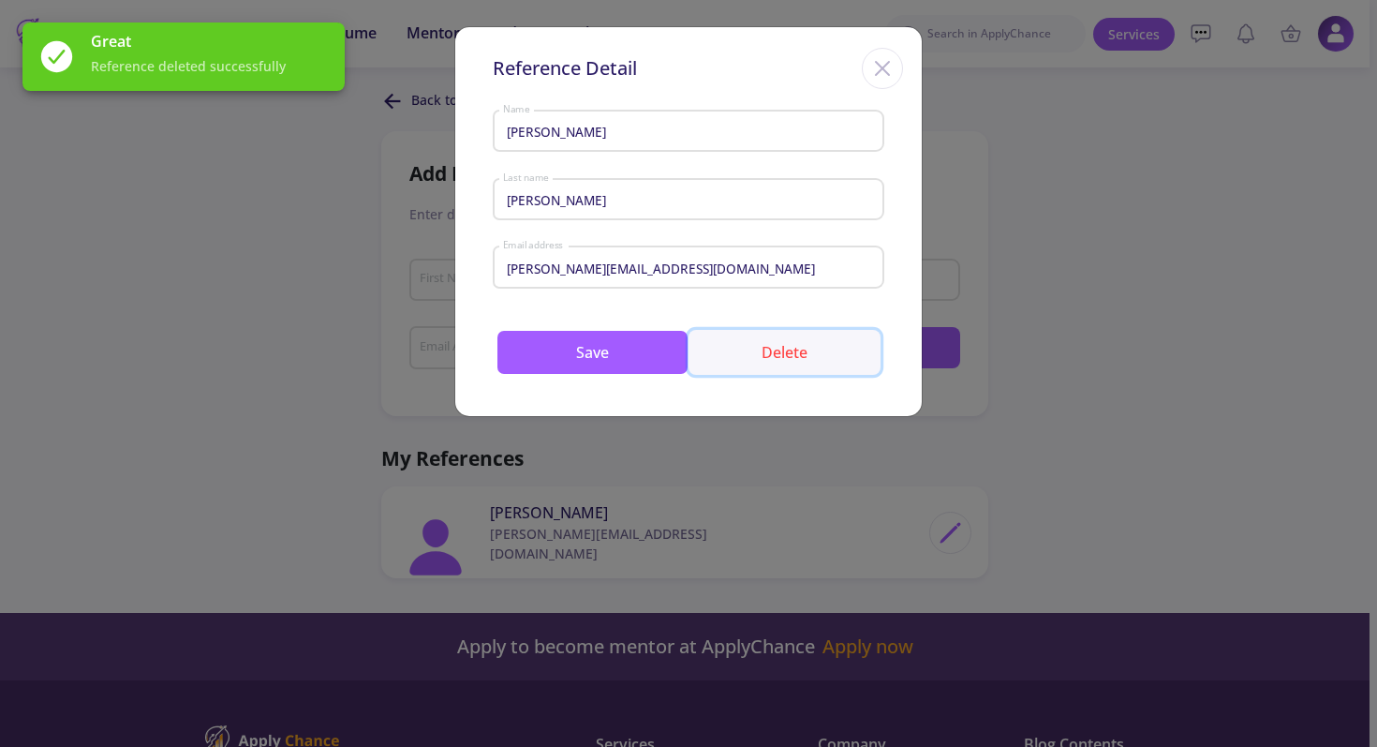
click at [776, 363] on button "Delete" at bounding box center [785, 352] width 192 height 45
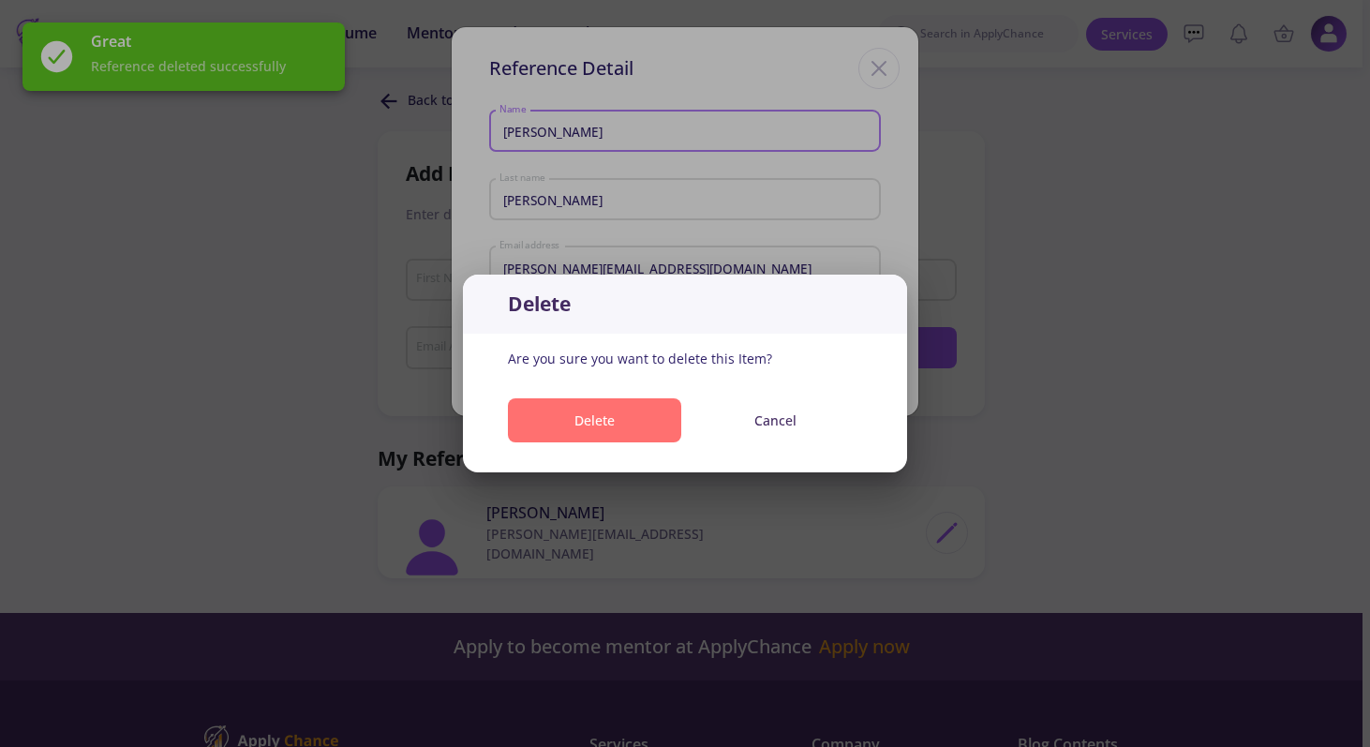
click at [632, 420] on button "Delete" at bounding box center [594, 420] width 173 height 44
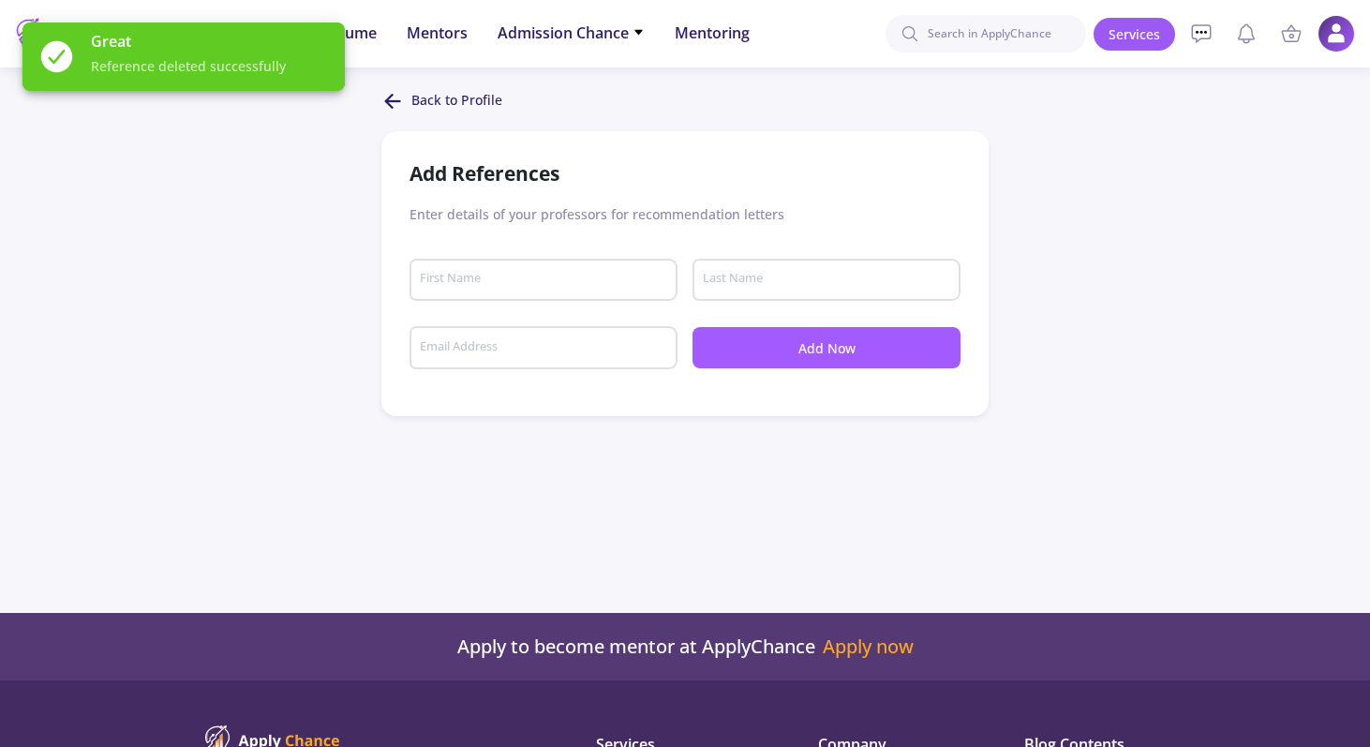
click at [408, 96] on div "Back to Profile" at bounding box center [684, 101] width 607 height 22
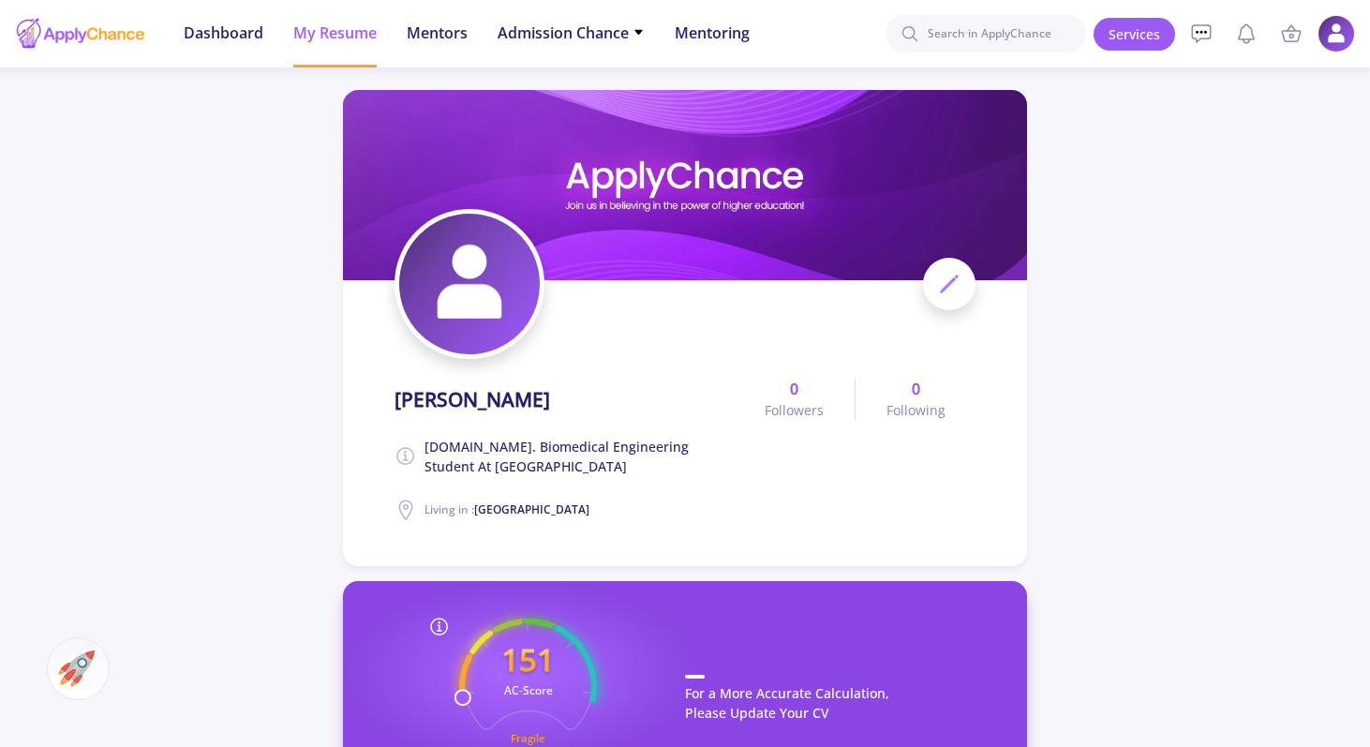
click at [954, 288] on icon at bounding box center [949, 284] width 22 height 22
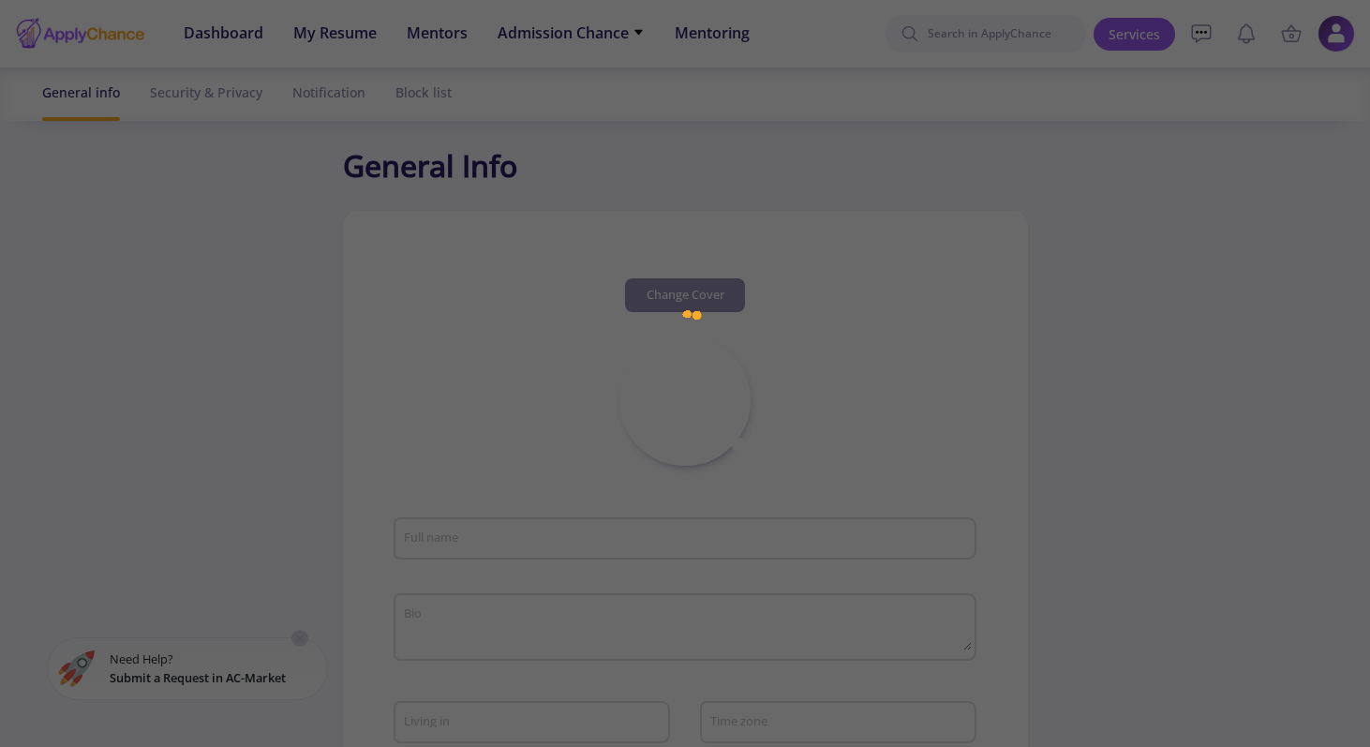
type input "Mahdi Mazaheri"
type textarea "M.Sc. Biomedical Engineering Student at Tarbiat Modares University"
type input "Iran"
type input "(UTC+03:30) Tehran"
type input "MahdiMazaheri"
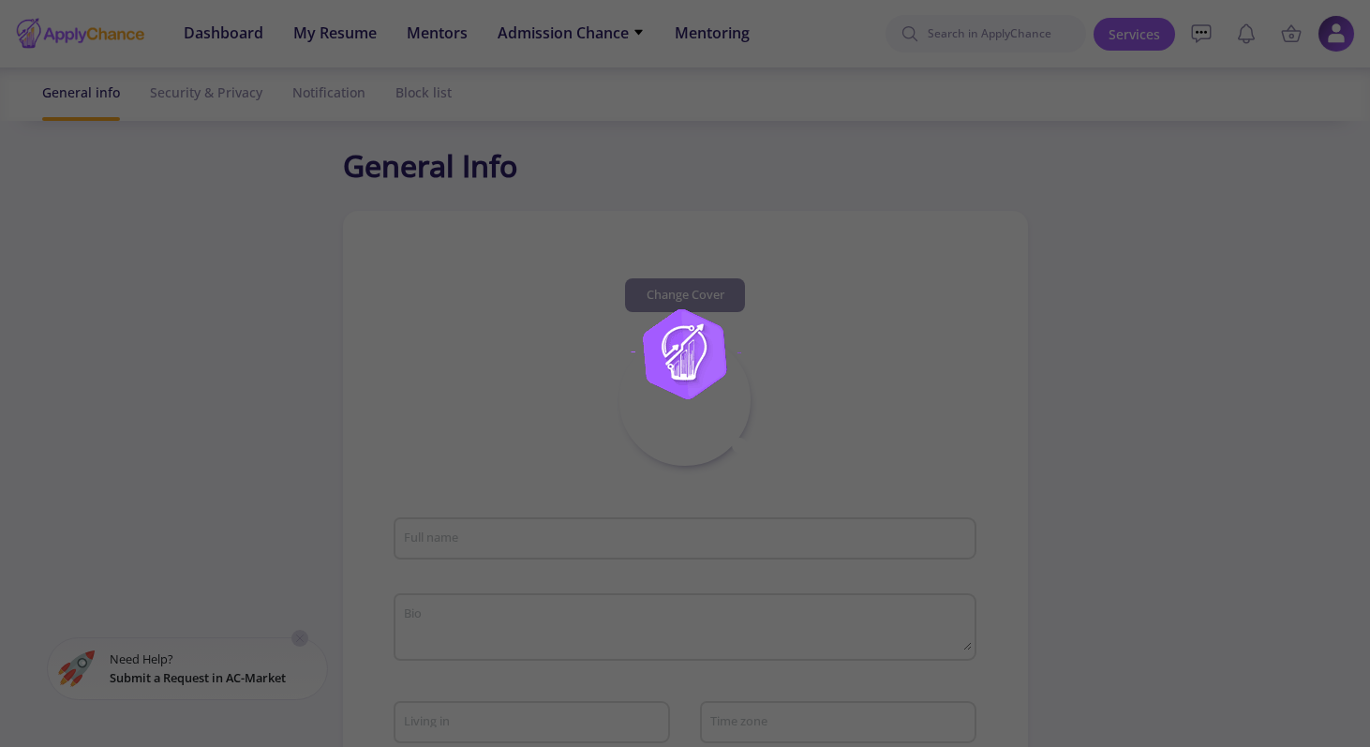
type input "mazaheri1997@gmail.com"
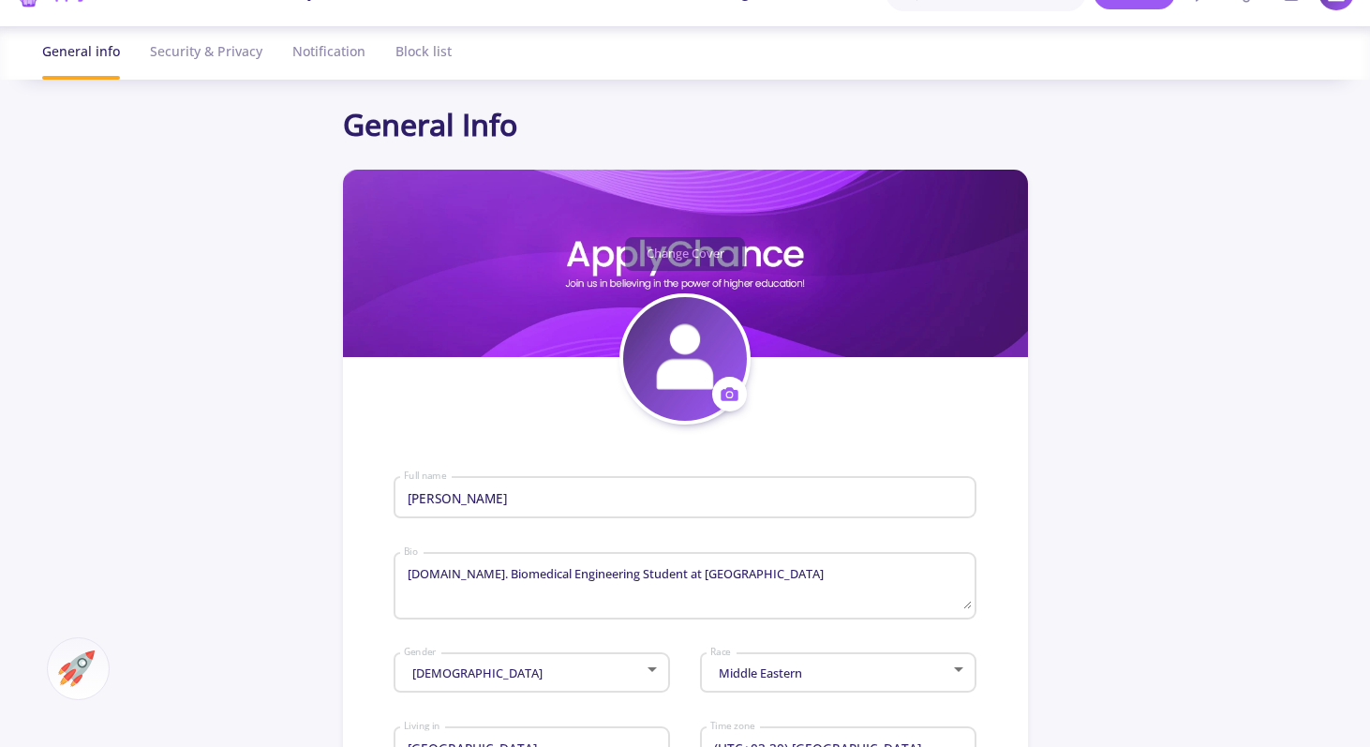
scroll to position [51, 0]
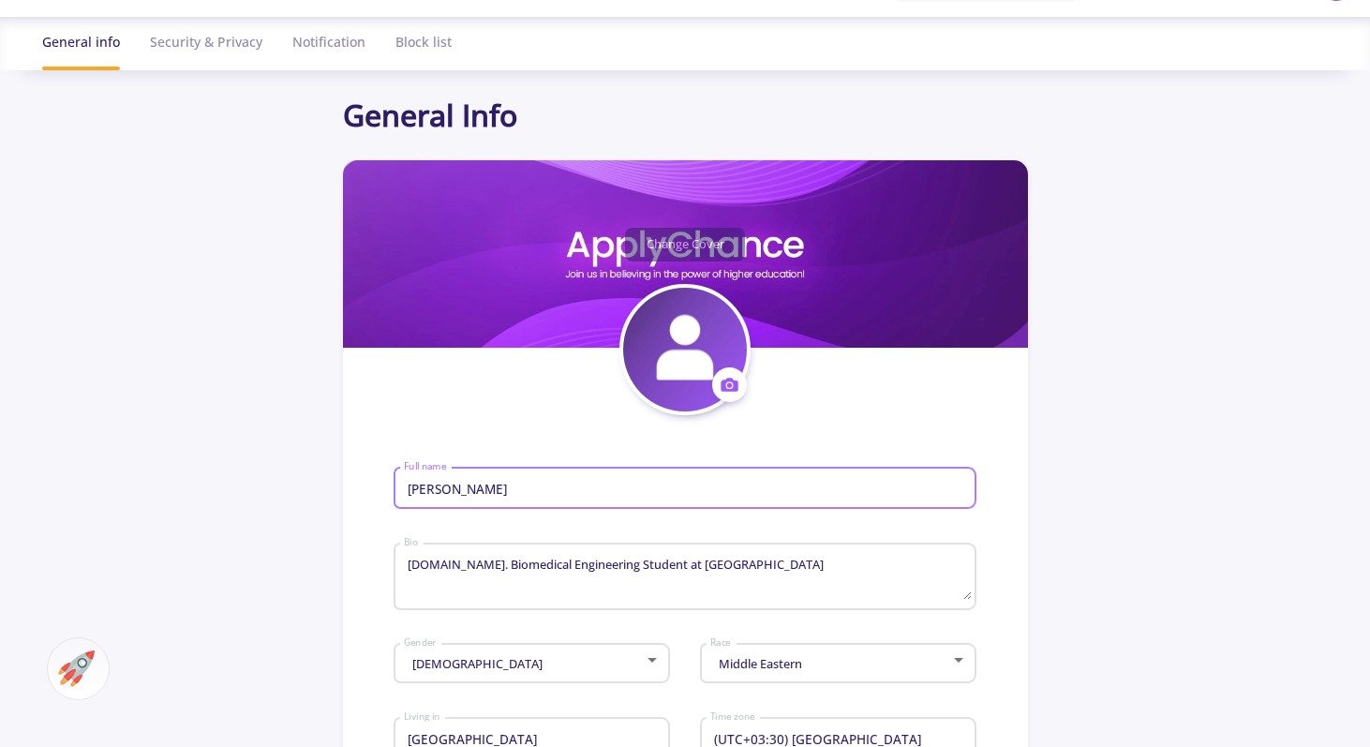
click at [576, 481] on input "Mahdi Mazaheri" at bounding box center [687, 489] width 569 height 17
click at [612, 571] on textarea "M.Sc. Biomedical Engineering Student at Tarbiat Modares University" at bounding box center [687, 578] width 569 height 44
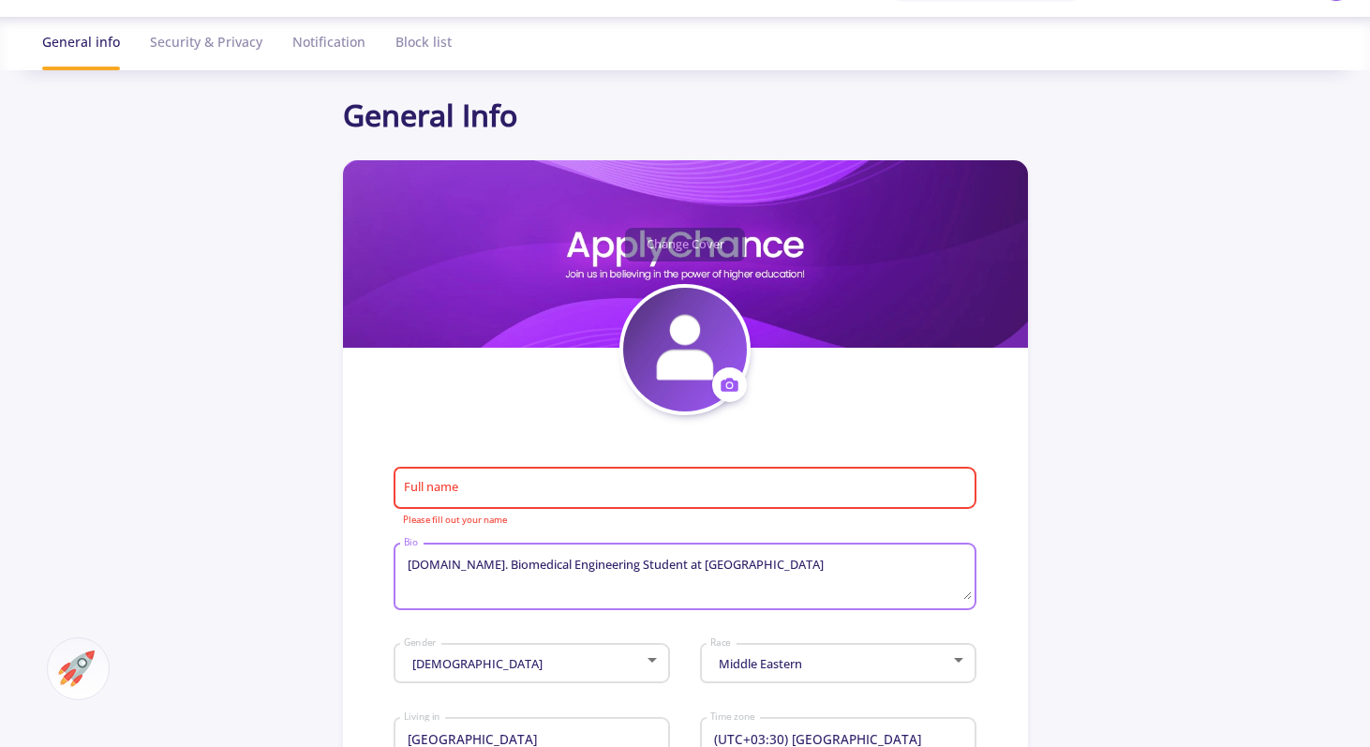
click at [612, 571] on textarea "M.Sc. Biomedical Engineering Student at Tarbiat Modares University" at bounding box center [687, 578] width 569 height 44
click at [541, 468] on div "Full name" at bounding box center [685, 484] width 564 height 49
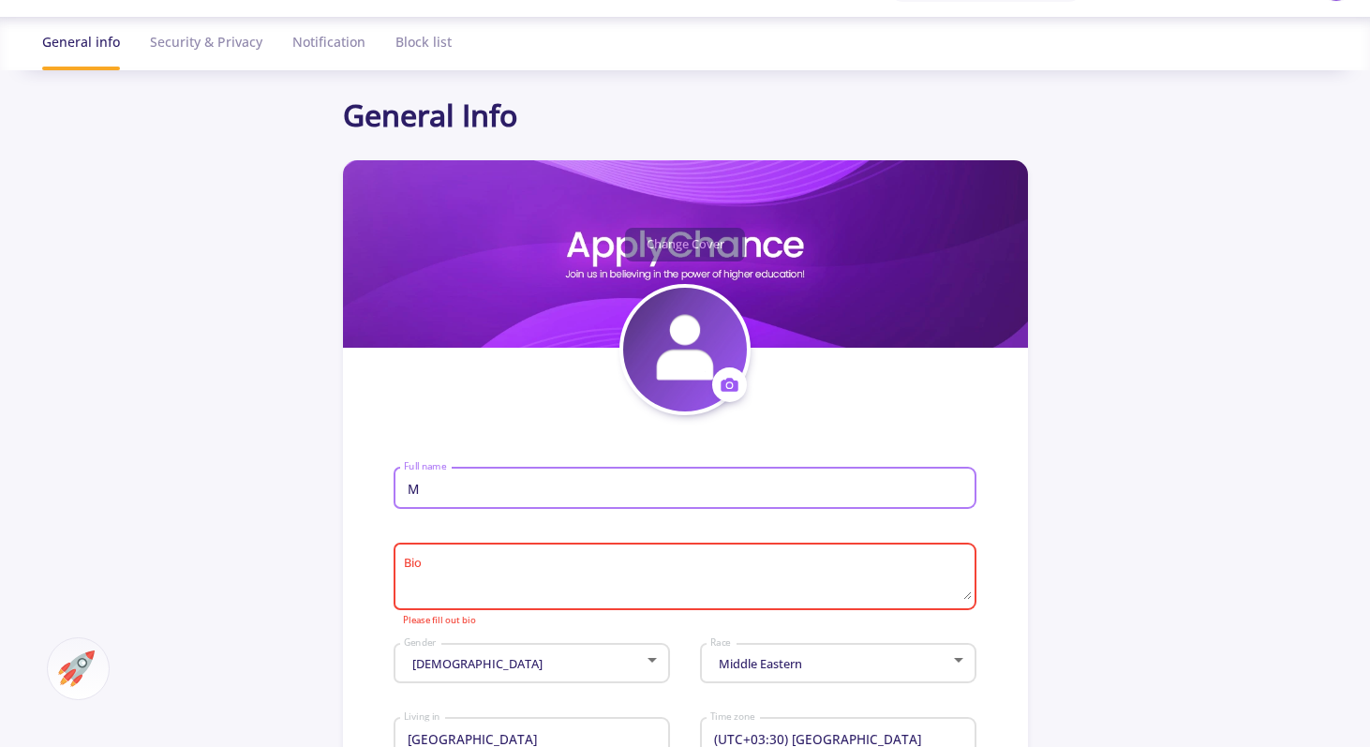
type input "M"
click at [444, 570] on textarea "Bio" at bounding box center [687, 578] width 569 height 44
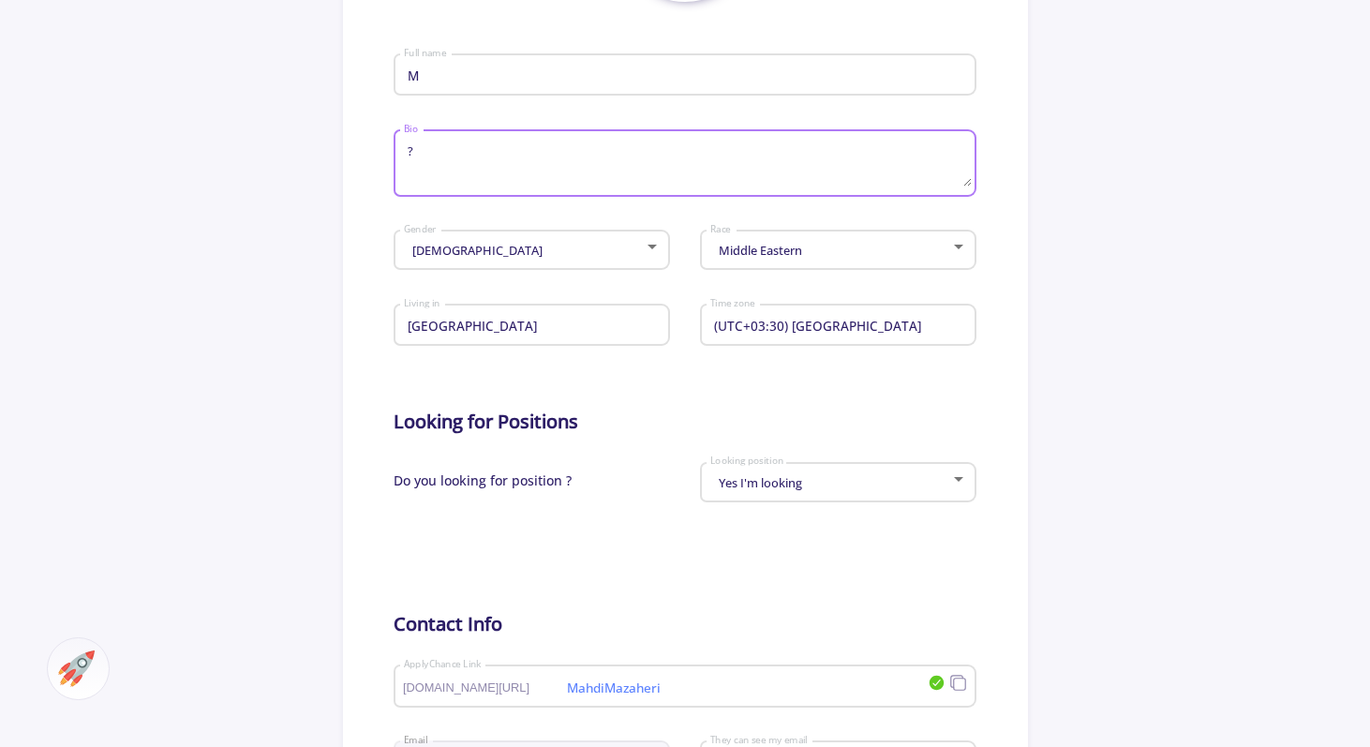
scroll to position [510, 0]
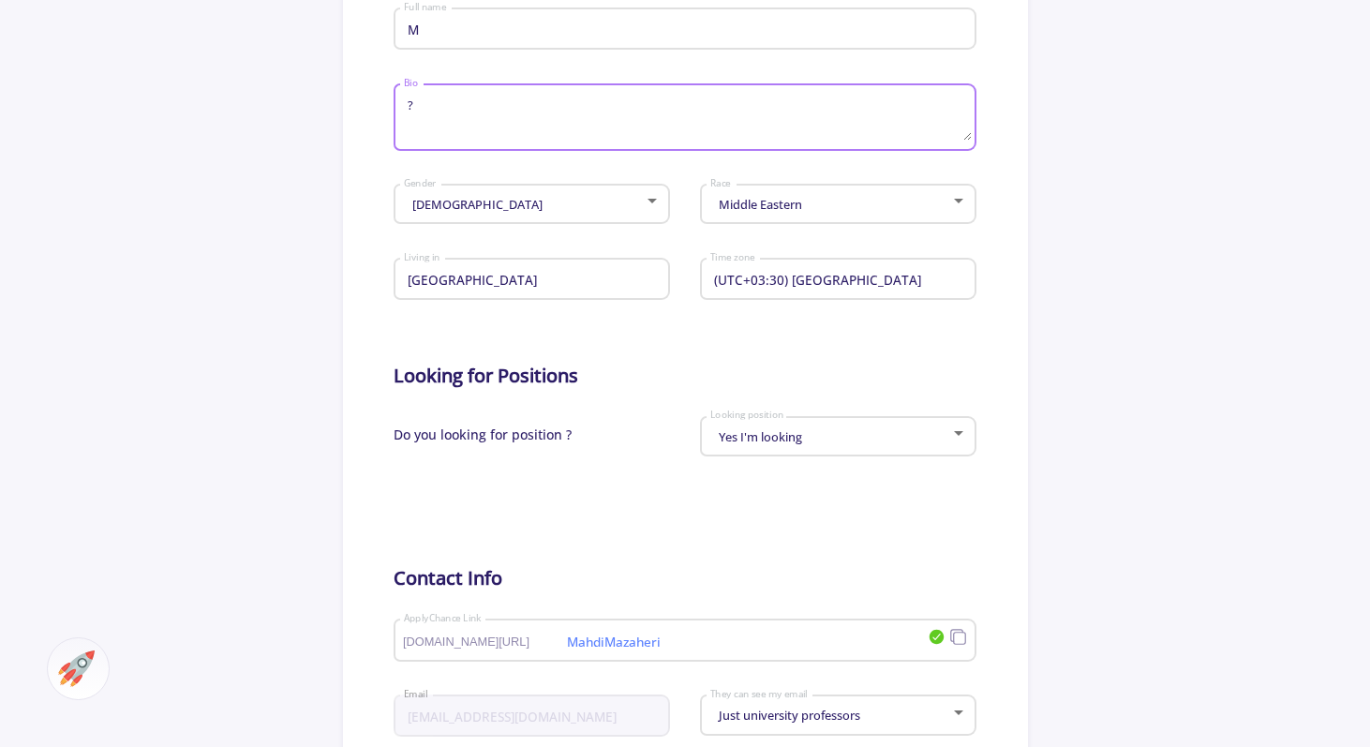
type textarea "?"
click at [808, 431] on div "Yes I'm looking Looking position" at bounding box center [838, 432] width 258 height 47
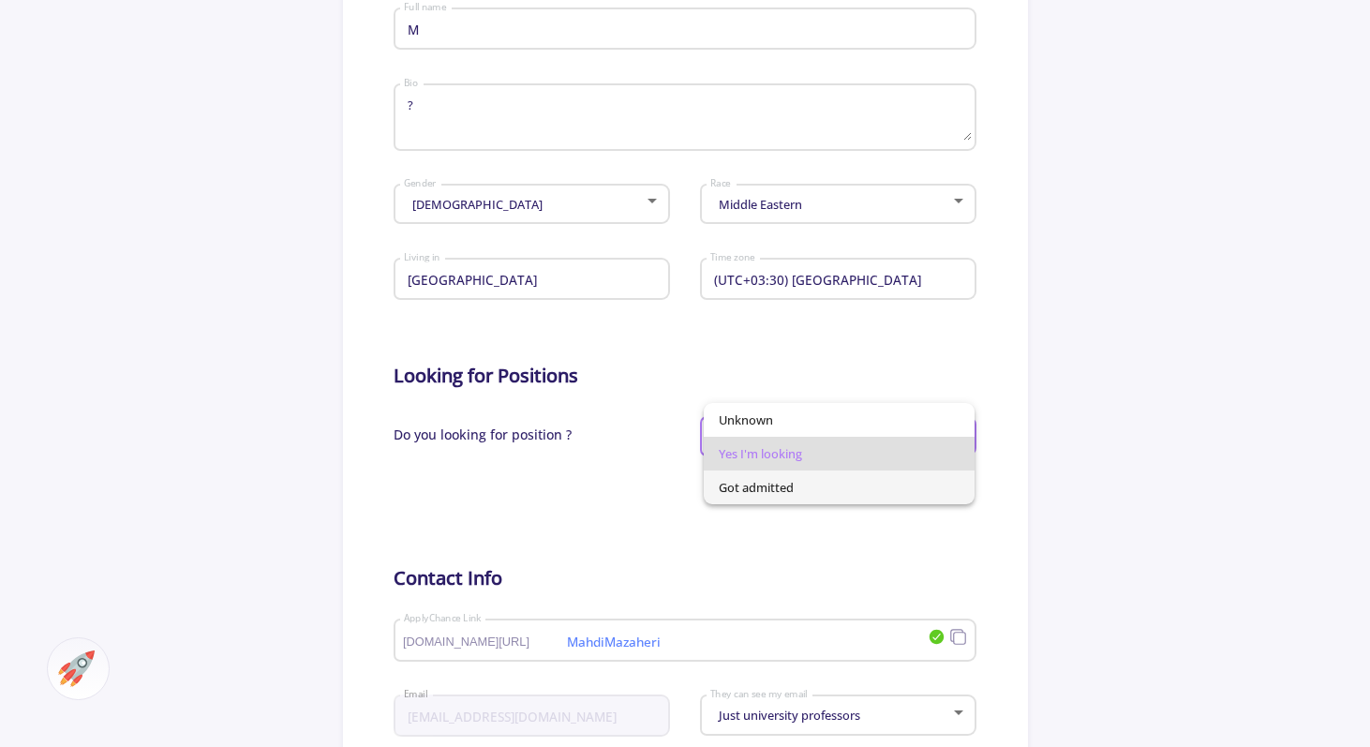
click at [789, 481] on span "Got admitted" at bounding box center [839, 487] width 241 height 34
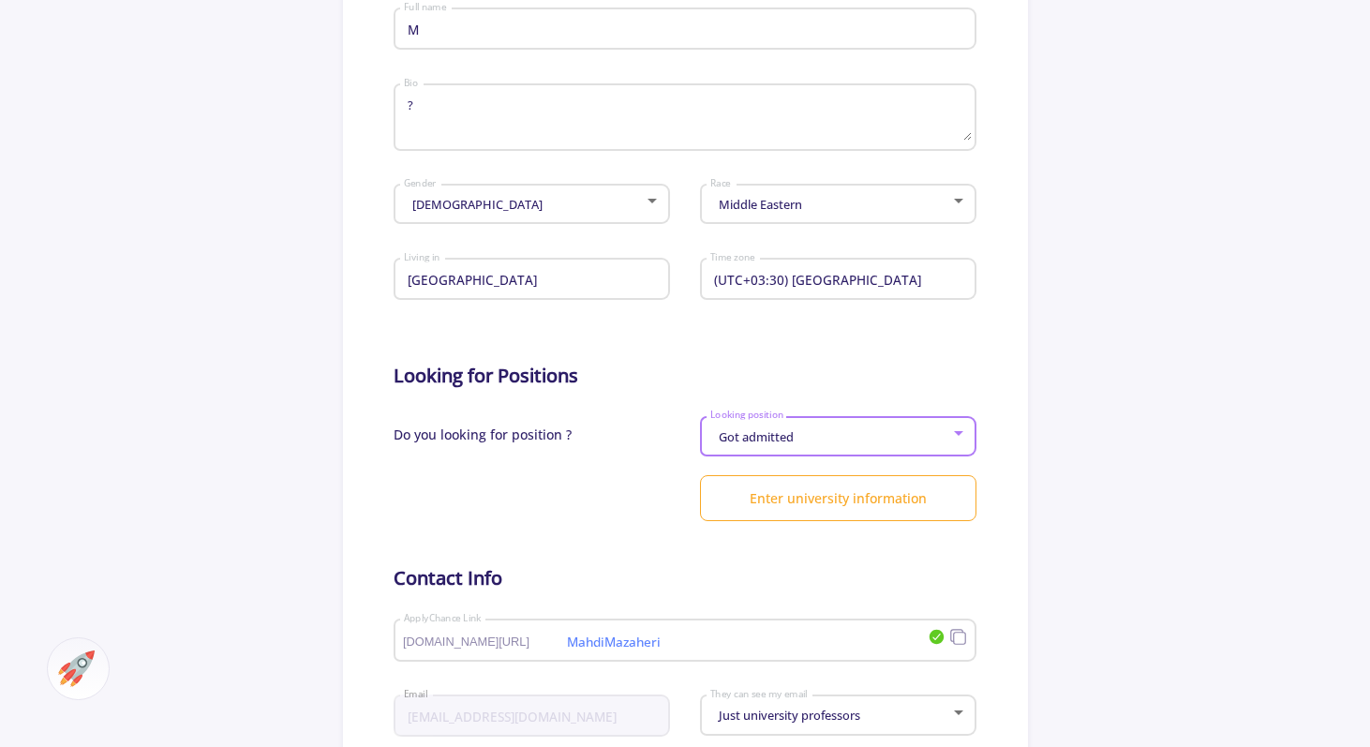
click at [676, 462] on div "Do you looking for position ?" at bounding box center [538, 442] width 291 height 67
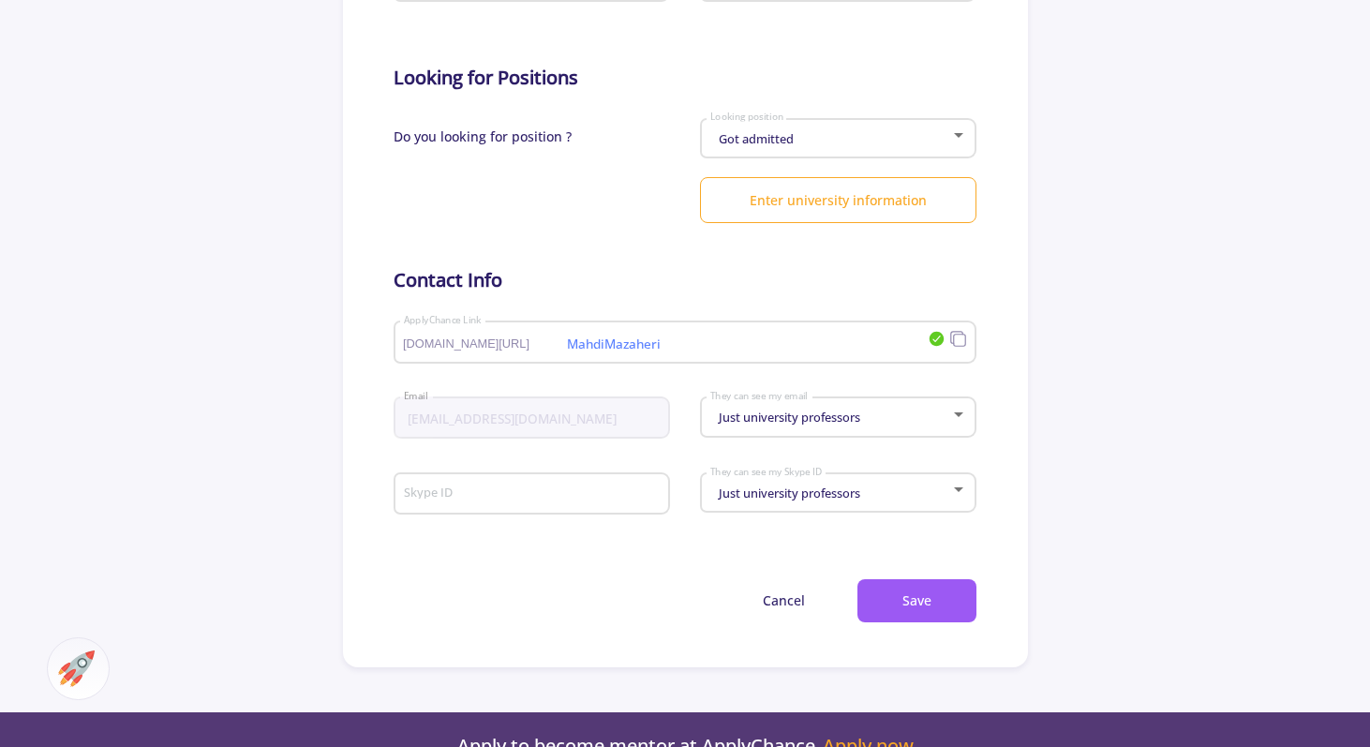
scroll to position [811, 0]
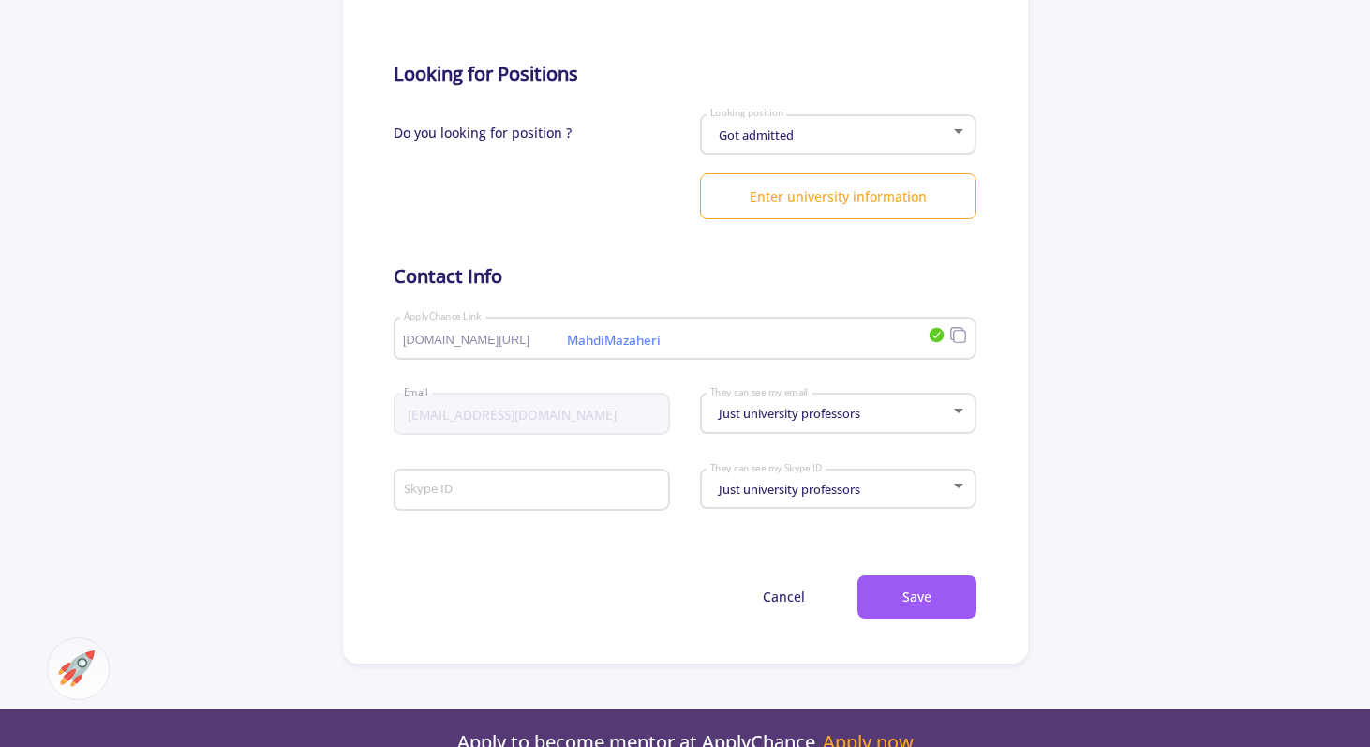
click at [699, 342] on input "MahdiMazaheri" at bounding box center [642, 339] width 479 height 17
click at [363, 364] on section "Change Cover Change cover Remove cover Change photo Remove photo M Full name ? …" at bounding box center [685, 32] width 685 height 1264
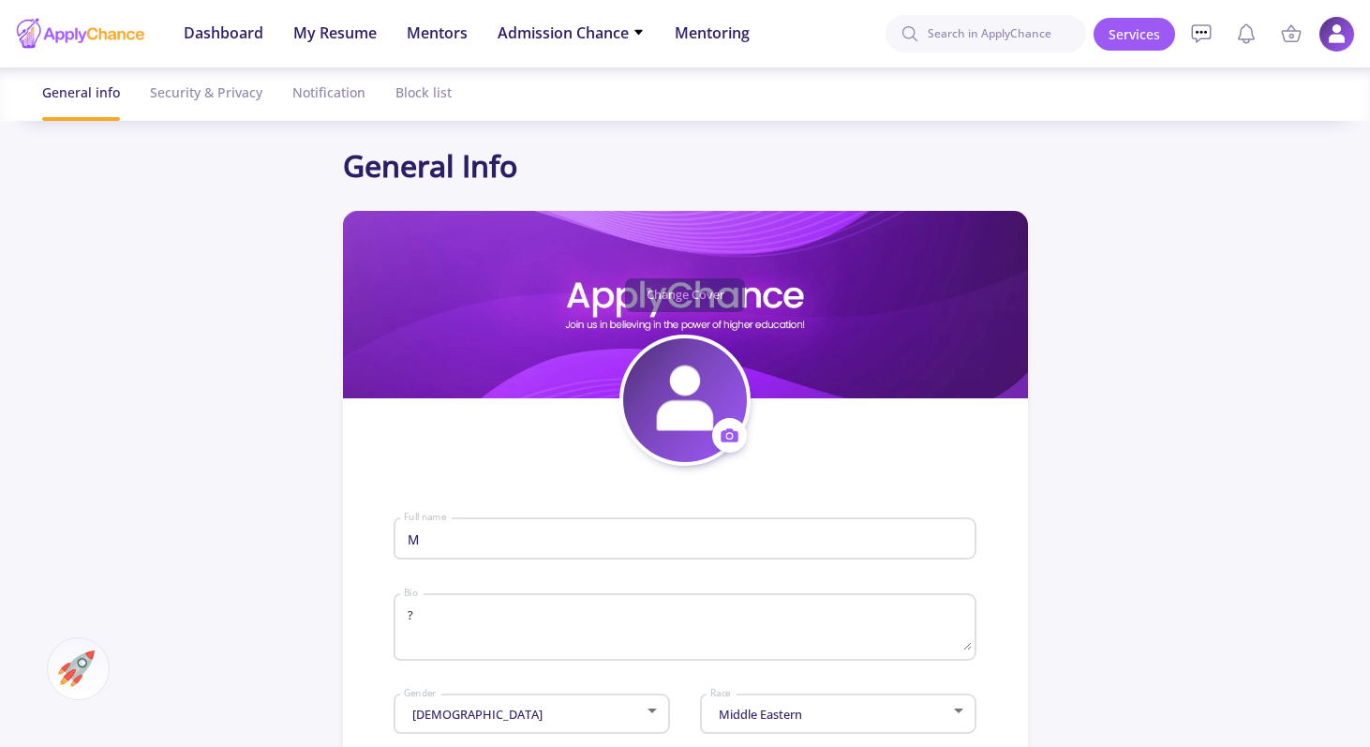
click at [1346, 29] on img at bounding box center [1336, 34] width 37 height 37
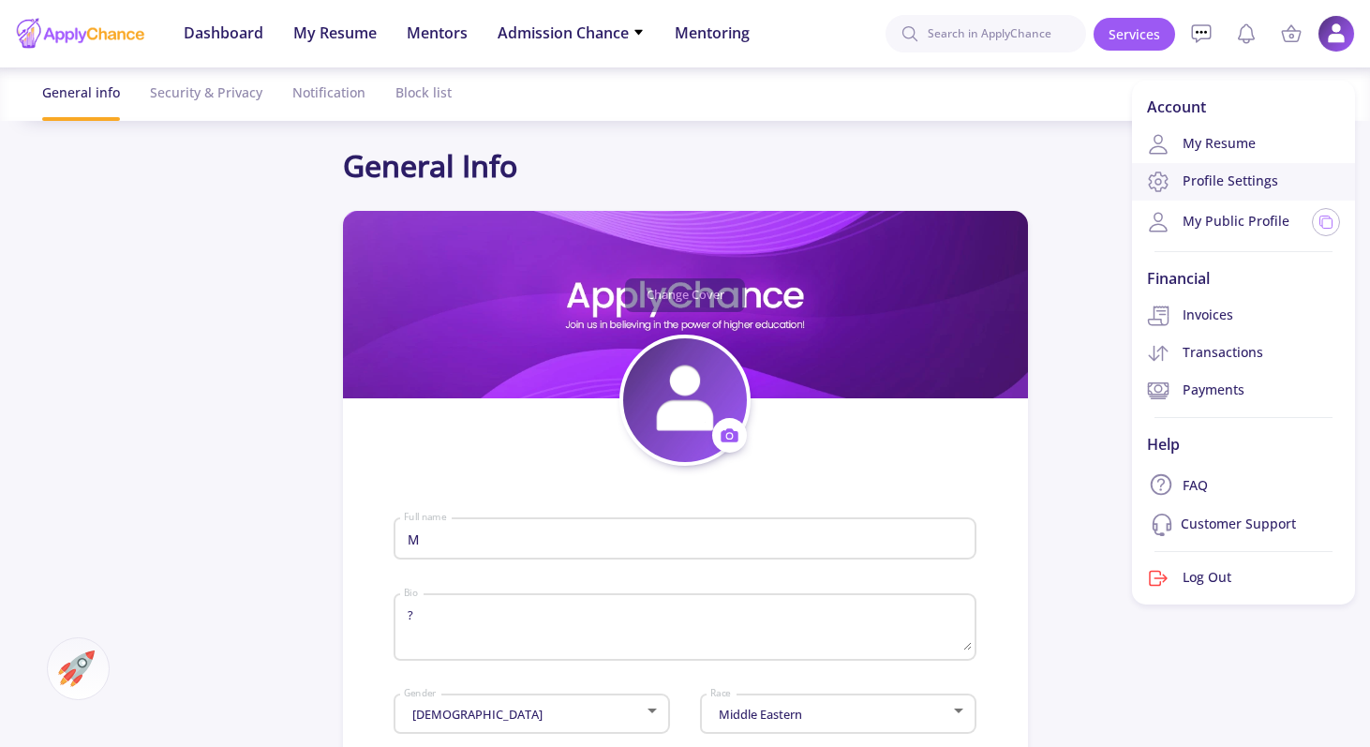
click at [1219, 187] on link "Profile Settings" at bounding box center [1243, 181] width 223 height 37
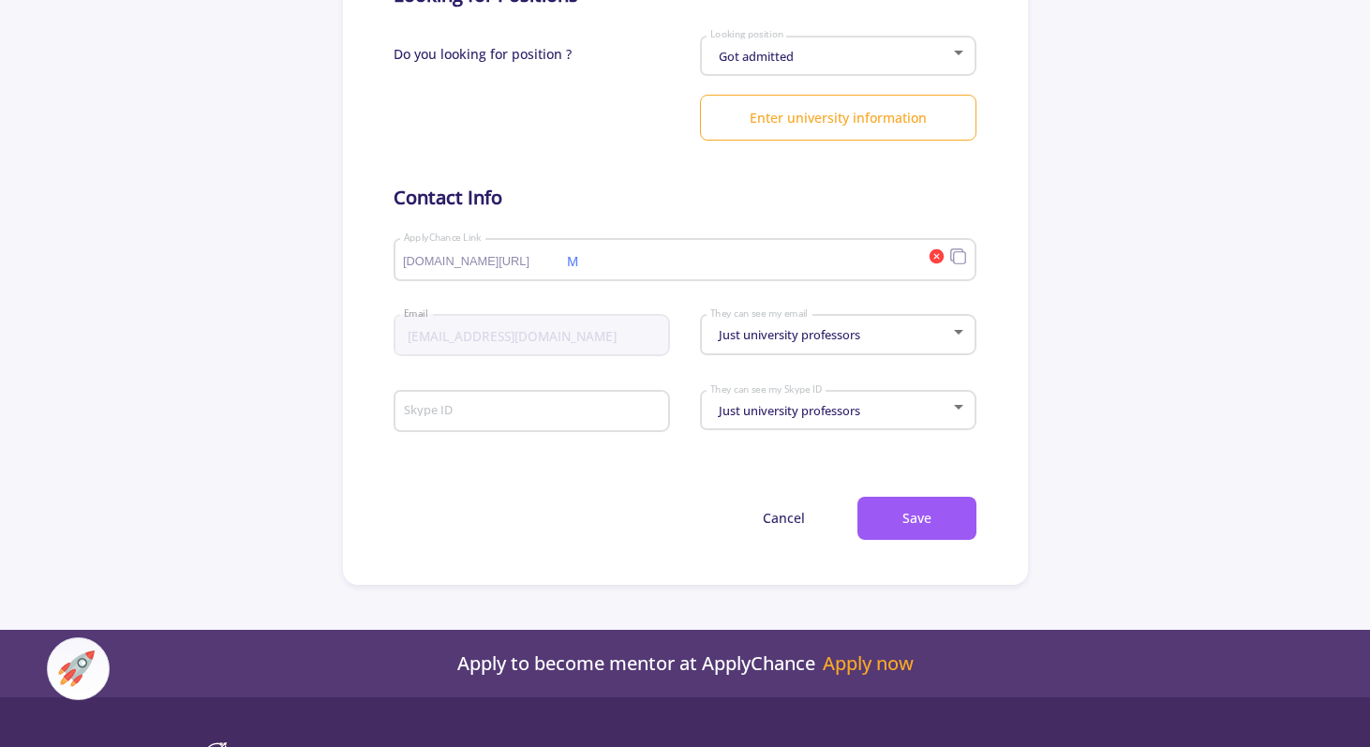
scroll to position [866, 0]
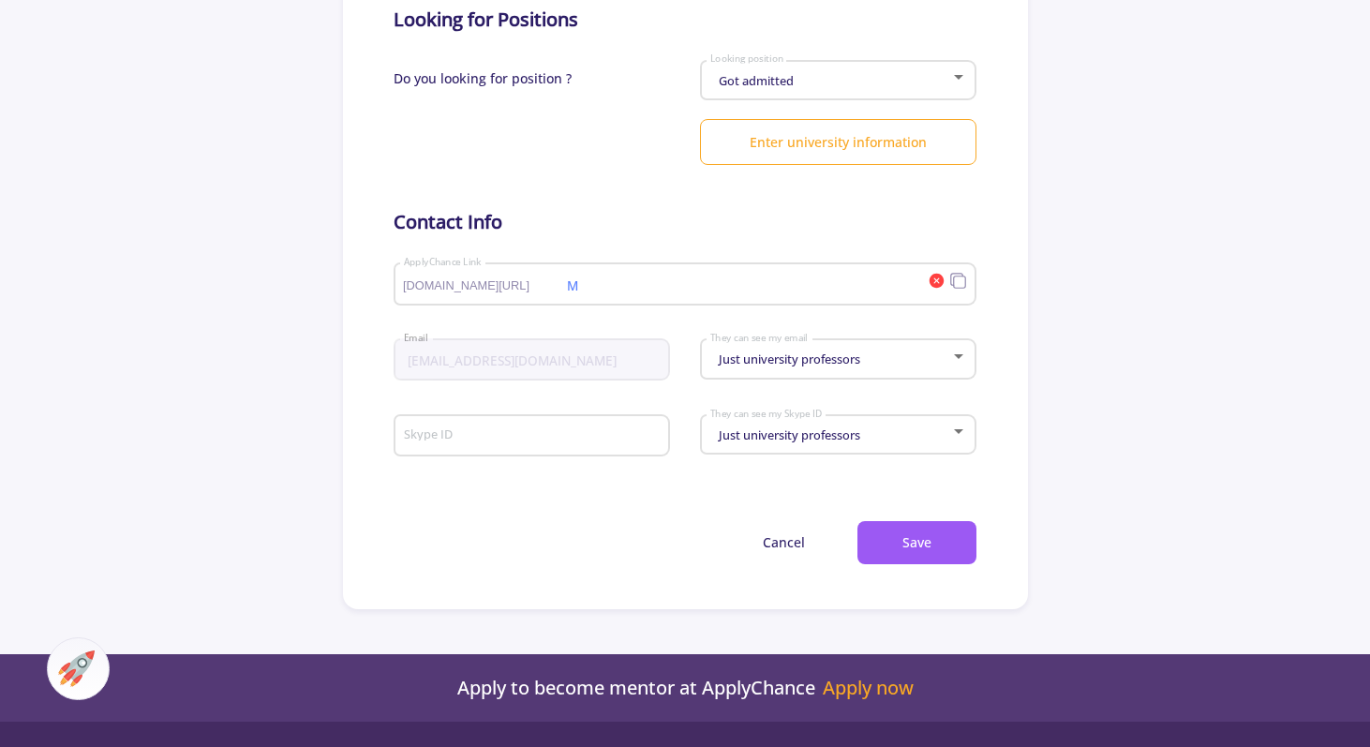
click at [620, 289] on input "M" at bounding box center [642, 284] width 479 height 17
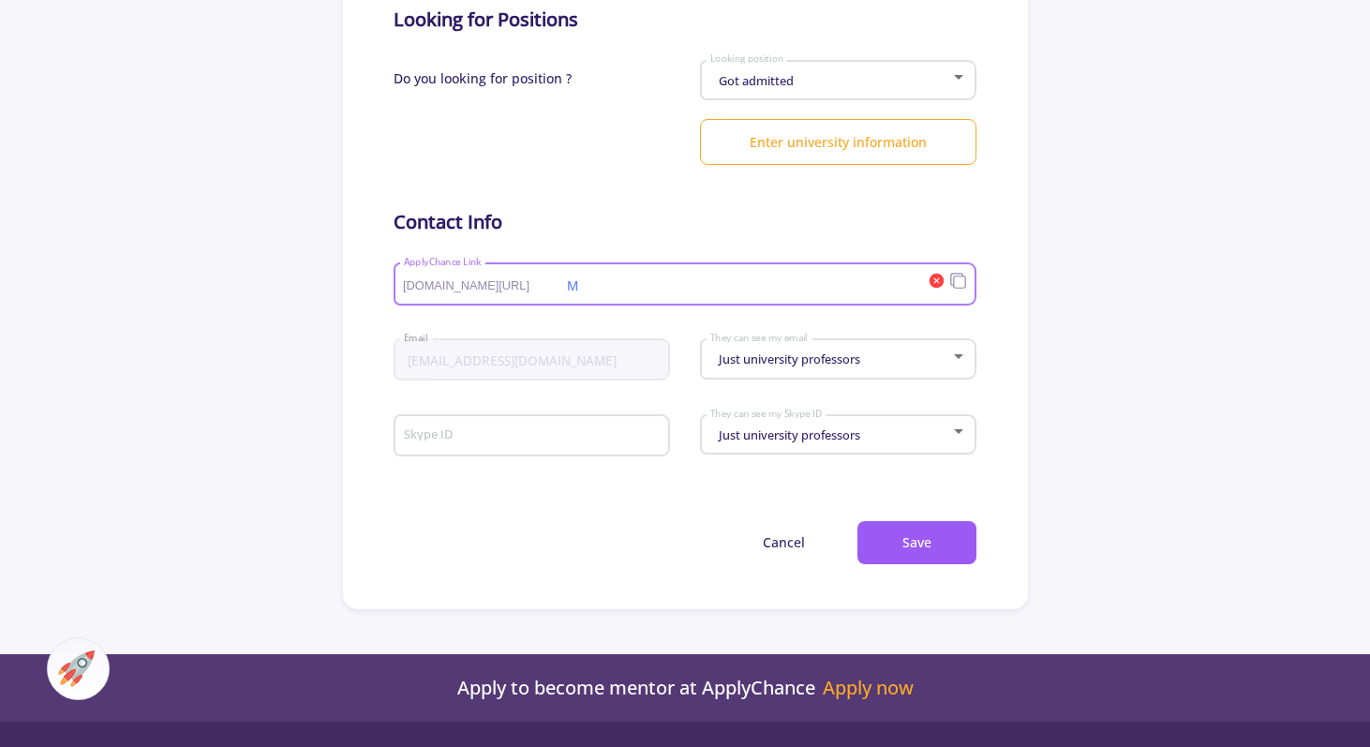
click at [620, 289] on input "M" at bounding box center [642, 284] width 479 height 17
click at [701, 289] on input "Mmmmmmmmmmioioommmmm" at bounding box center [642, 284] width 479 height 17
click at [716, 291] on input "Mmmmmmmmmmioioommmmm" at bounding box center [642, 284] width 479 height 17
click at [795, 284] on input "Mmmmmmmmmmmmmmm" at bounding box center [642, 284] width 479 height 17
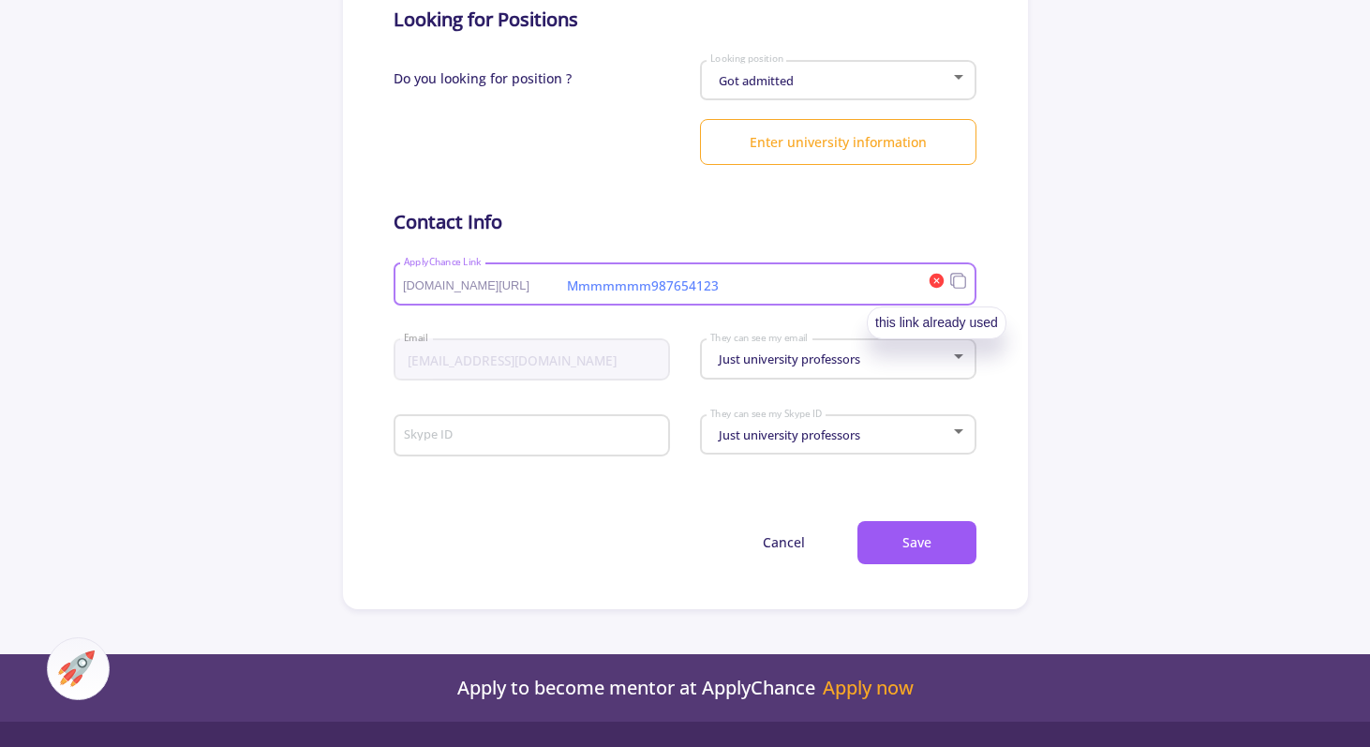
type input "Mmmmmmm987654123"
click at [932, 286] on icon at bounding box center [936, 281] width 15 height 15
click at [808, 233] on h5 "Contact Info" at bounding box center [684, 222] width 582 height 22
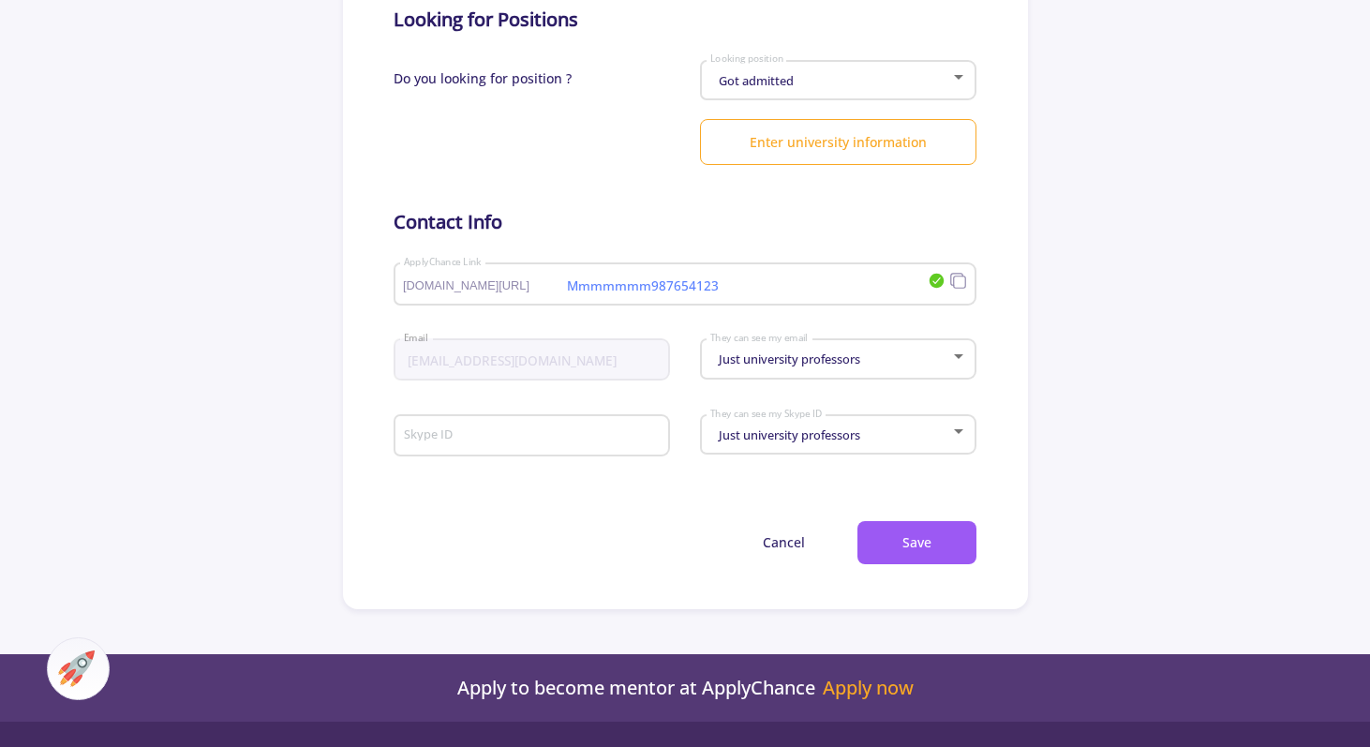
click at [889, 75] on div "Got admitted Looking position" at bounding box center [838, 76] width 258 height 47
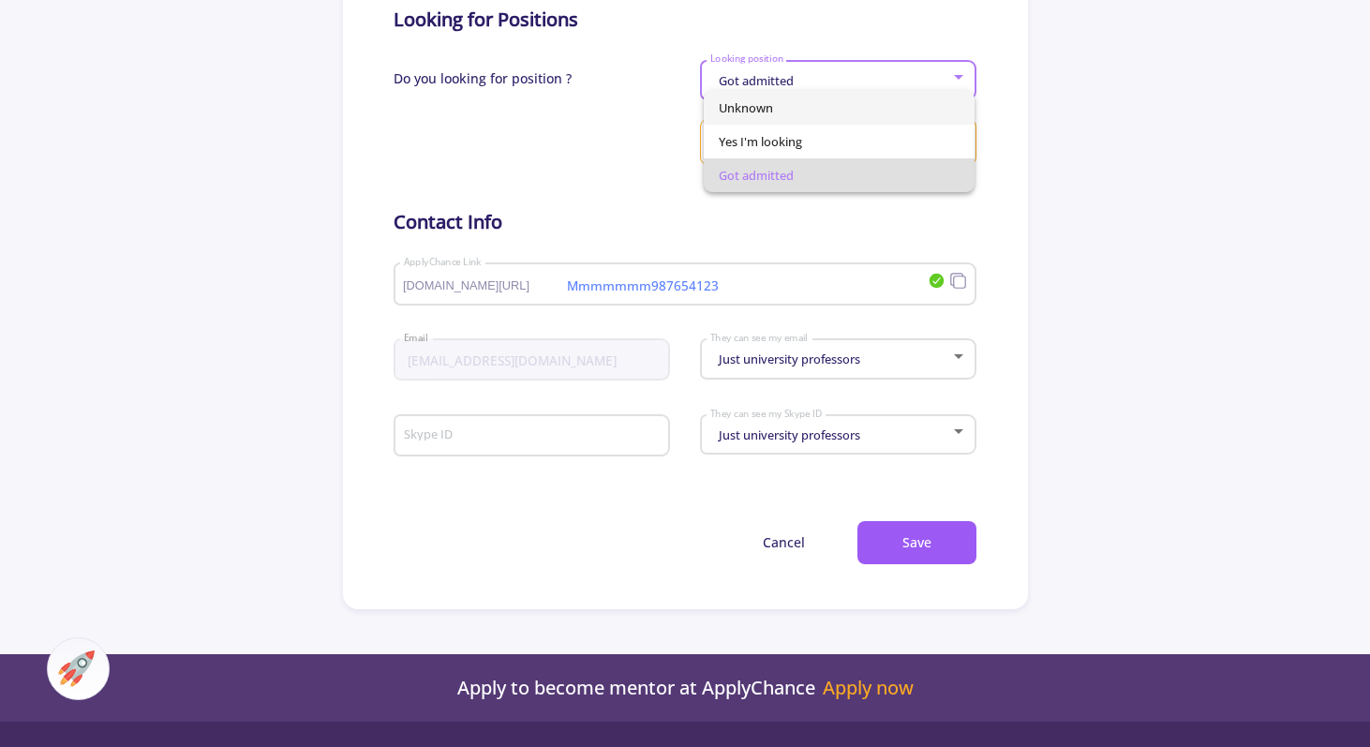
click at [838, 111] on span "Unknown" at bounding box center [839, 108] width 241 height 34
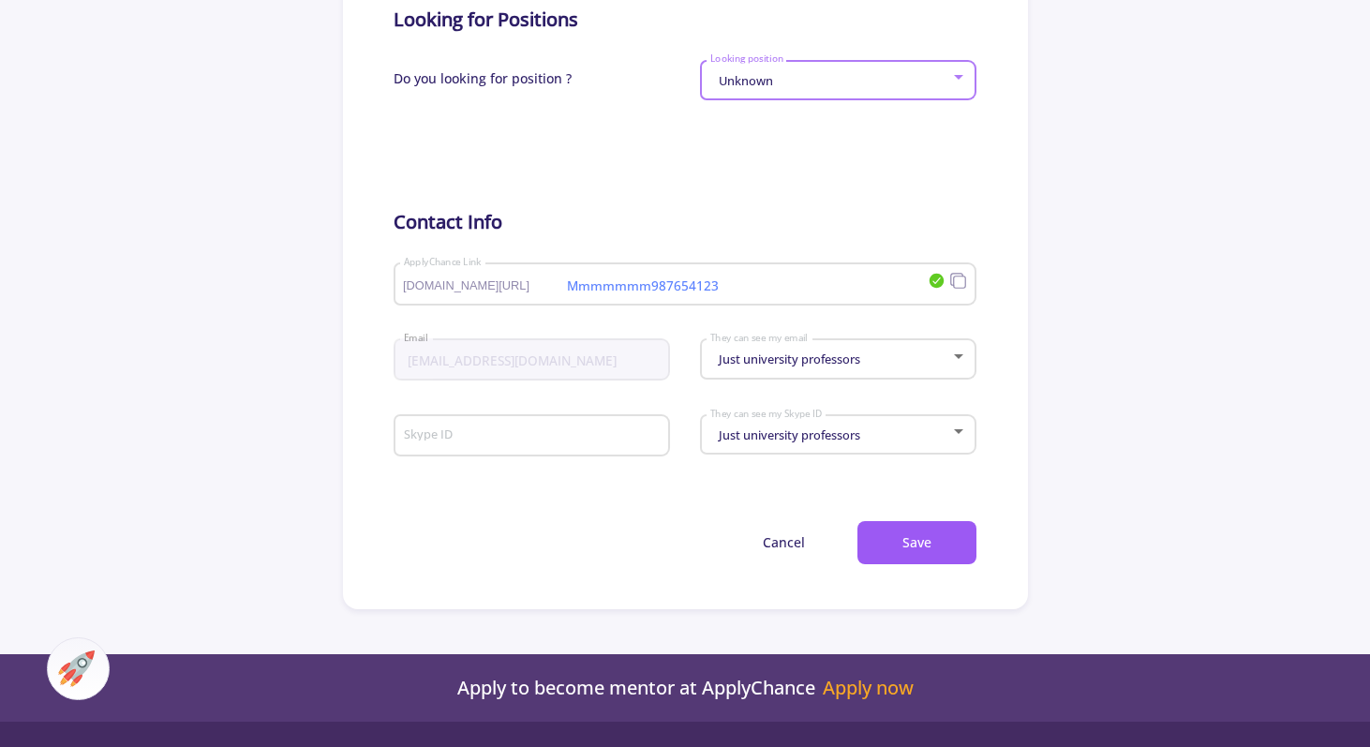
click at [872, 193] on form "M Full name ? Bio Male Gender Middle Eastern Race Iran Living in (UTC+03:30) Te…" at bounding box center [684, 82] width 582 height 964
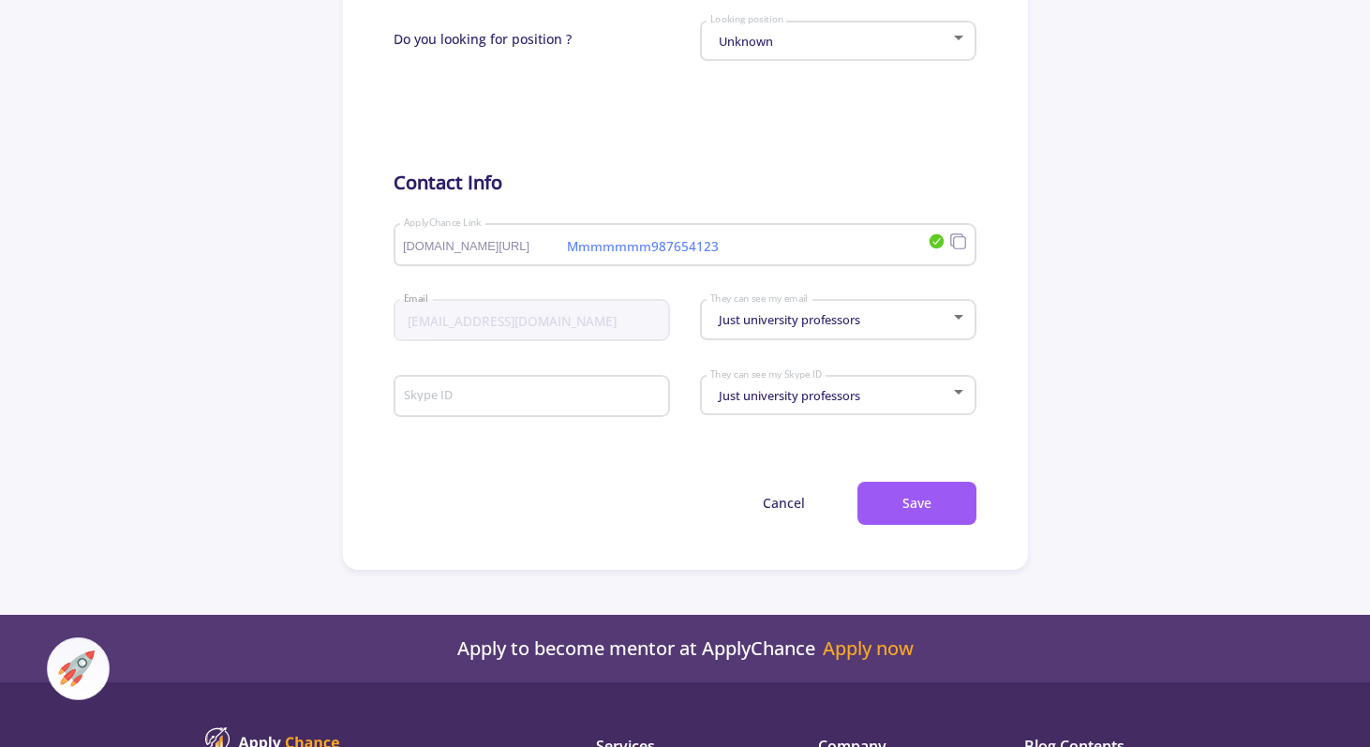
scroll to position [906, 0]
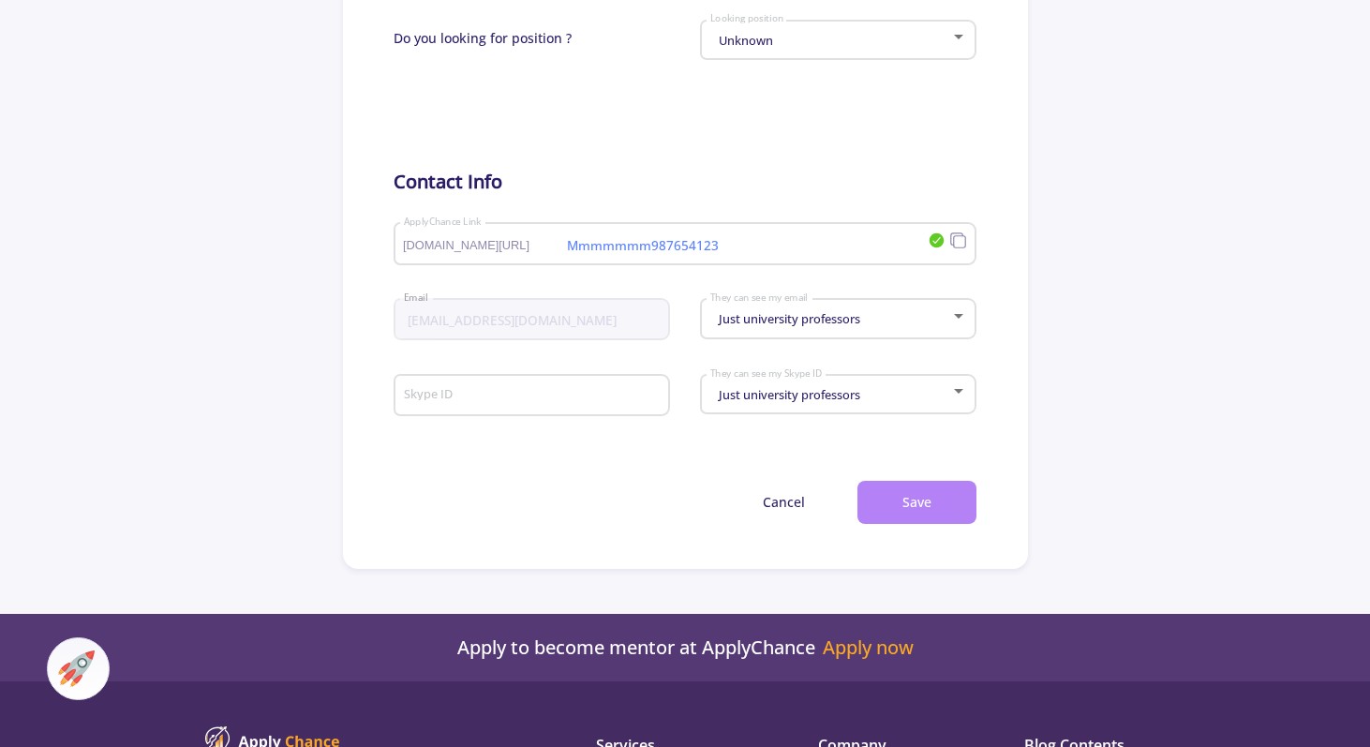
click at [919, 490] on button "Save" at bounding box center [916, 503] width 119 height 44
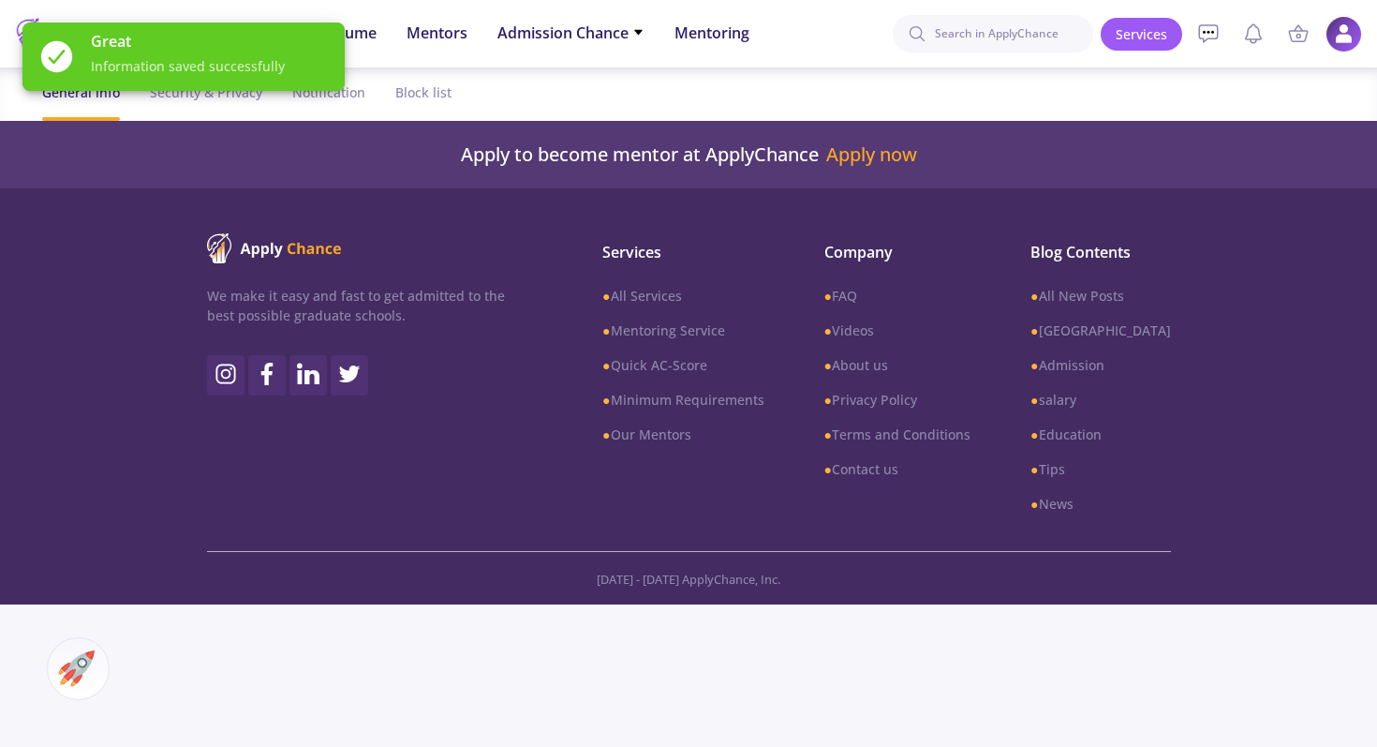
click at [1340, 43] on img at bounding box center [1344, 34] width 37 height 37
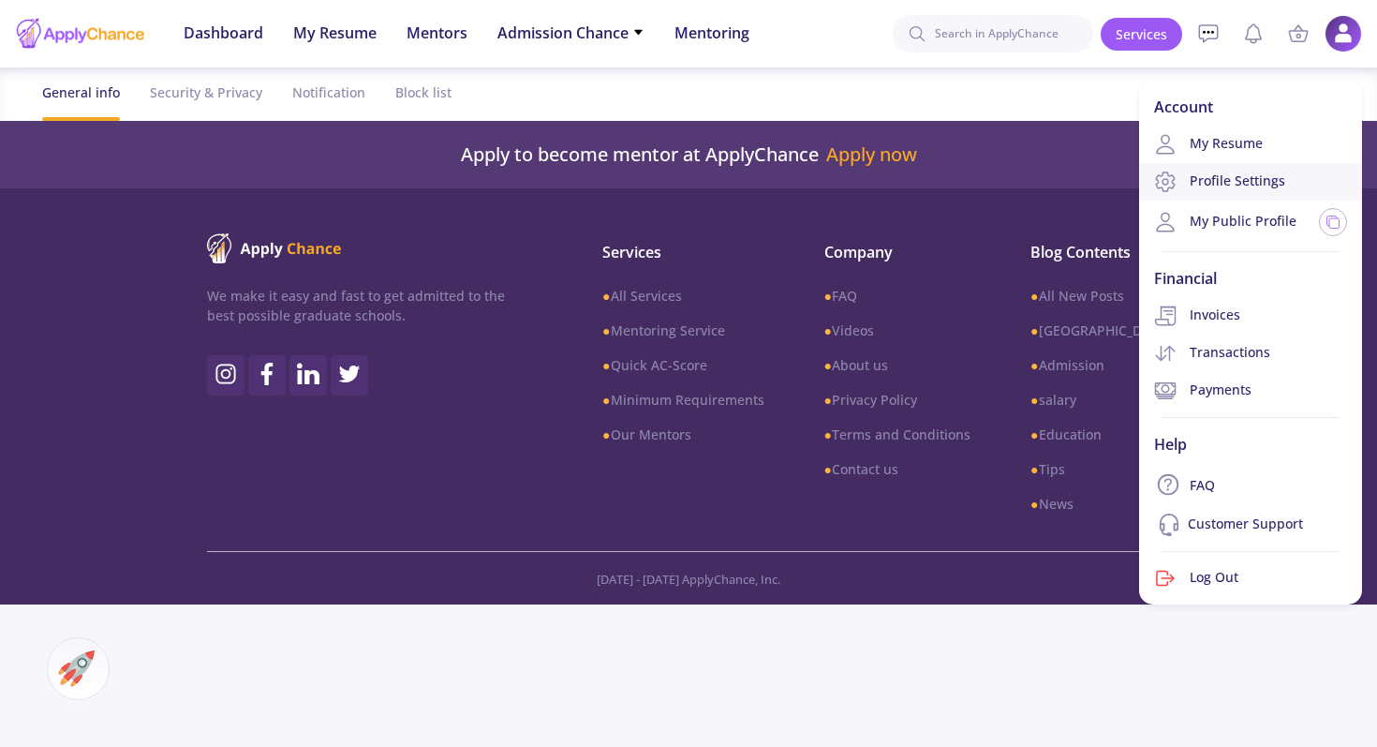
click at [1246, 187] on link "Profile Settings" at bounding box center [1250, 181] width 223 height 37
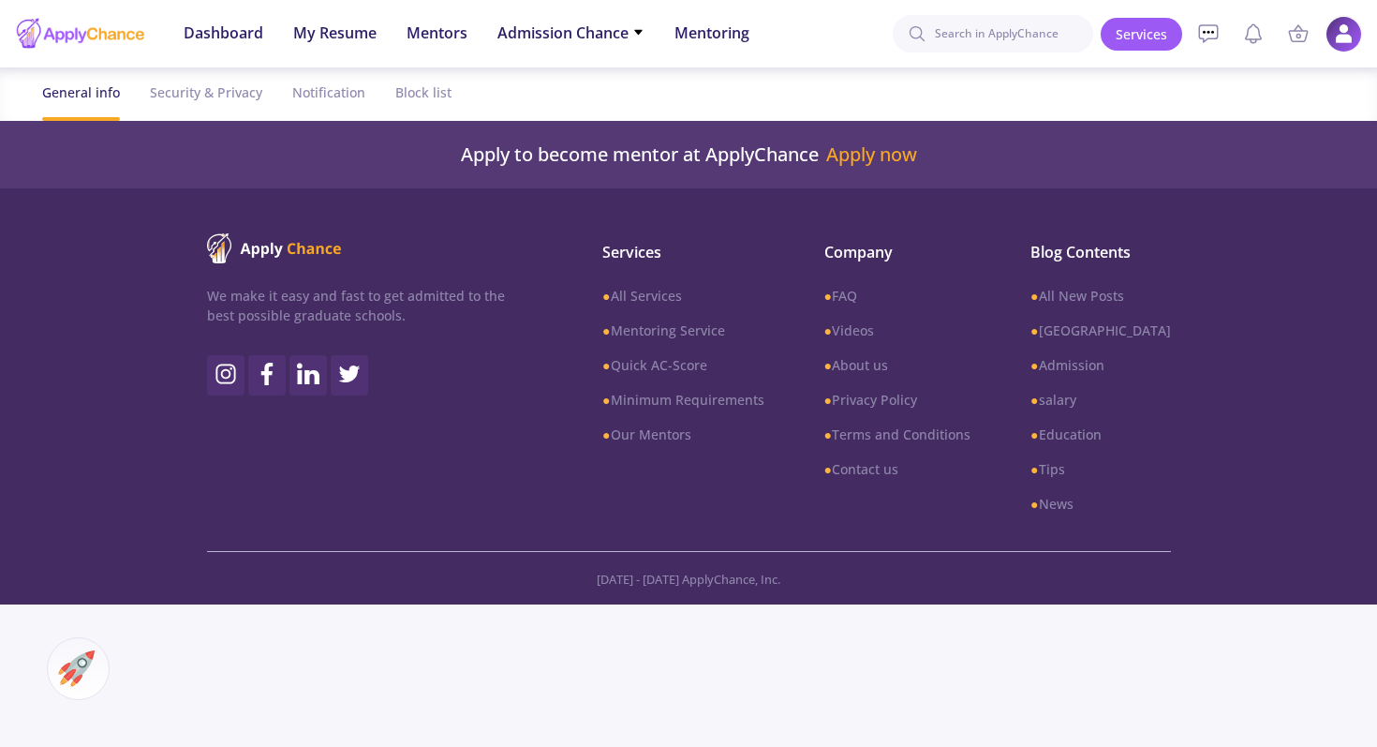
click at [1344, 26] on img at bounding box center [1344, 34] width 37 height 37
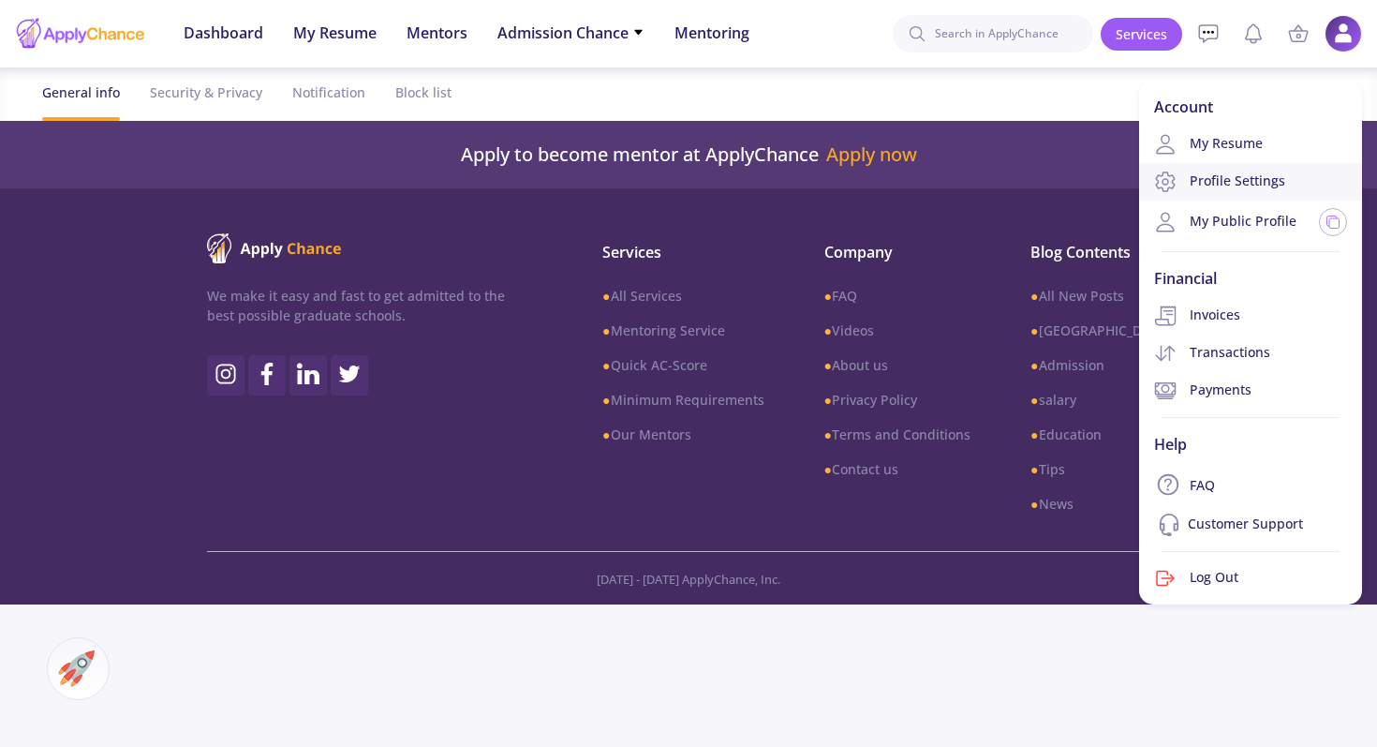
click at [1208, 184] on link "Profile Settings" at bounding box center [1250, 181] width 223 height 37
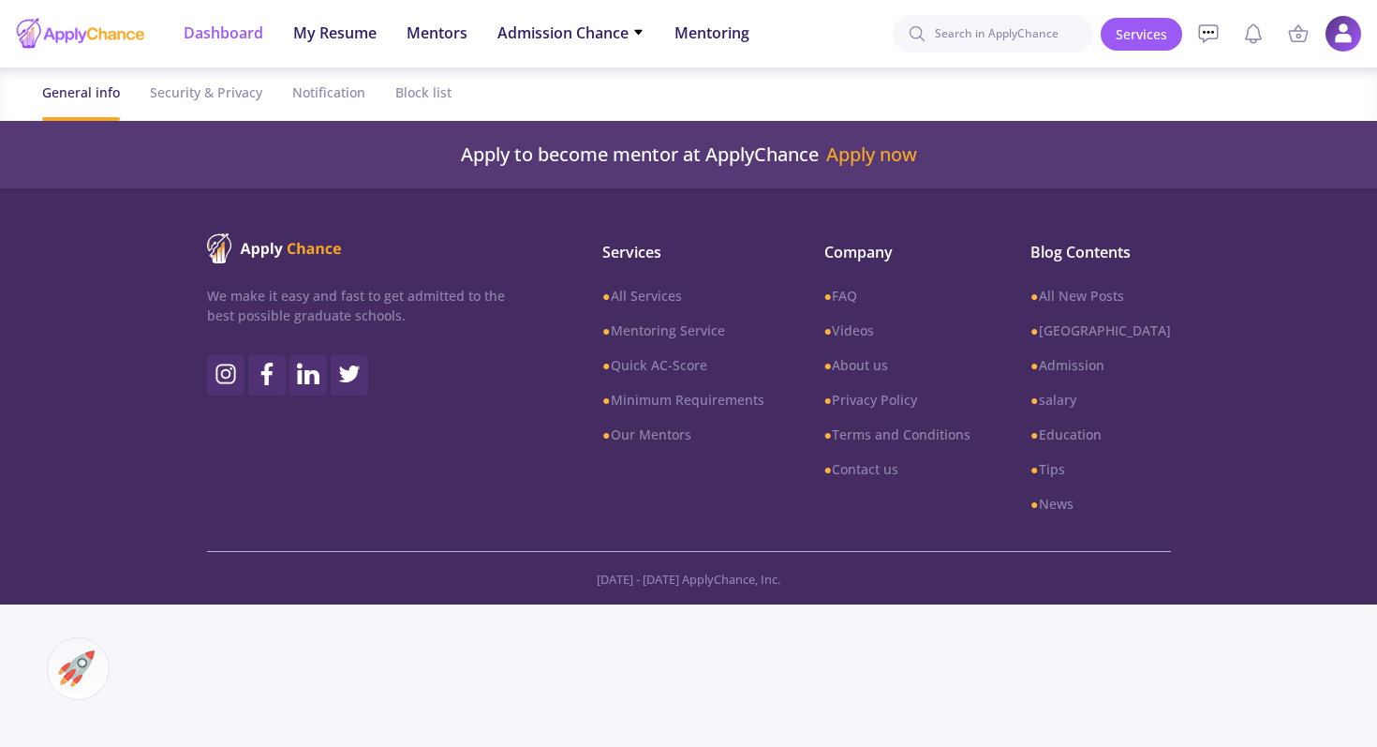
click at [215, 37] on span "Dashboard" at bounding box center [224, 33] width 80 height 22
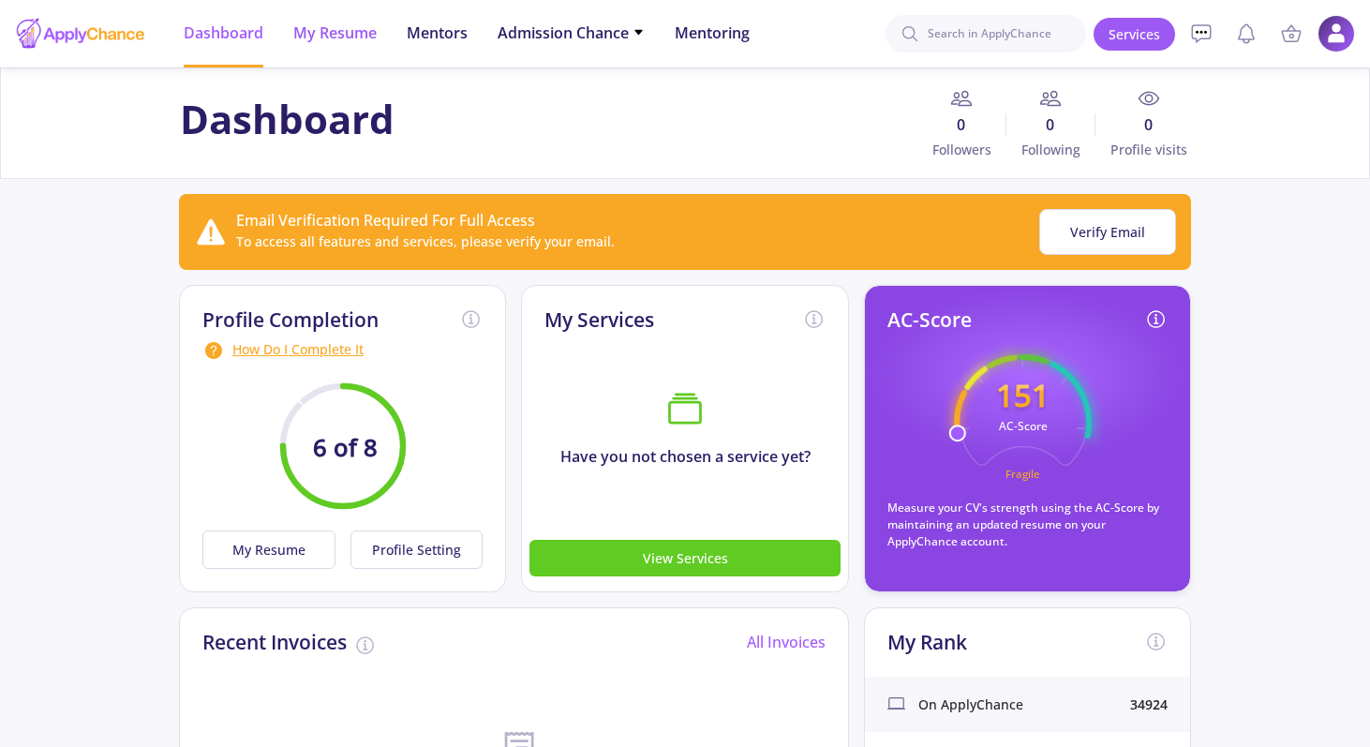
click at [347, 25] on span "My Resume" at bounding box center [334, 33] width 83 height 22
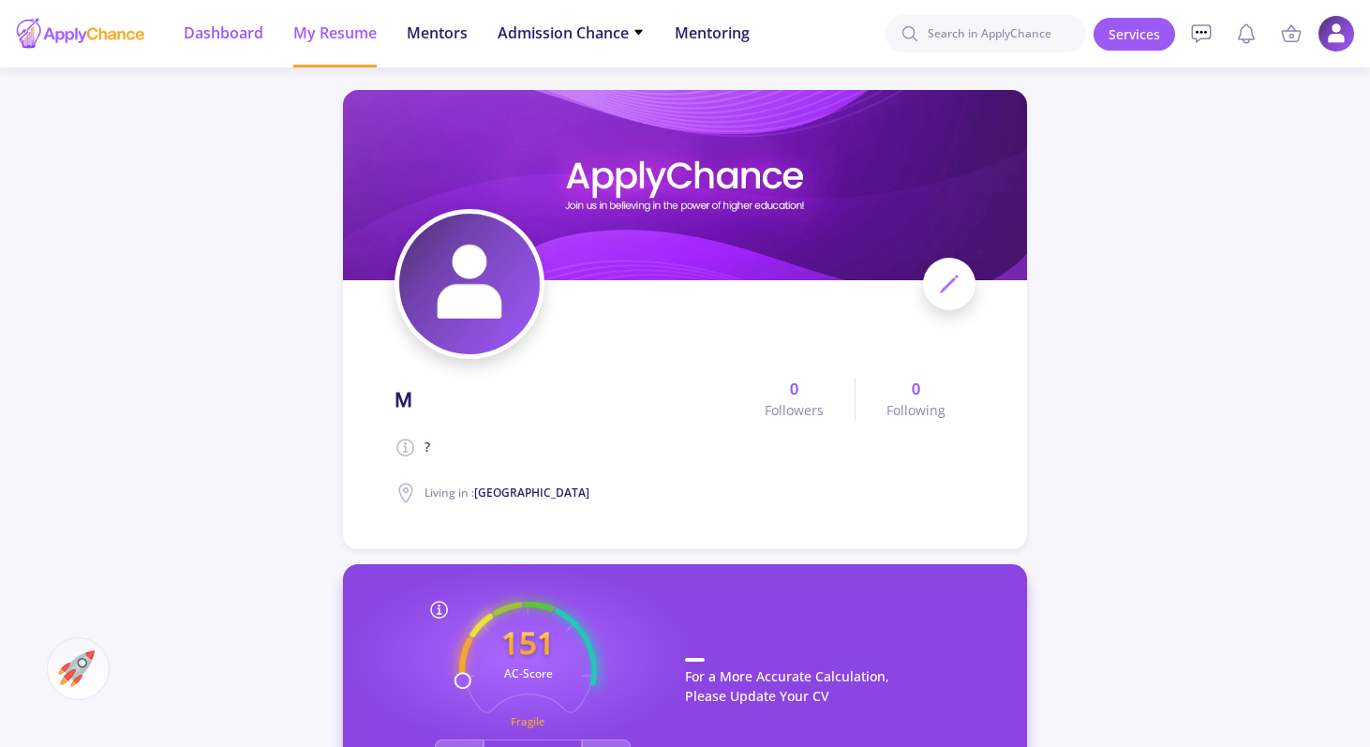
click at [240, 30] on span "Dashboard" at bounding box center [224, 33] width 80 height 22
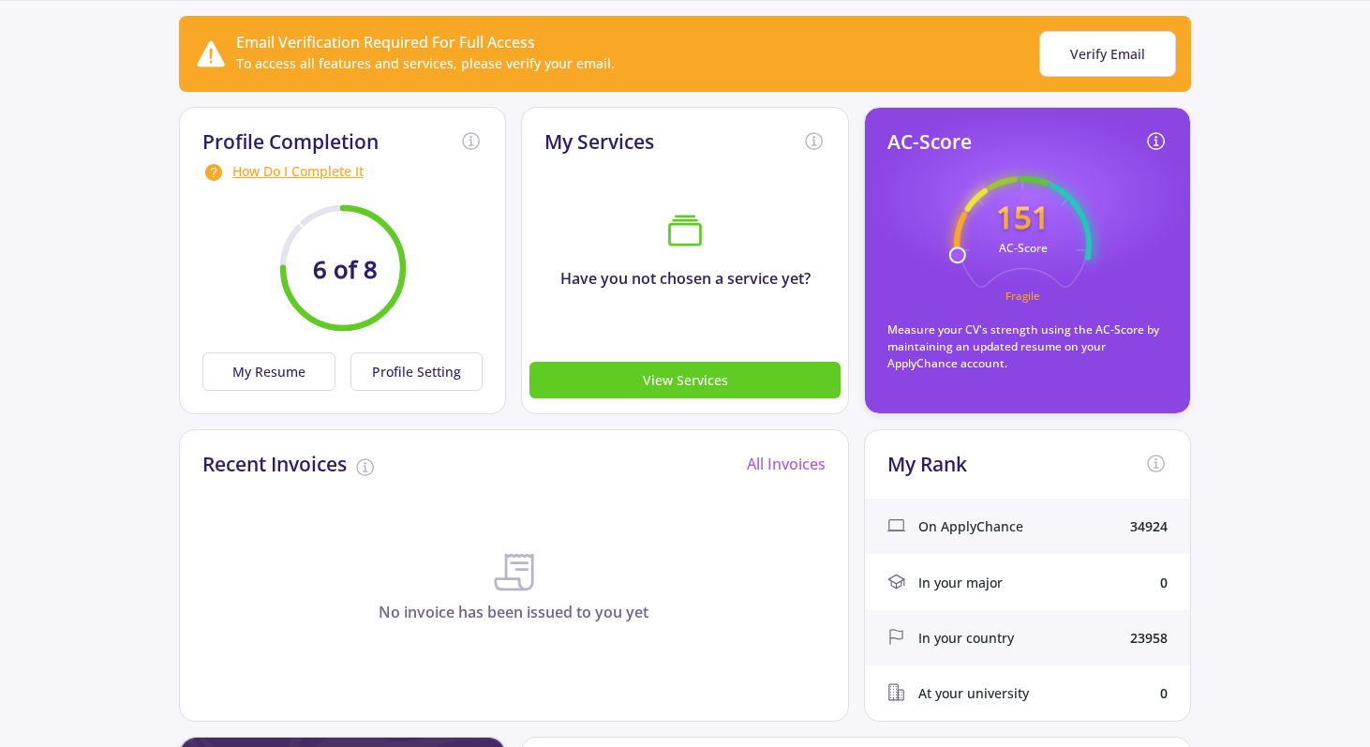
scroll to position [174, 0]
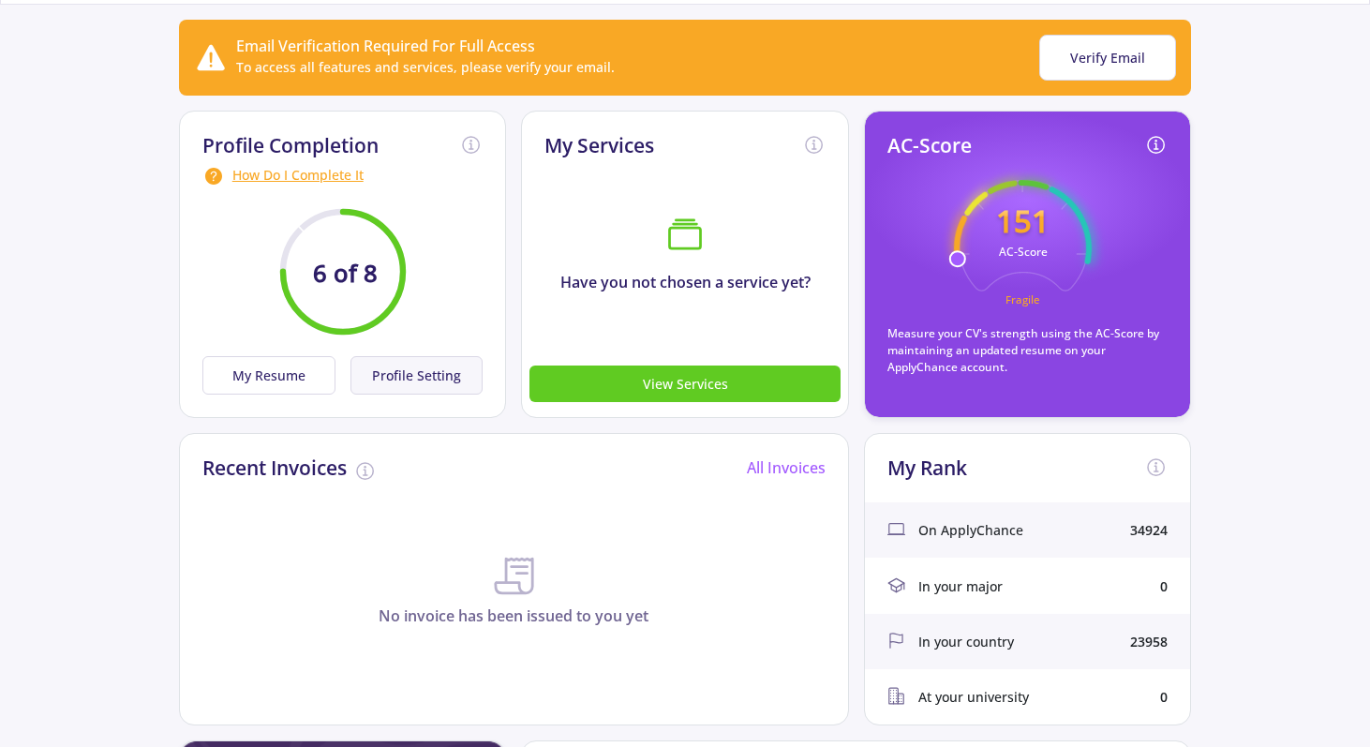
click at [394, 374] on button "Profile Setting" at bounding box center [416, 375] width 133 height 38
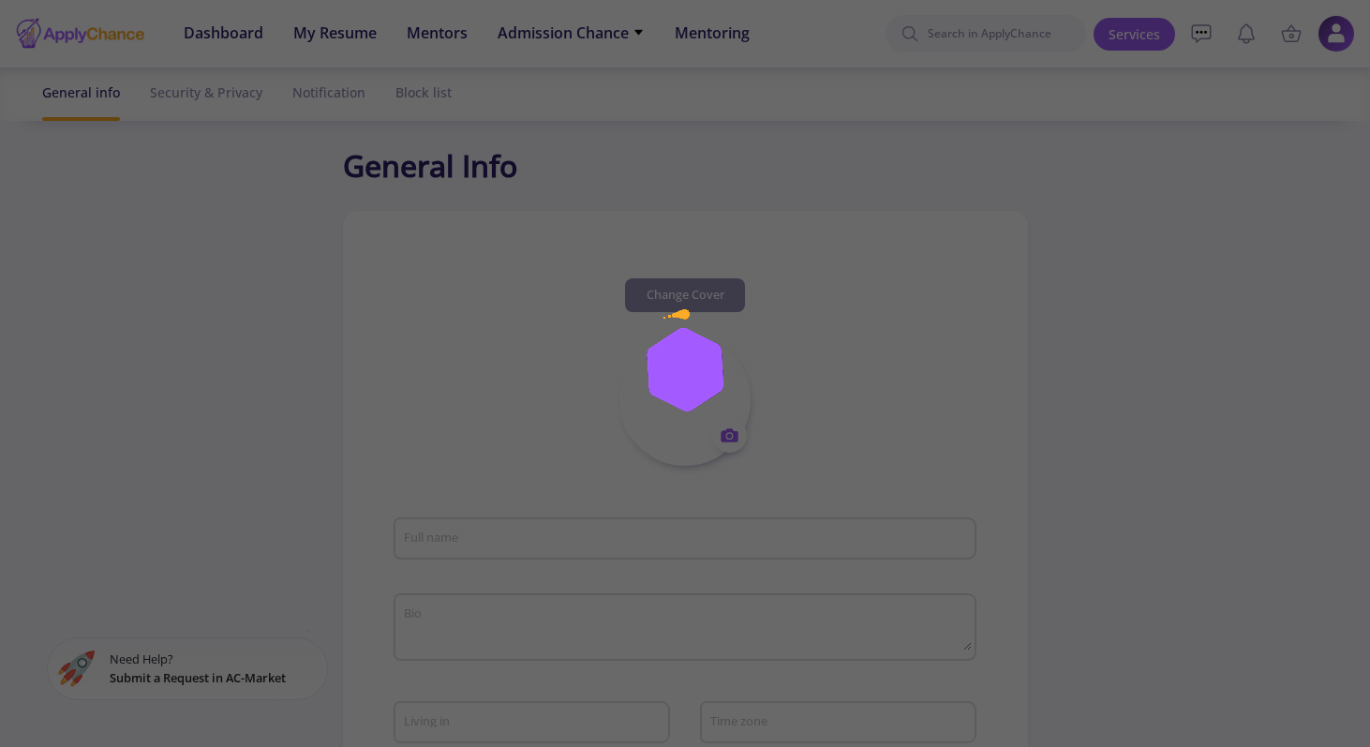
type input "M"
type textarea "?"
type input "Iran"
type input "(UTC+03:30) Tehran"
type input "Mmmmmmm987654123"
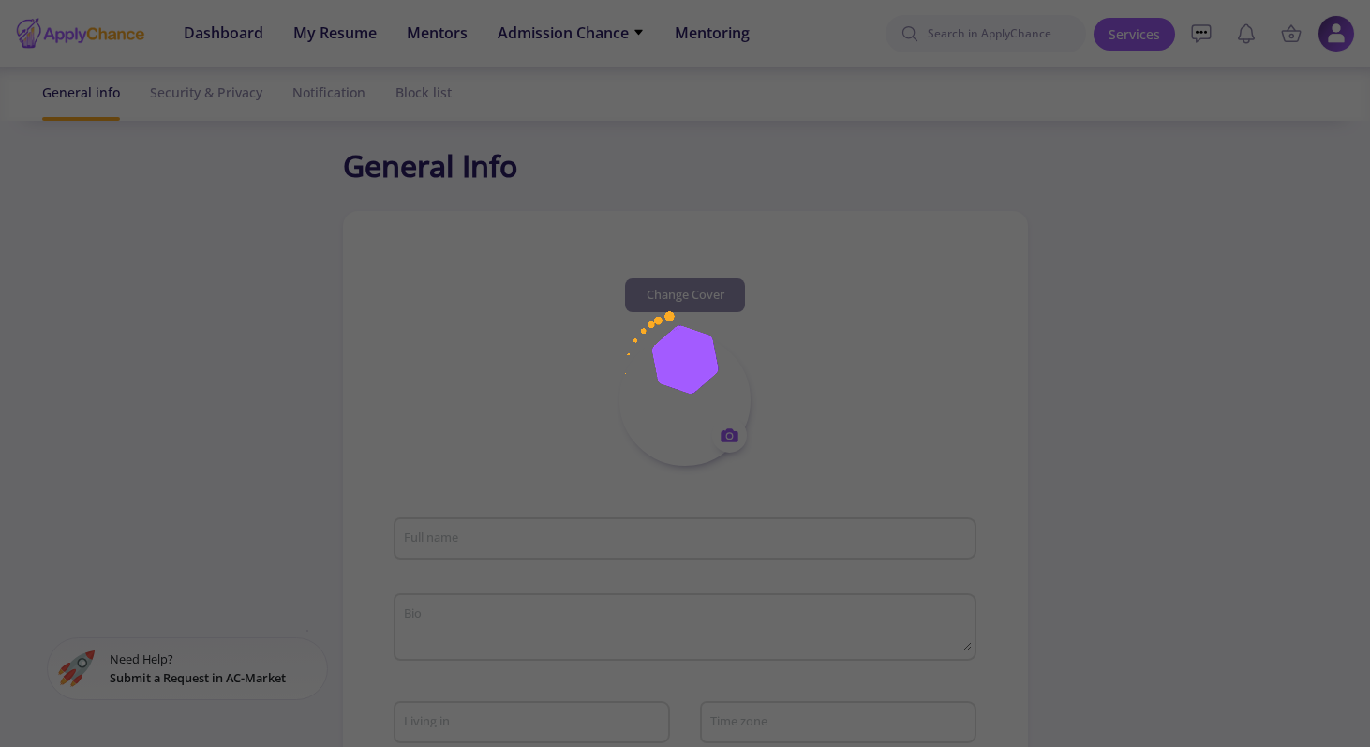
type input "mazaheri1997@gmail.com"
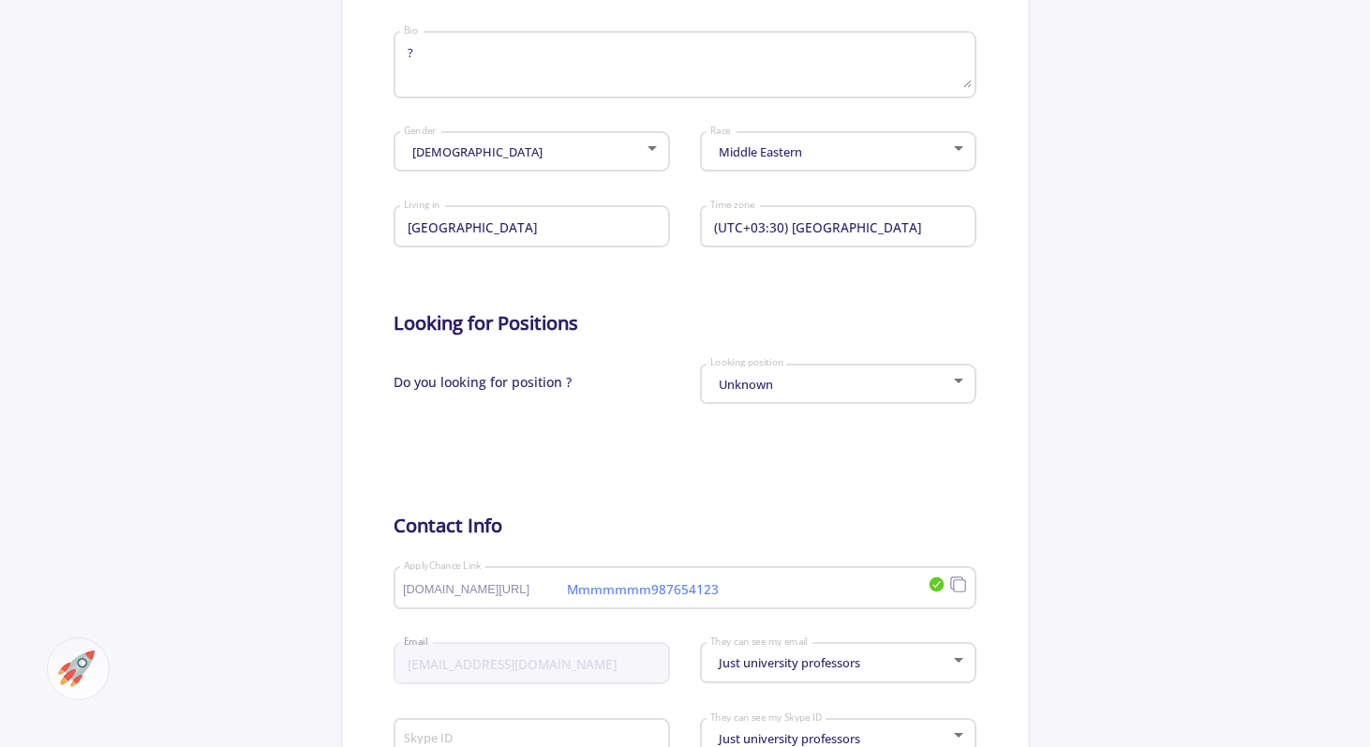
scroll to position [567, 0]
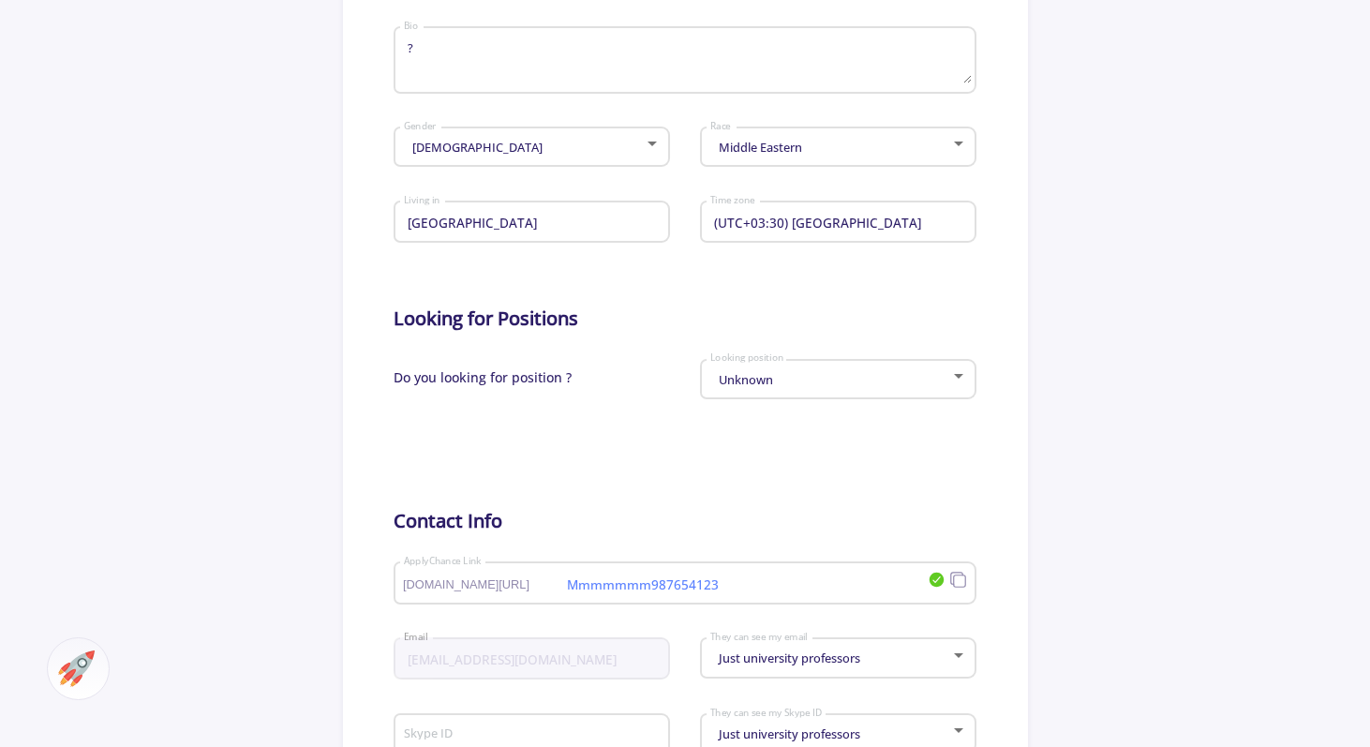
click at [451, 234] on div "Iran Living in" at bounding box center [532, 218] width 258 height 49
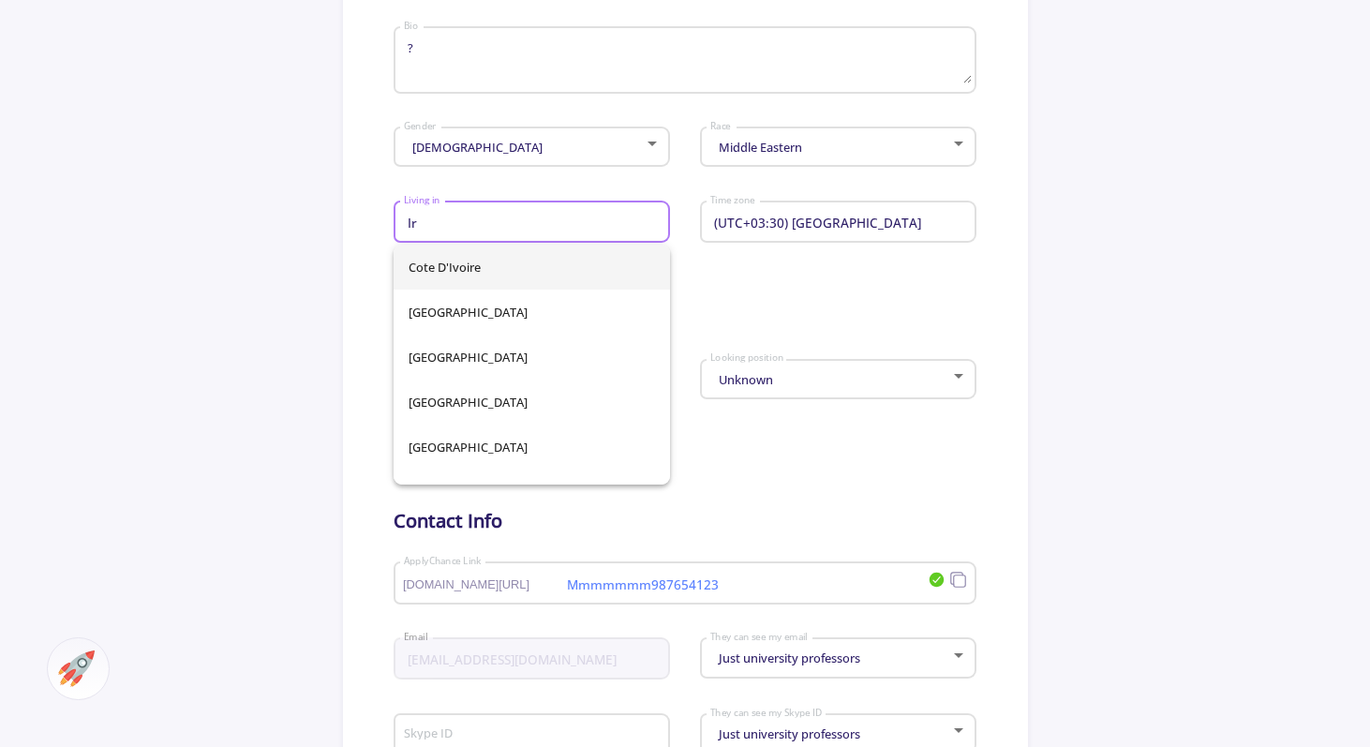
type input "I"
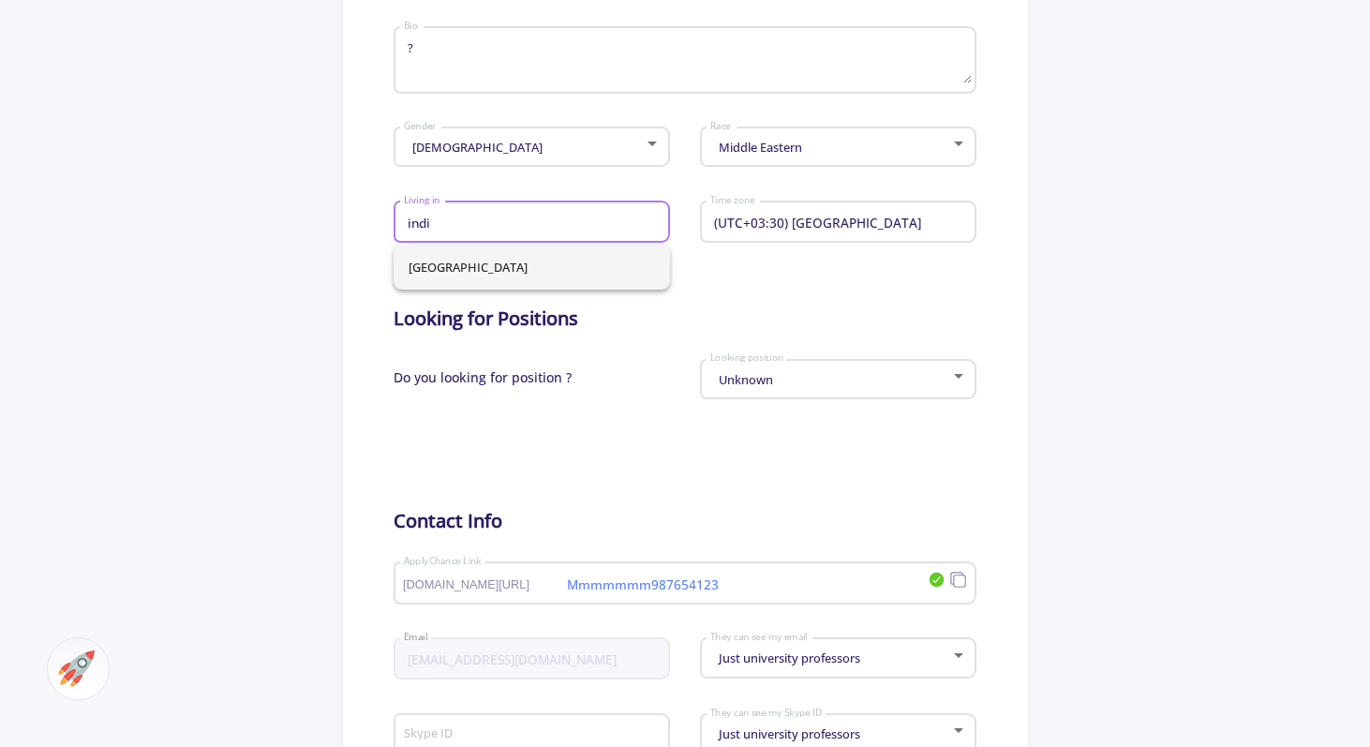
click at [467, 265] on span "India" at bounding box center [531, 267] width 246 height 45
type input "India"
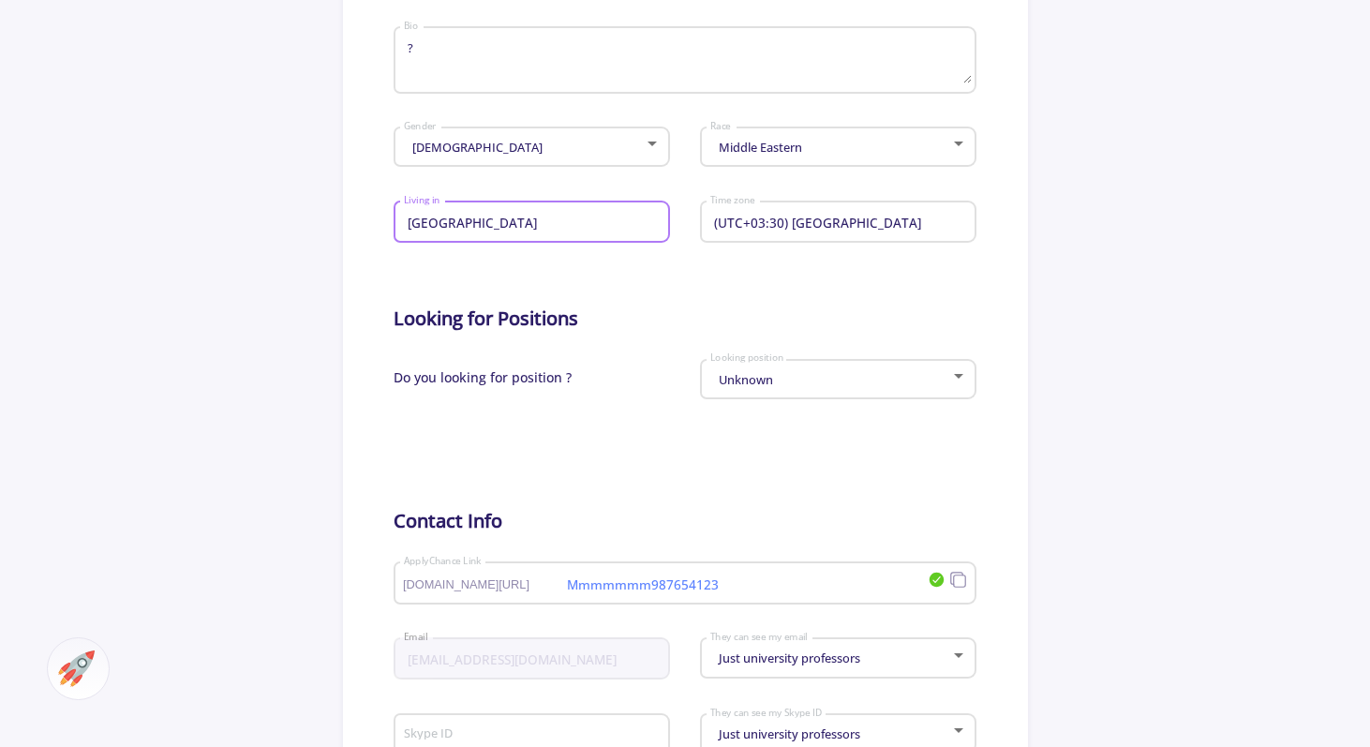
click at [365, 297] on section "Change Cover Change cover Remove cover Change photo Remove photo M Full name ? …" at bounding box center [685, 276] width 685 height 1264
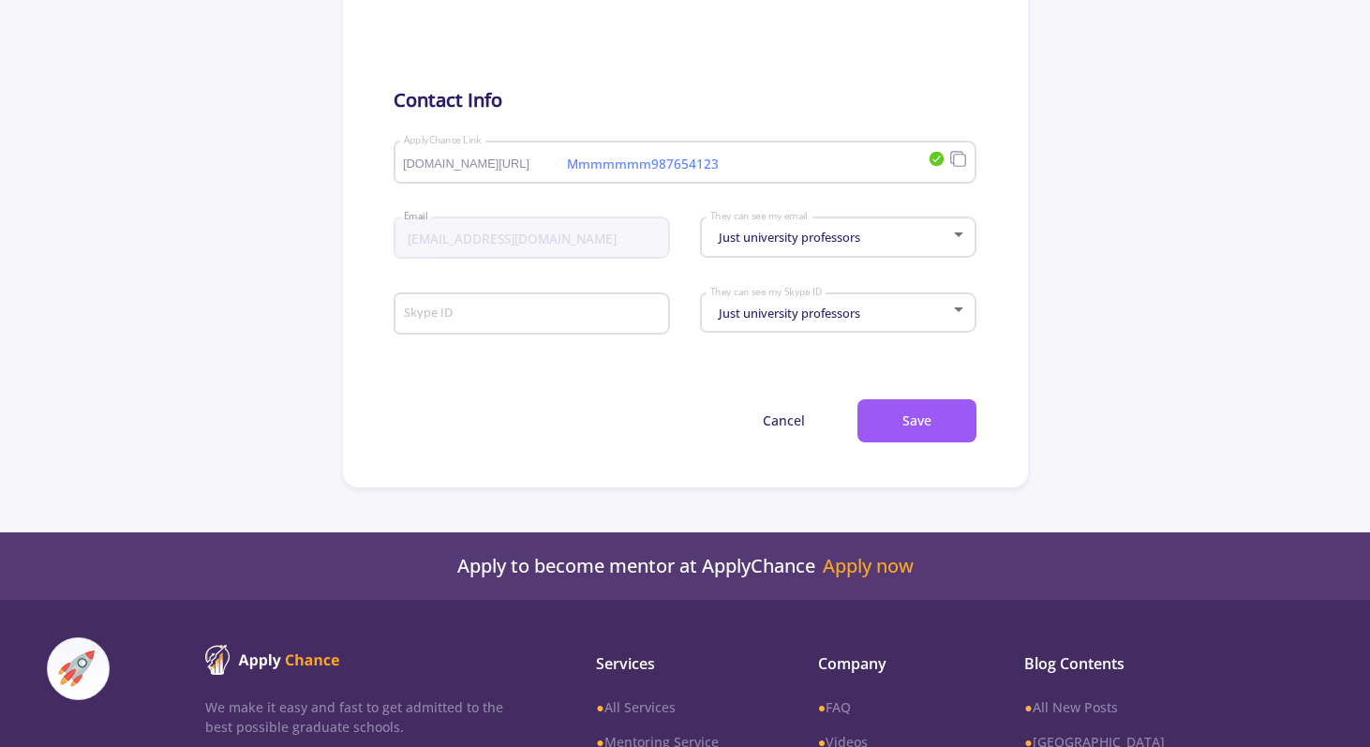
scroll to position [996, 0]
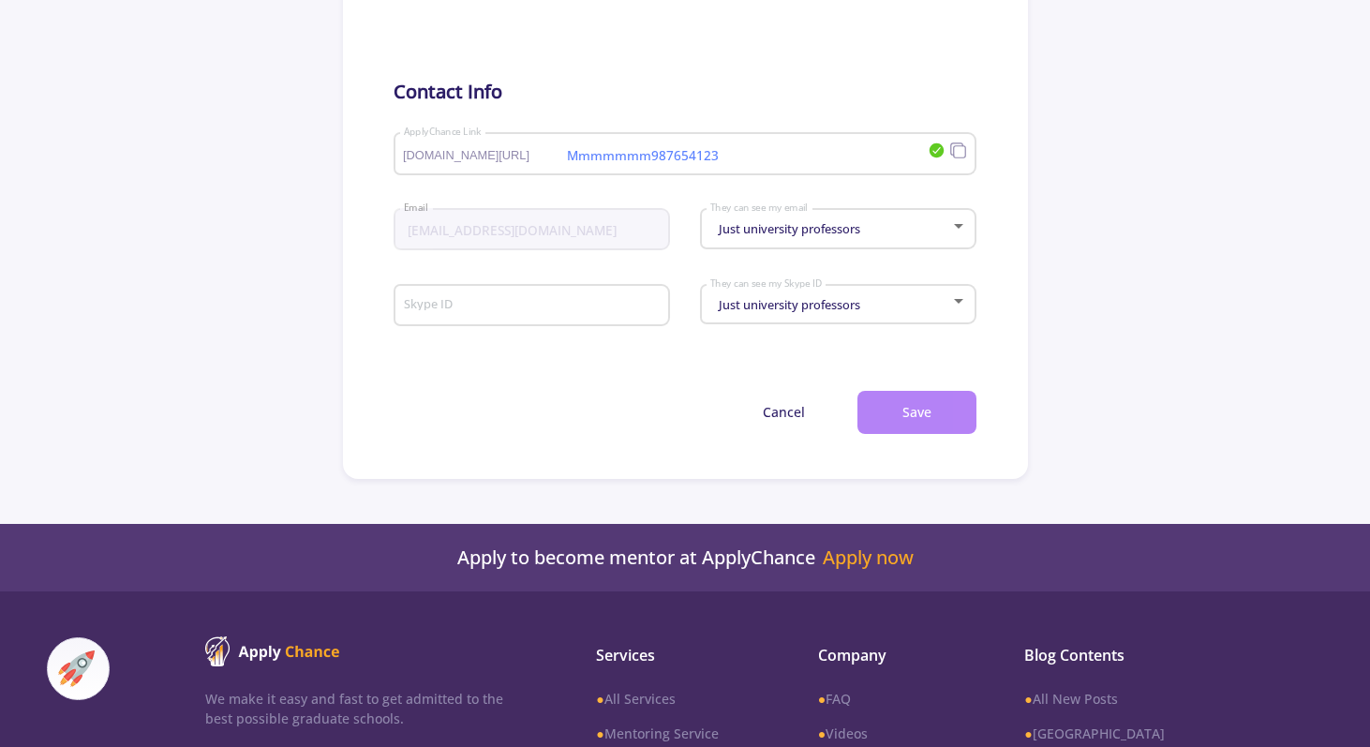
click at [898, 405] on button "Save" at bounding box center [916, 413] width 119 height 44
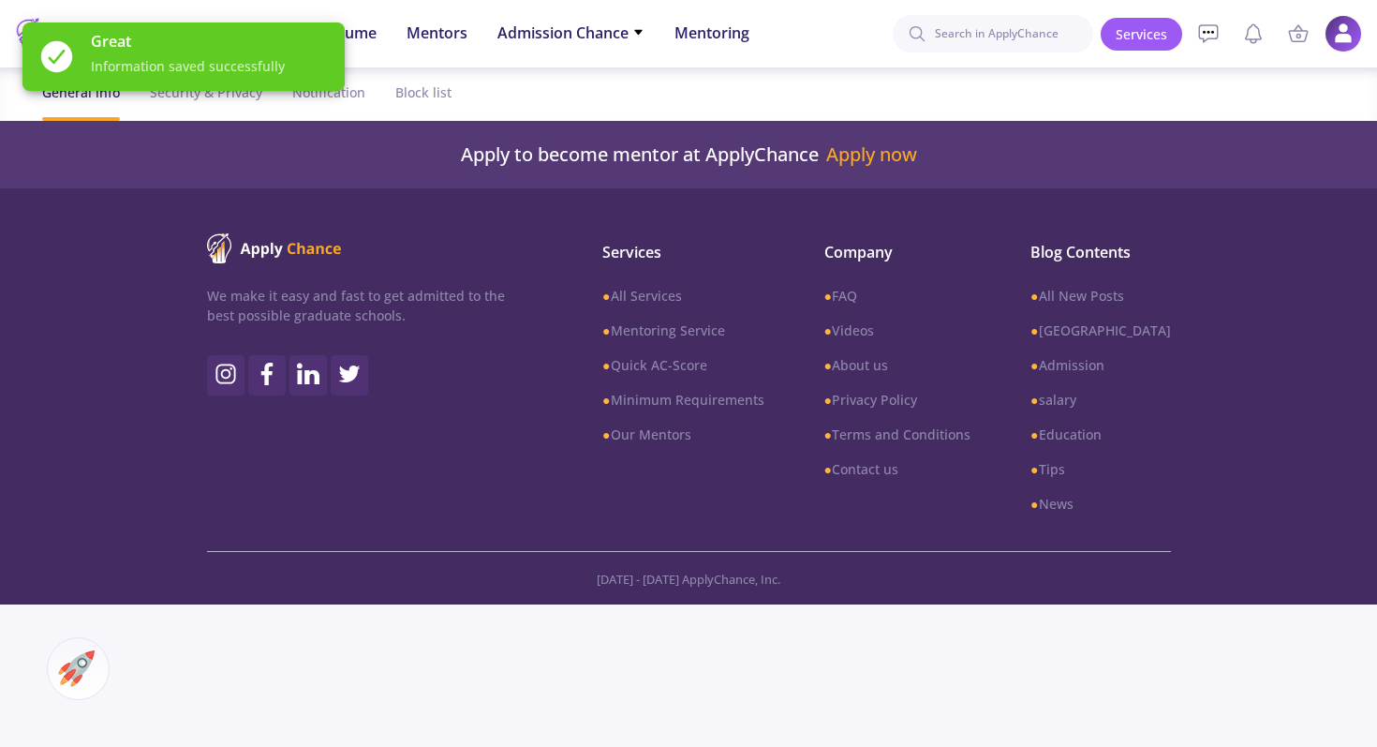
click at [223, 102] on div "Great Information saved successfully" at bounding box center [183, 56] width 367 height 113
click at [233, 92] on div "Great Information saved successfully" at bounding box center [183, 56] width 367 height 113
click at [52, 64] on icon at bounding box center [56, 56] width 31 height 31
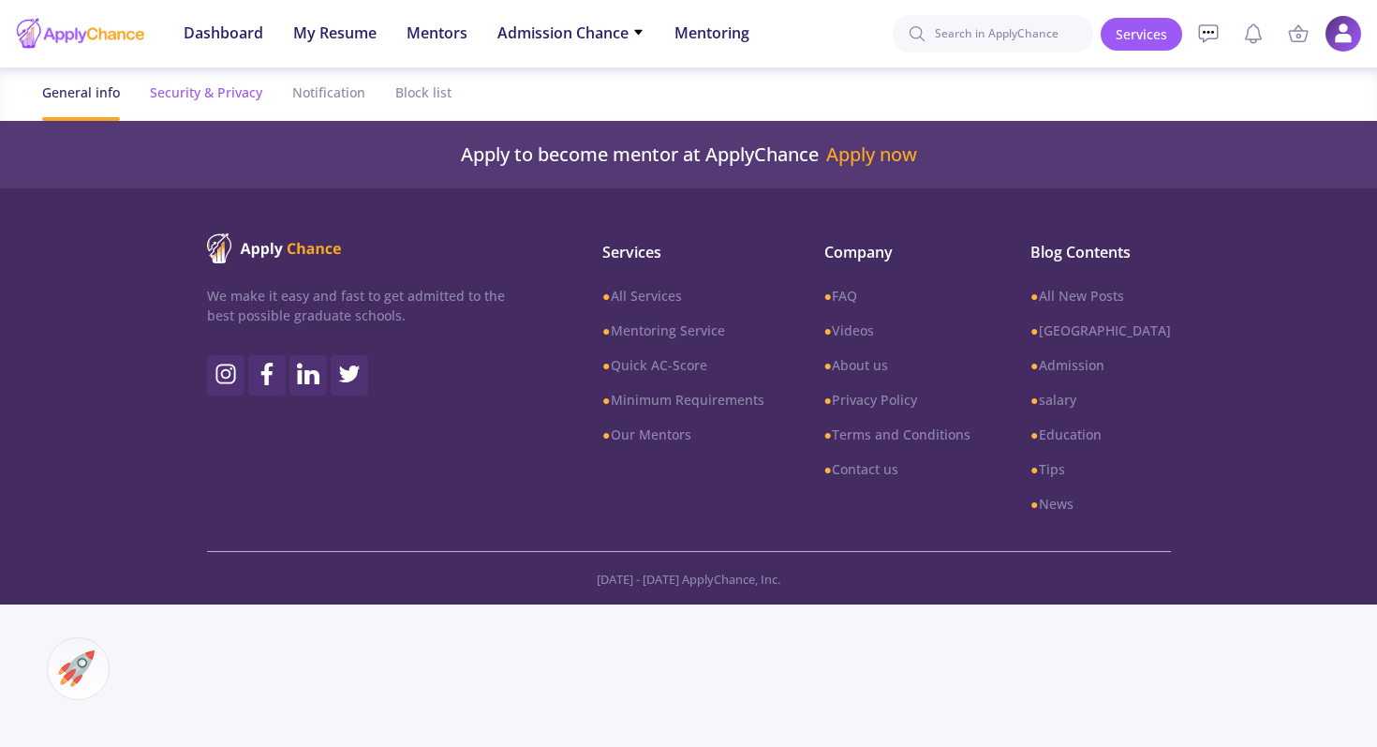
click at [201, 99] on div "Security & Privacy" at bounding box center [206, 92] width 112 height 50
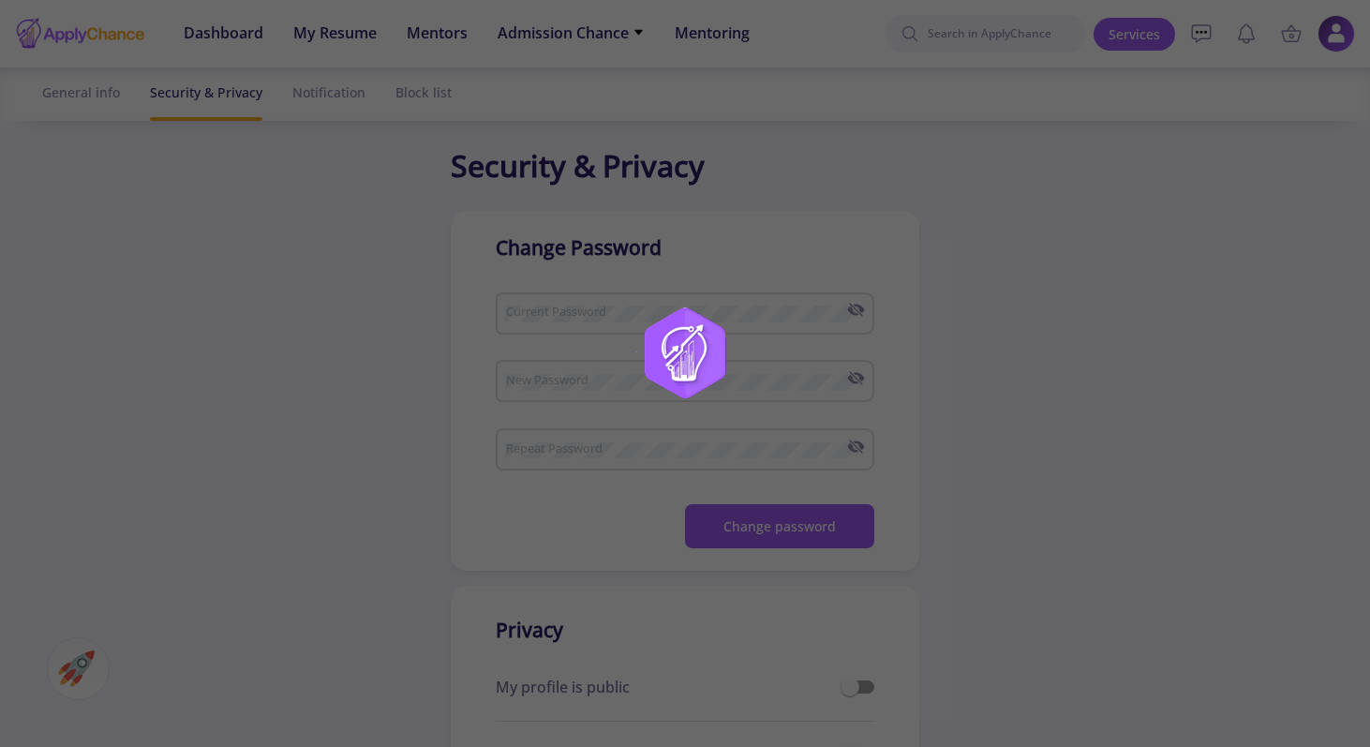
checkbox input "true"
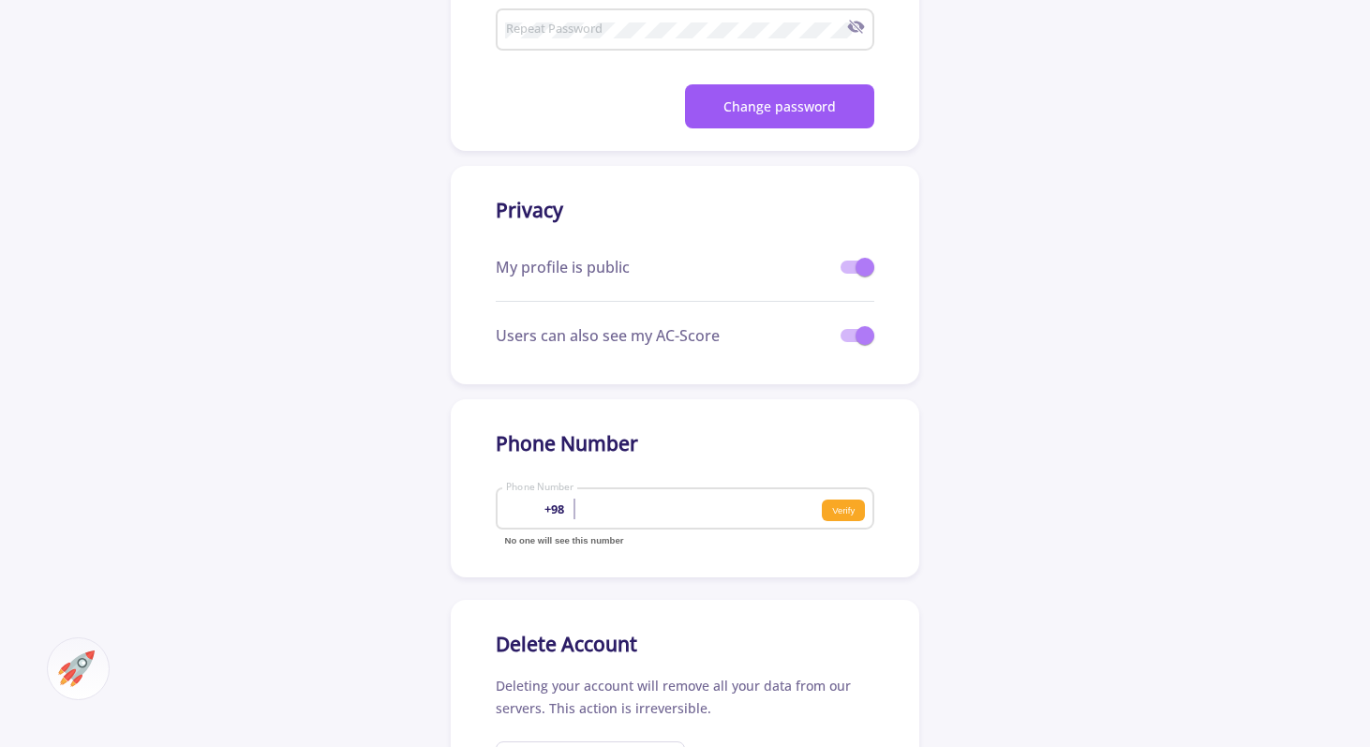
scroll to position [419, 0]
click at [860, 272] on span at bounding box center [864, 268] width 19 height 19
click at [850, 274] on input "checkbox" at bounding box center [849, 274] width 1 height 1
checkbox input "false"
click at [861, 347] on label at bounding box center [857, 336] width 34 height 22
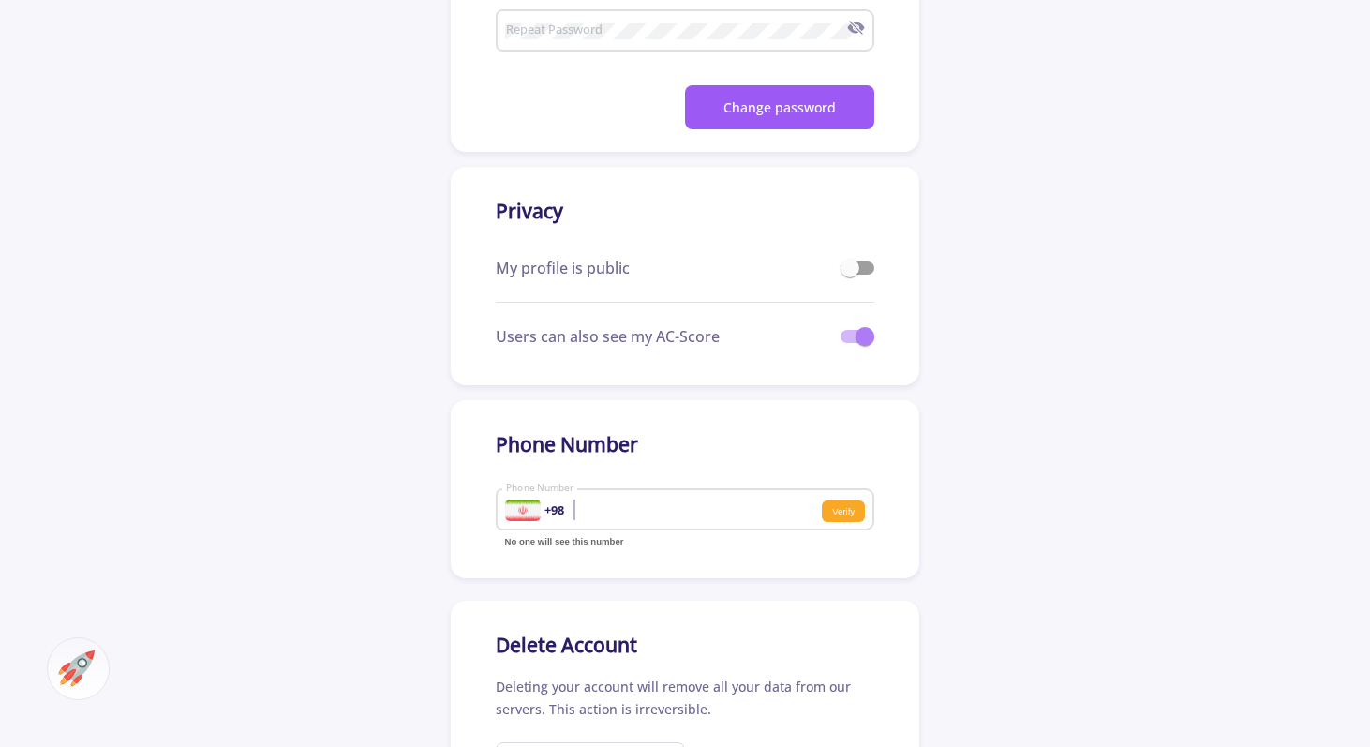
click at [850, 344] on input "checkbox" at bounding box center [849, 343] width 1 height 1
checkbox input "false"
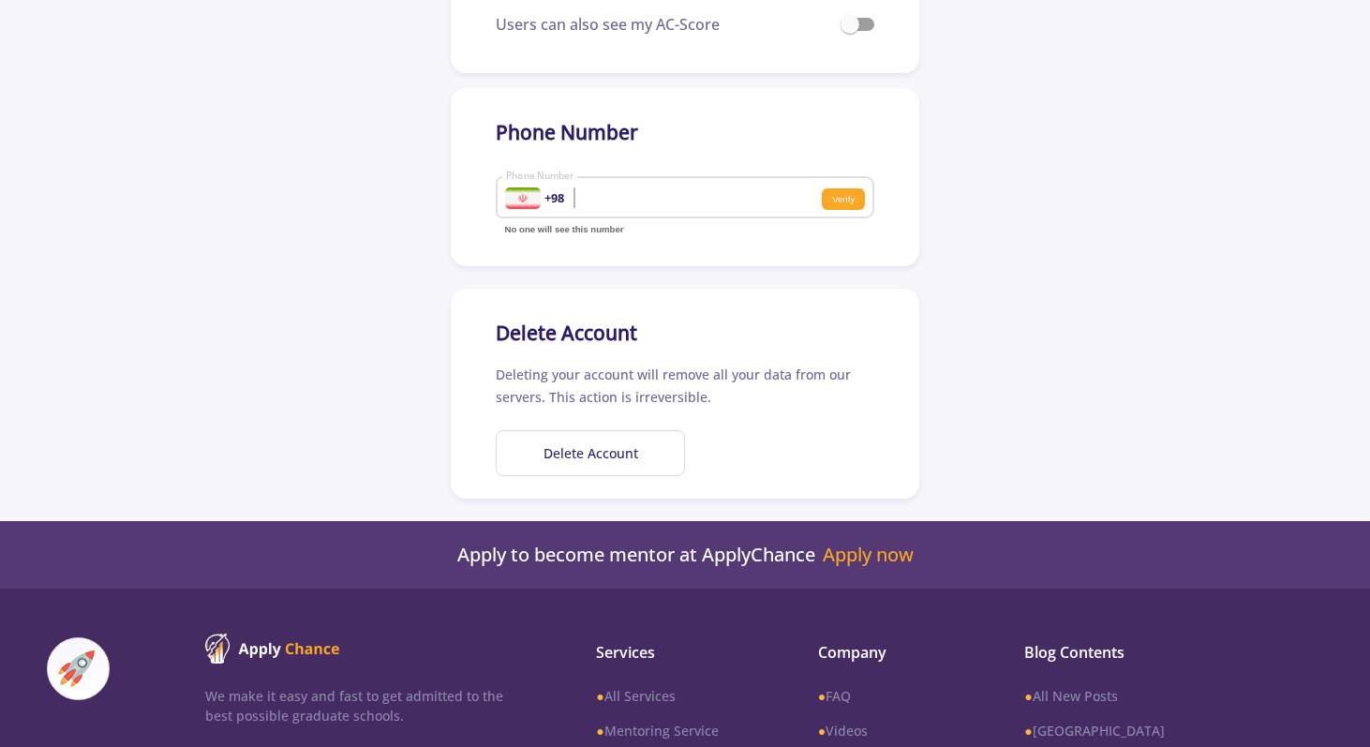
scroll to position [736, 0]
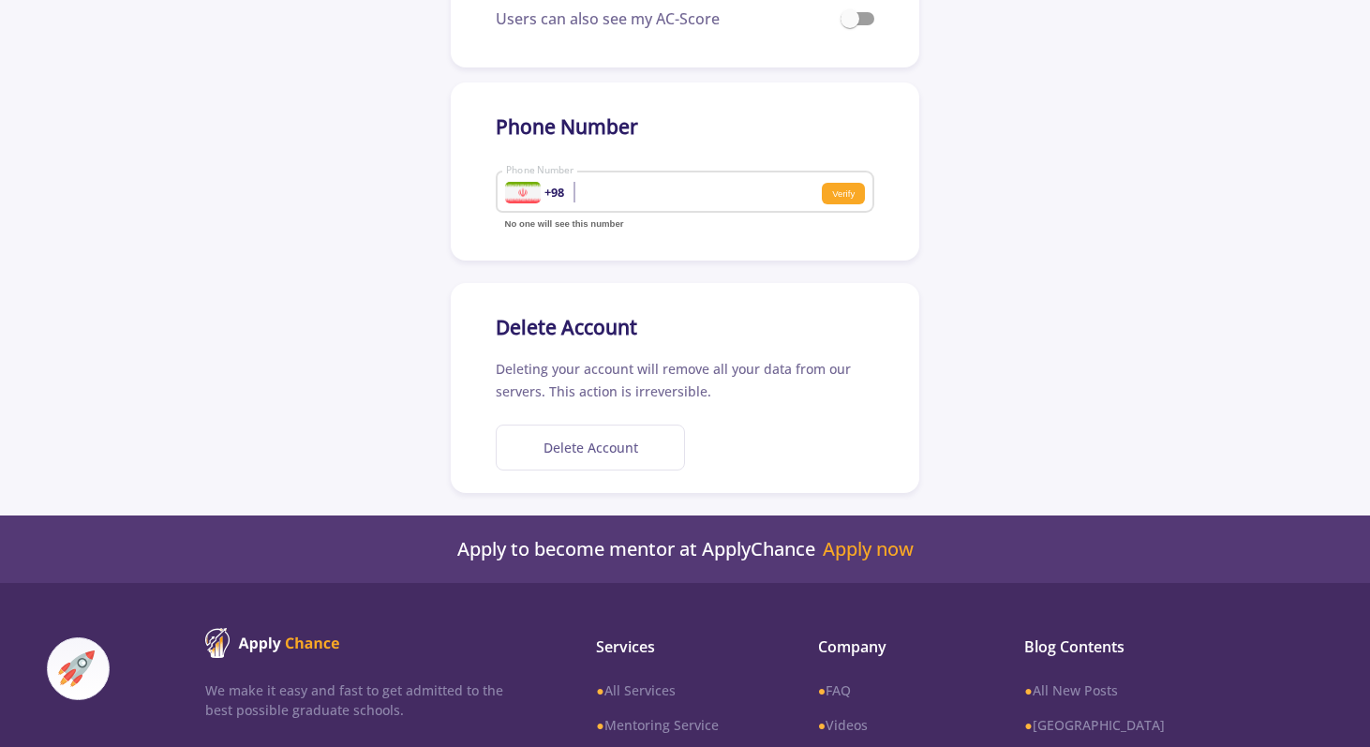
click at [614, 445] on button "Delete Account" at bounding box center [590, 447] width 189 height 46
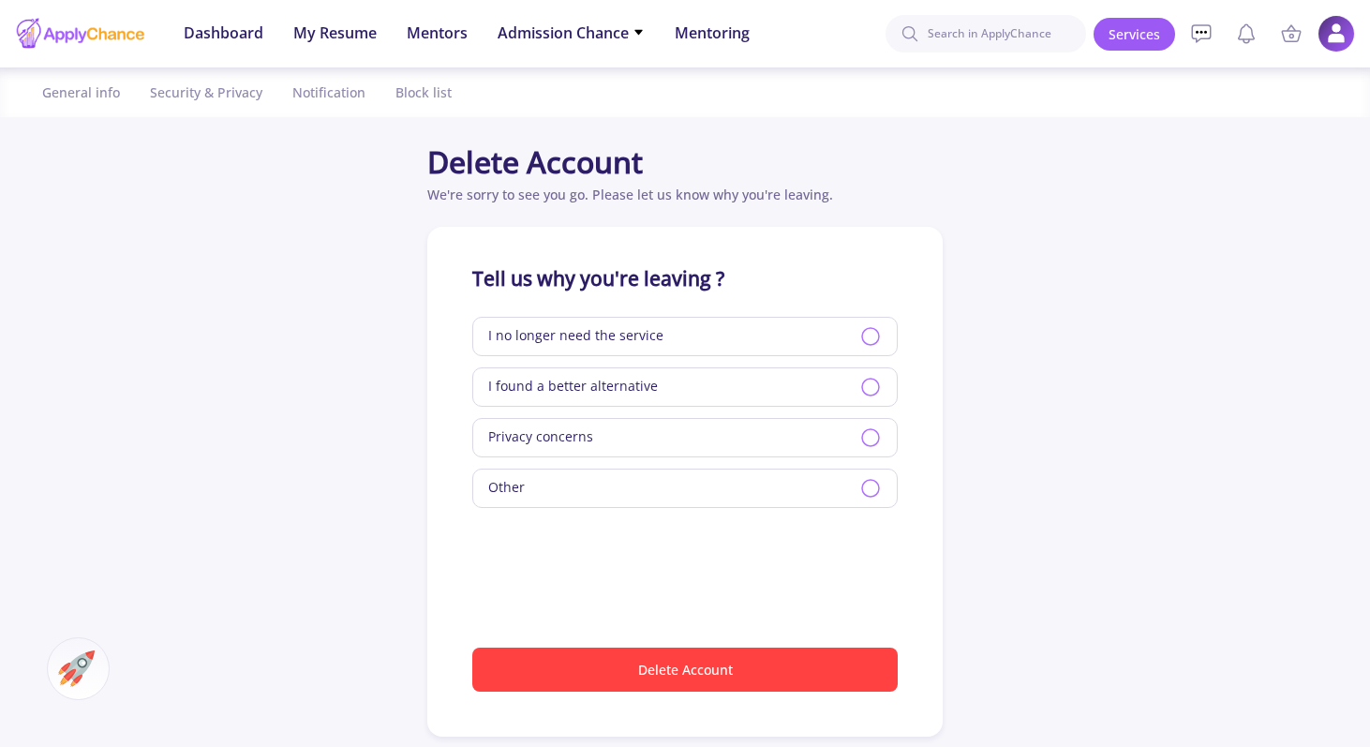
click at [695, 331] on div "I no longer need the service" at bounding box center [684, 336] width 425 height 39
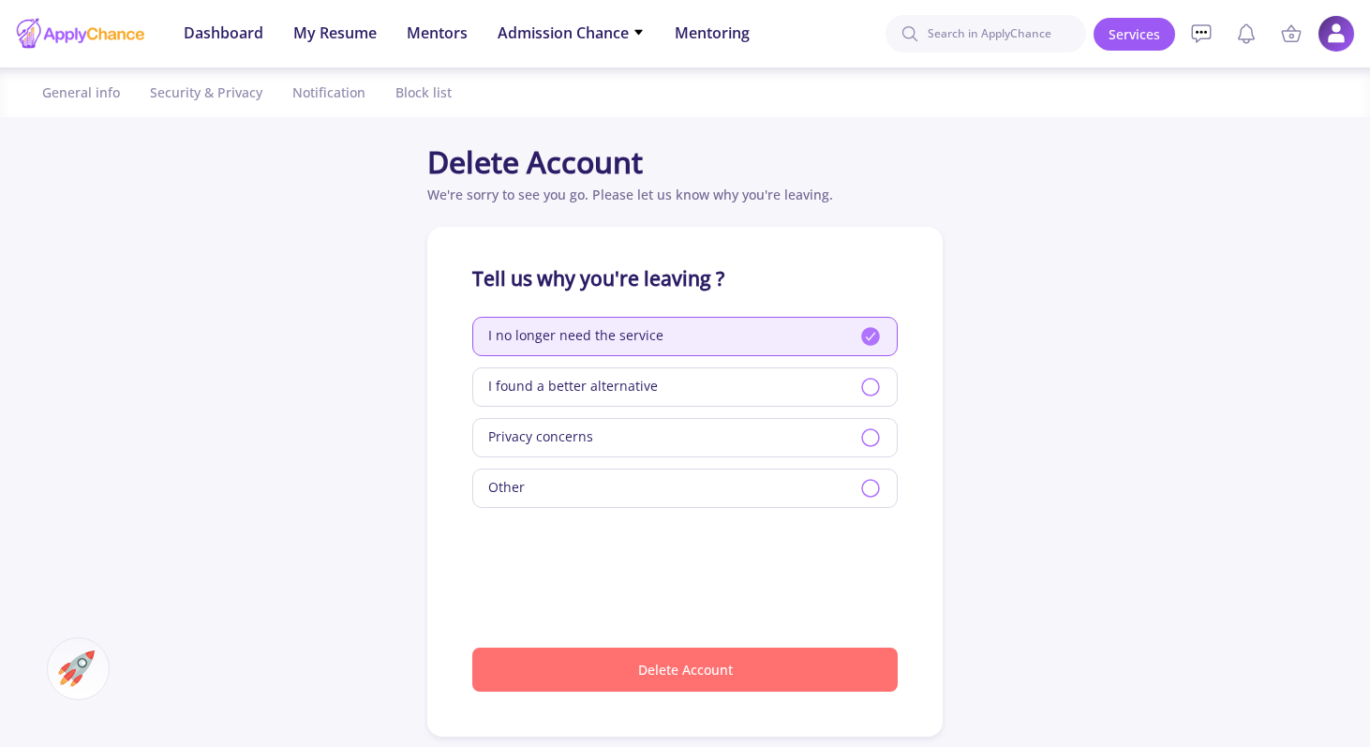
click at [701, 658] on button "Delete Account" at bounding box center [684, 669] width 425 height 44
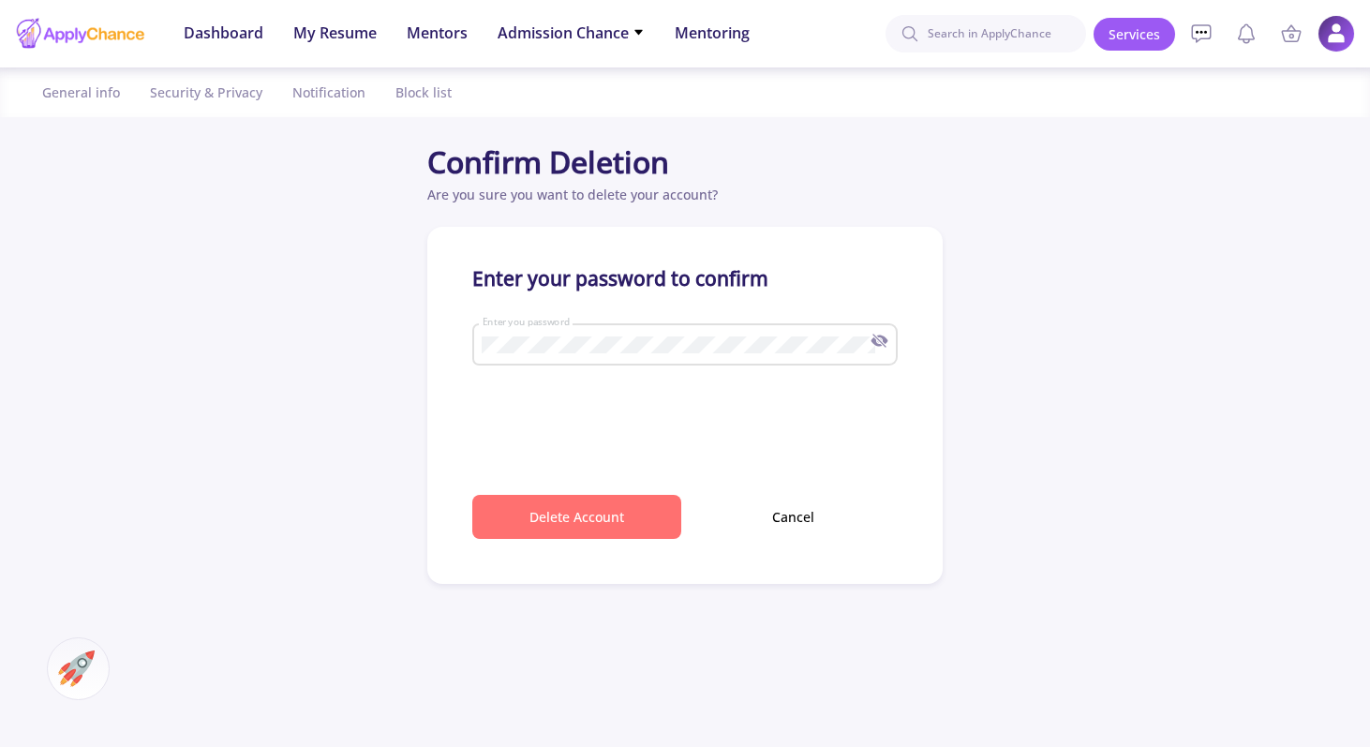
click at [588, 525] on button "Delete Account" at bounding box center [576, 517] width 209 height 44
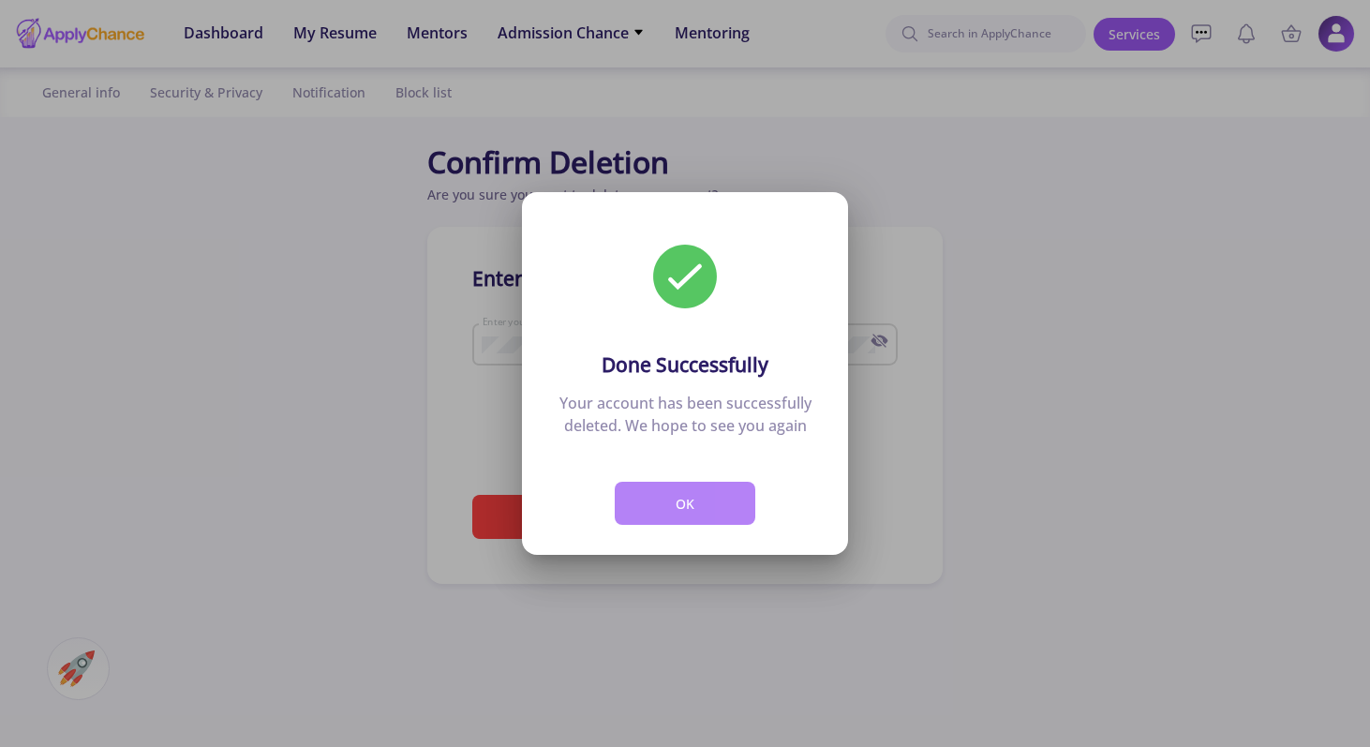
click at [675, 510] on button "OK" at bounding box center [685, 504] width 141 height 44
